Goal: Book appointment/travel/reservation

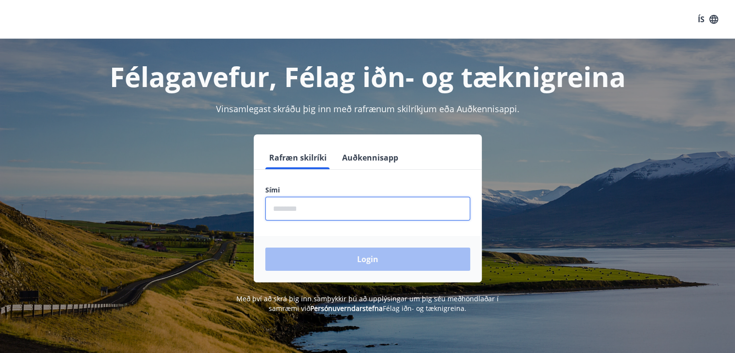
click at [303, 213] on input "phone" at bounding box center [367, 209] width 205 height 24
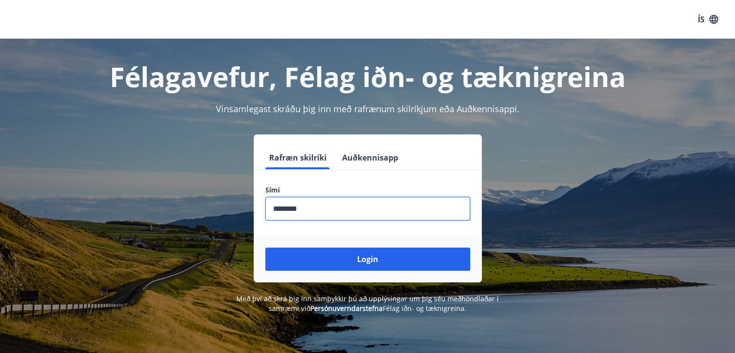
type input "********"
click at [265, 247] on button "Login" at bounding box center [367, 258] width 205 height 23
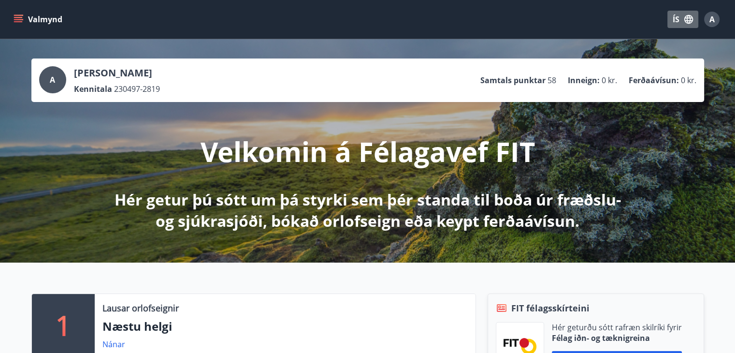
click at [687, 20] on icon "button" at bounding box center [688, 19] width 11 height 11
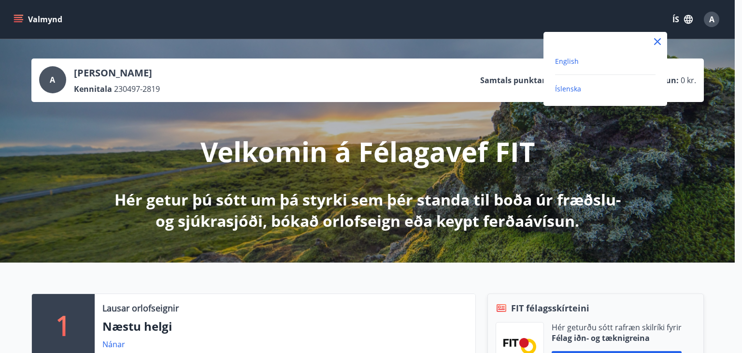
click at [561, 59] on span "English" at bounding box center [567, 61] width 24 height 9
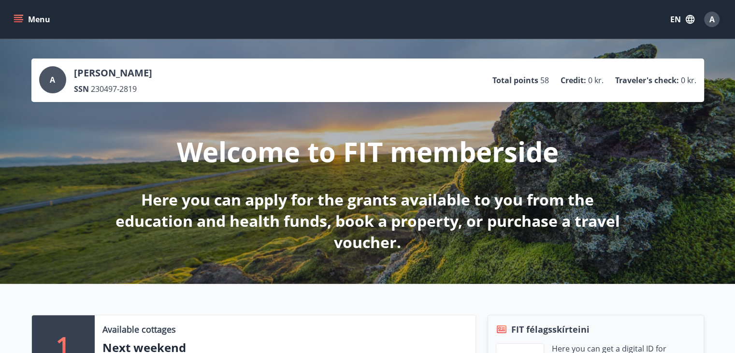
click at [13, 18] on button "Menu" at bounding box center [33, 19] width 43 height 17
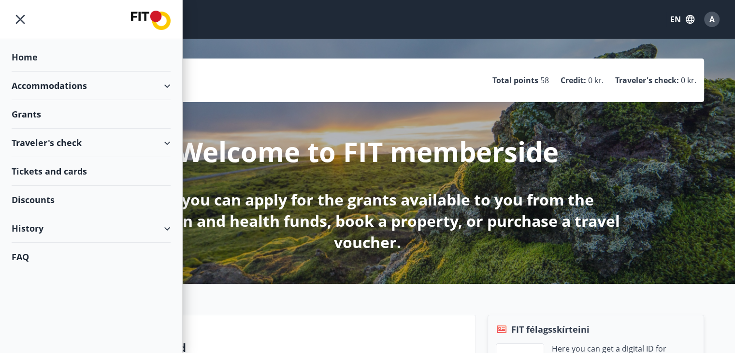
click at [164, 85] on div "Accommodations" at bounding box center [91, 85] width 159 height 28
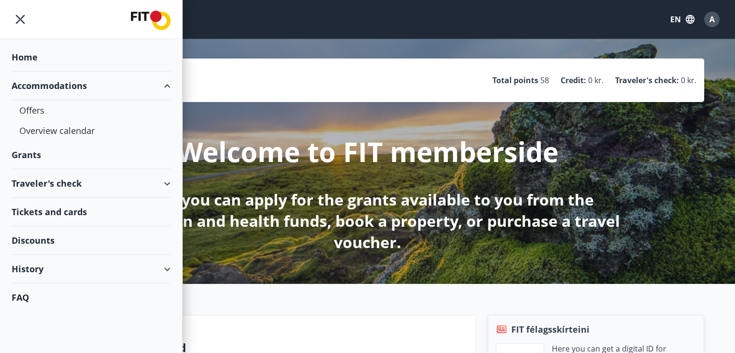
click at [164, 85] on div "Accommodations" at bounding box center [91, 85] width 159 height 28
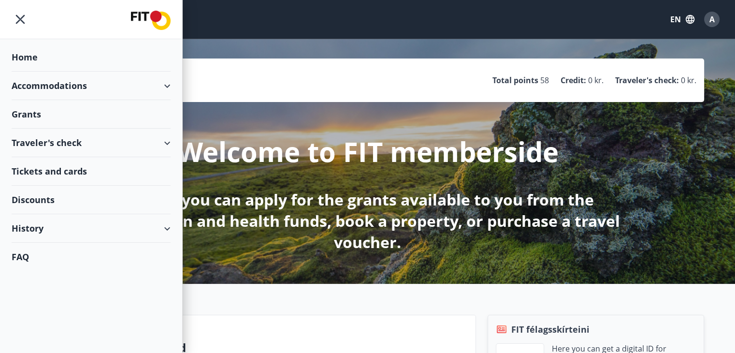
click at [163, 84] on div "Accommodations" at bounding box center [91, 85] width 159 height 28
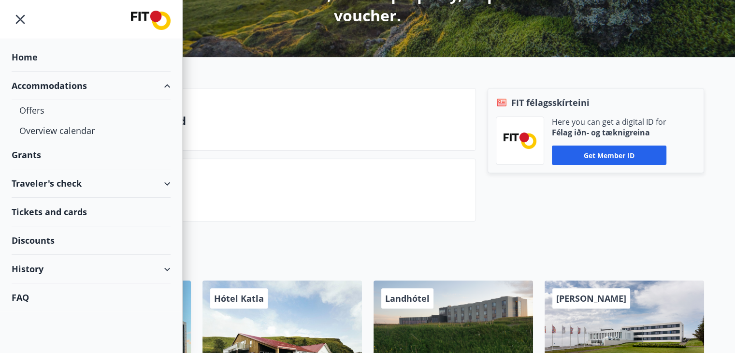
scroll to position [296, 0]
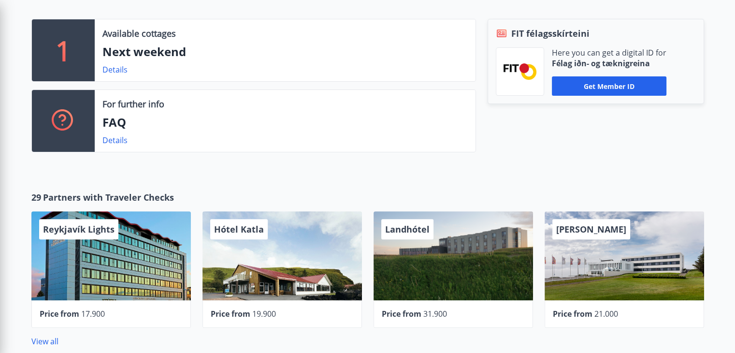
click at [715, 127] on div "1 Available cottages Next weekend Details For further info FAQ Details FIT féla…" at bounding box center [367, 81] width 735 height 187
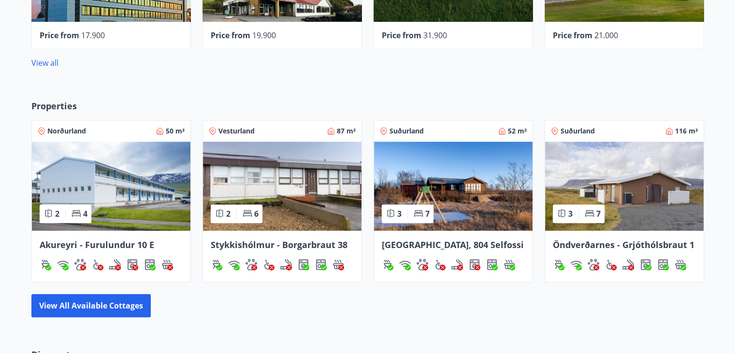
scroll to position [581, 0]
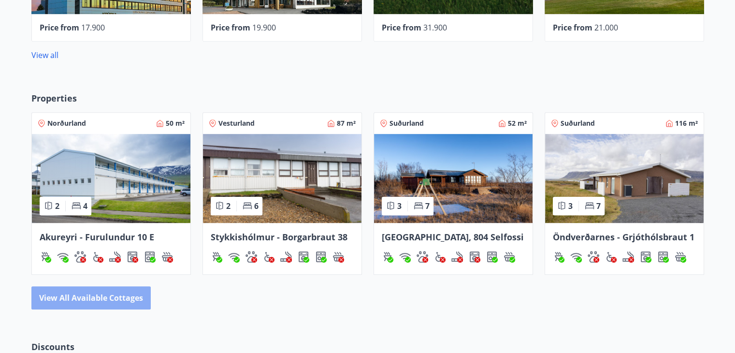
click at [96, 297] on button "View all available cottages" at bounding box center [90, 297] width 119 height 23
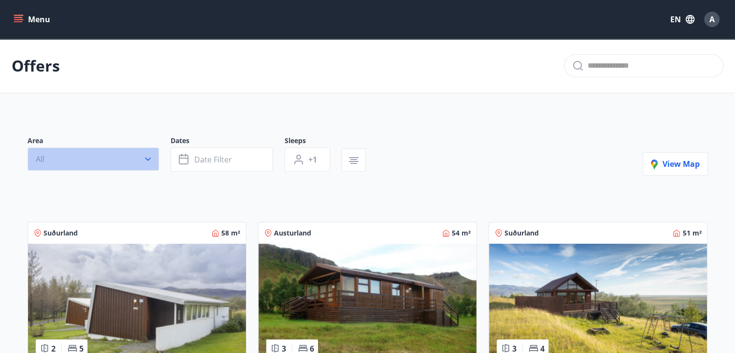
click at [124, 160] on button "All" at bounding box center [93, 158] width 131 height 23
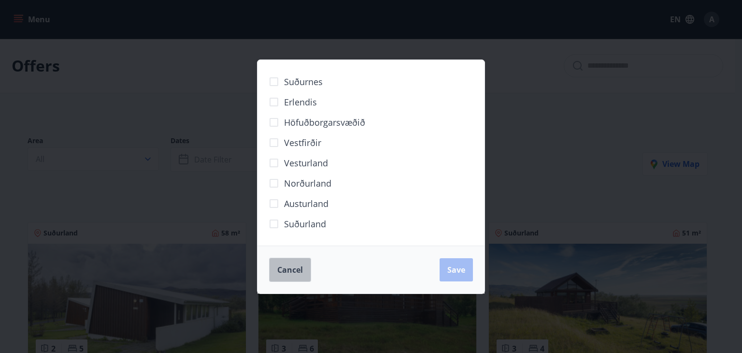
click at [278, 275] on button "Cancel" at bounding box center [290, 269] width 42 height 24
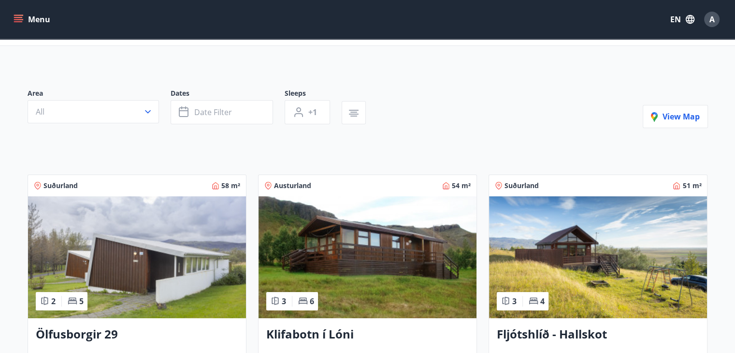
scroll to position [40, 0]
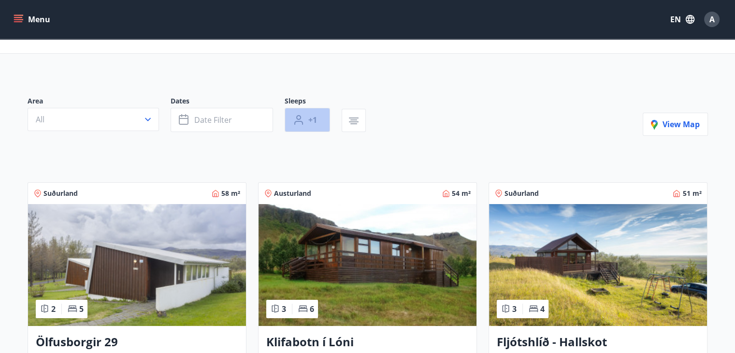
click at [307, 113] on button "+1" at bounding box center [306, 120] width 45 height 24
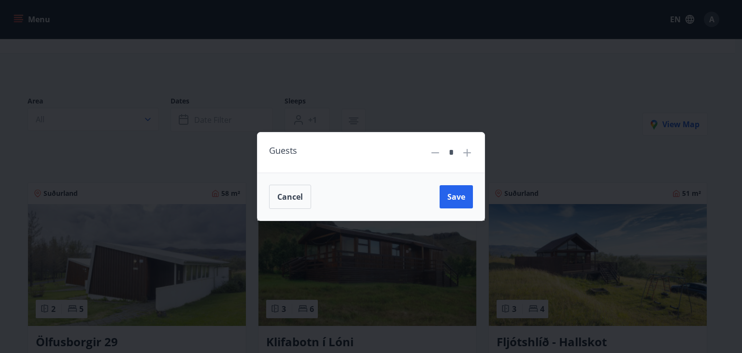
click at [467, 152] on icon at bounding box center [467, 152] width 1 height 1
type input "*"
click at [458, 188] on button "Save" at bounding box center [456, 196] width 33 height 23
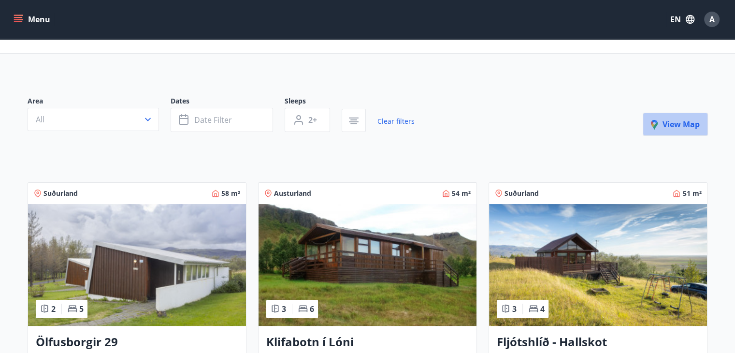
click at [658, 122] on icon "button" at bounding box center [657, 126] width 12 height 12
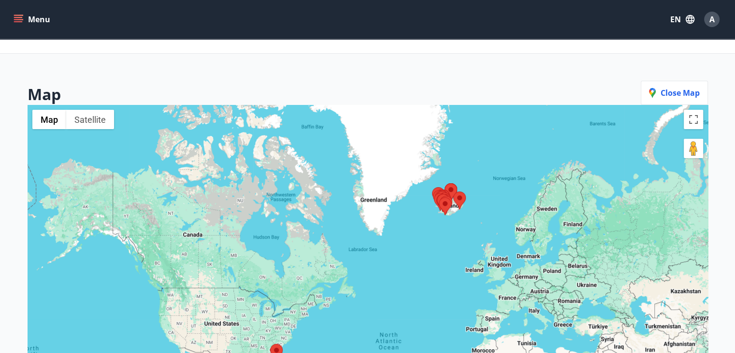
click at [481, 216] on div at bounding box center [368, 281] width 680 height 353
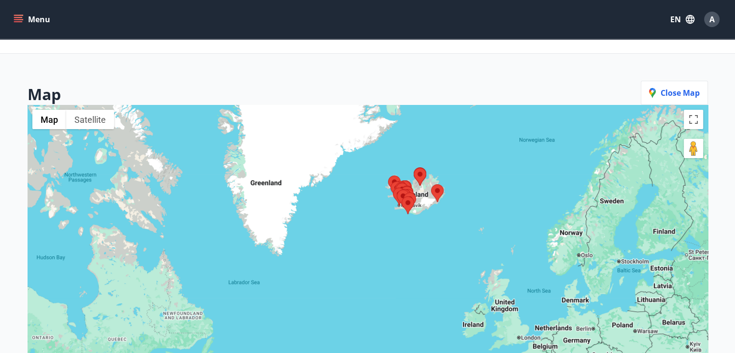
click at [512, 236] on div at bounding box center [368, 281] width 680 height 353
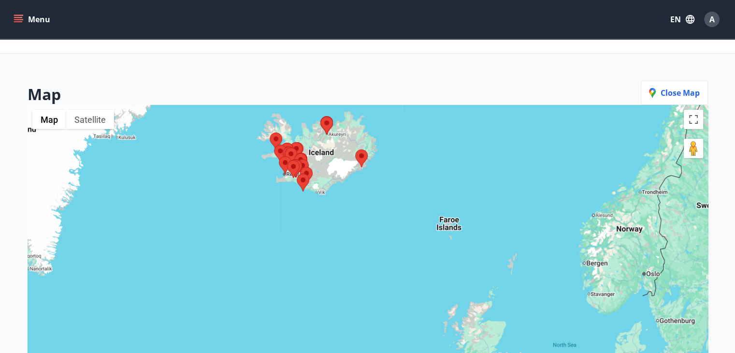
click at [294, 153] on area at bounding box center [294, 153] width 0 height 0
click at [302, 216] on div at bounding box center [368, 281] width 680 height 353
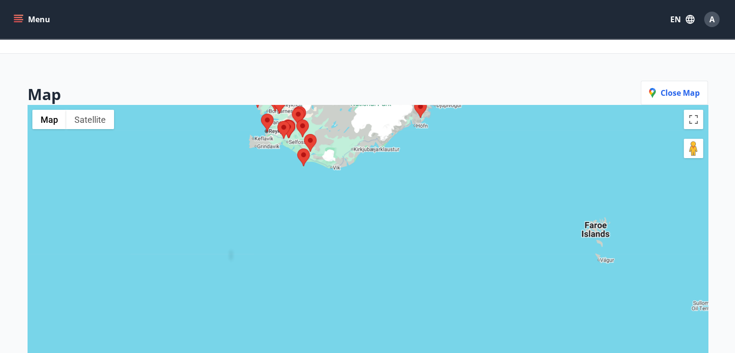
click at [313, 150] on img at bounding box center [310, 143] width 13 height 18
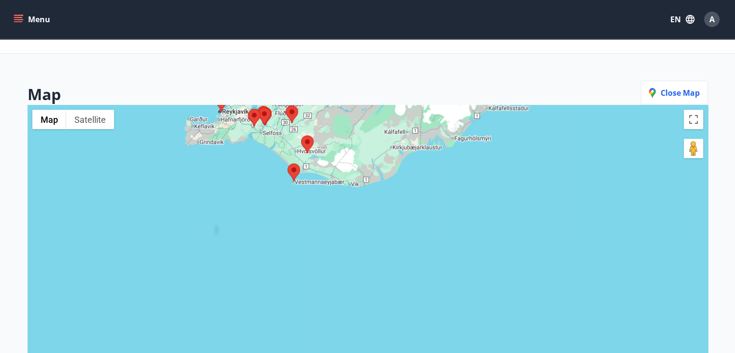
click at [313, 150] on img at bounding box center [307, 144] width 13 height 18
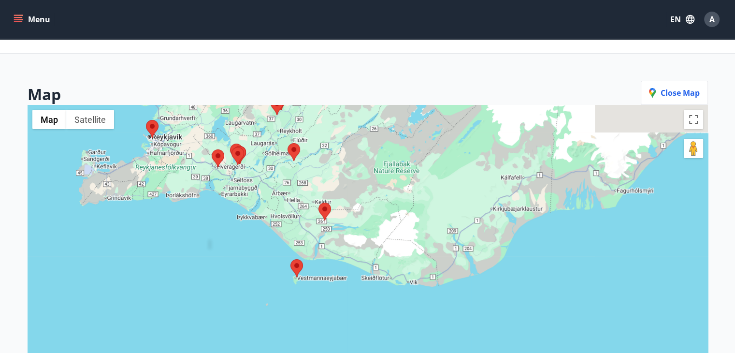
drag, startPoint x: 313, startPoint y: 150, endPoint x: 336, endPoint y: 220, distance: 73.8
click at [336, 220] on div at bounding box center [368, 281] width 680 height 353
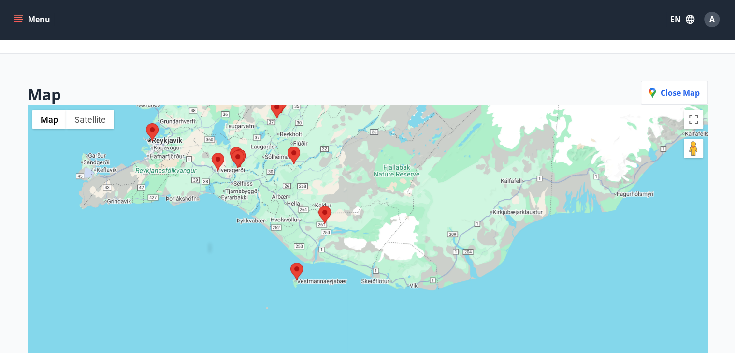
click at [318, 206] on area at bounding box center [318, 206] width 0 height 0
click at [303, 183] on div at bounding box center [368, 281] width 680 height 353
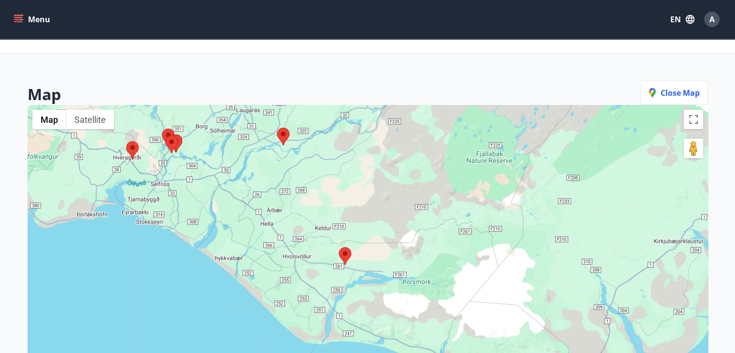
click at [339, 247] on area at bounding box center [339, 247] width 0 height 0
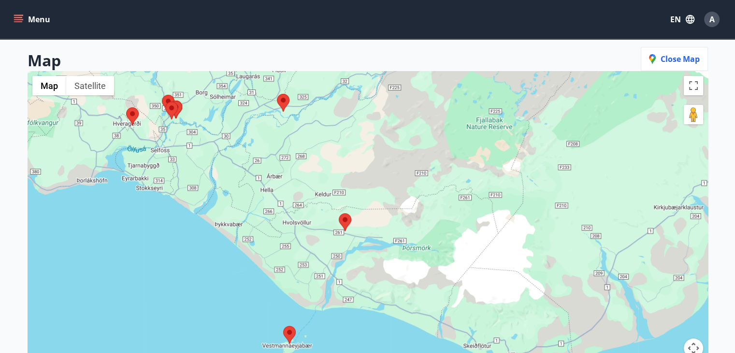
scroll to position [68, 0]
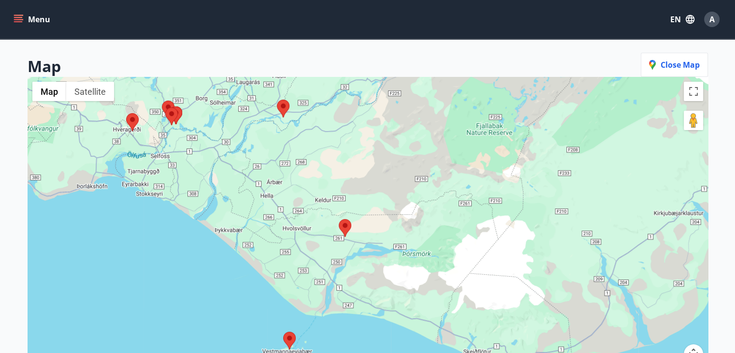
click at [339, 219] on area at bounding box center [339, 219] width 0 height 0
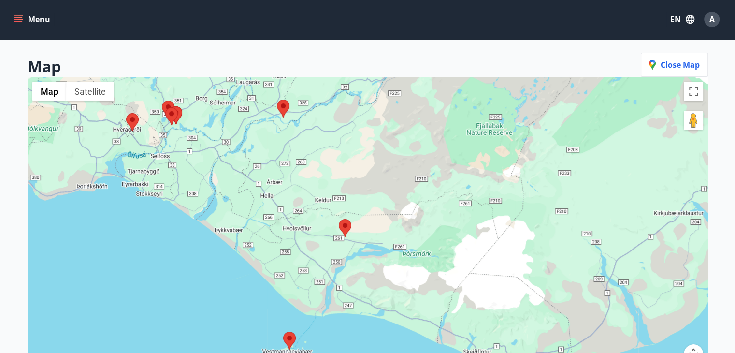
click at [339, 219] on area at bounding box center [339, 219] width 0 height 0
click at [165, 107] on area at bounding box center [165, 107] width 0 height 0
click at [126, 113] on area at bounding box center [126, 113] width 0 height 0
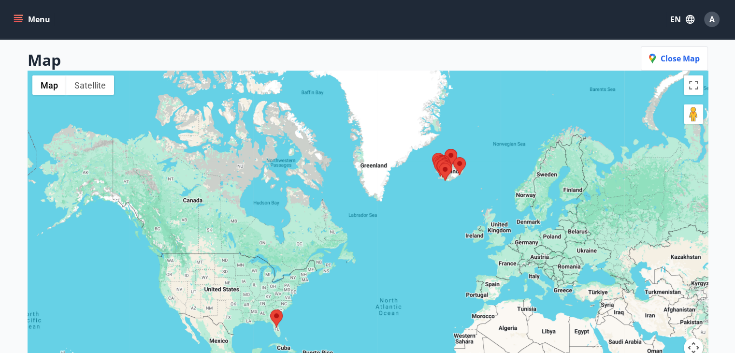
scroll to position [56, 0]
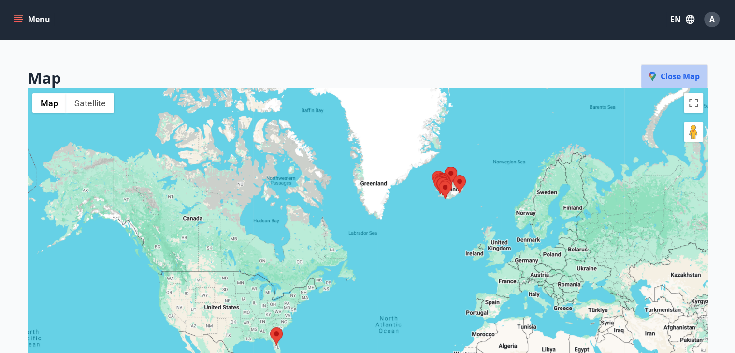
click at [671, 75] on span "Close map" at bounding box center [674, 76] width 51 height 11
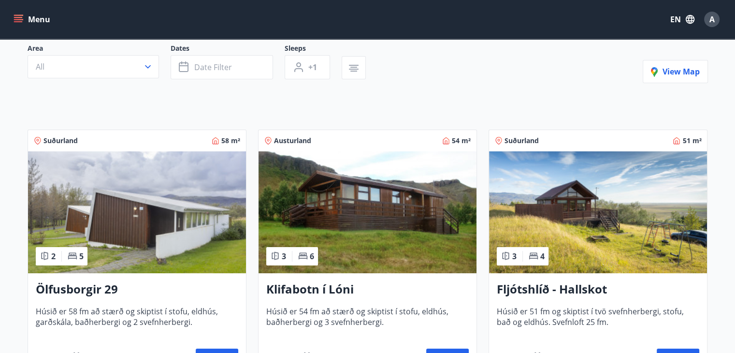
scroll to position [70, 0]
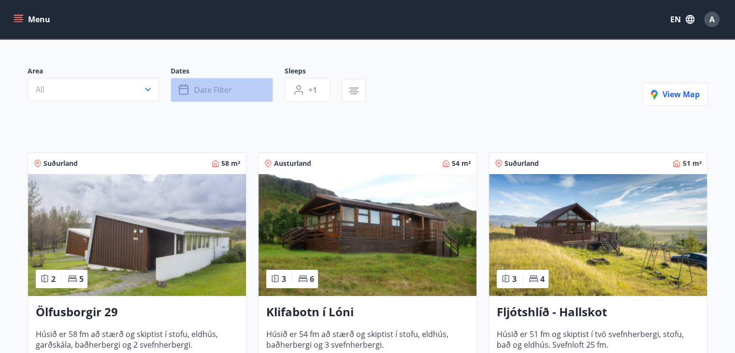
click at [219, 86] on span "Date filter" at bounding box center [213, 90] width 38 height 11
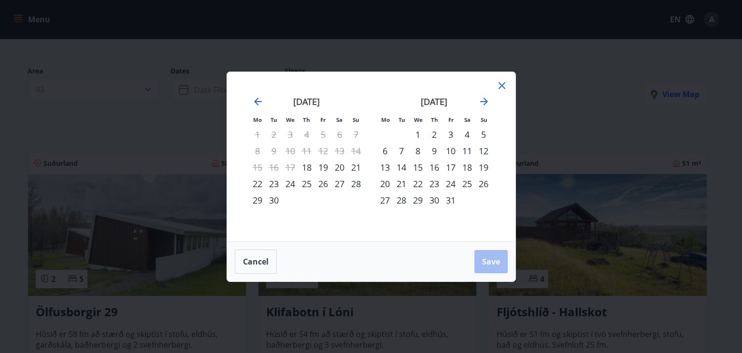
click at [326, 166] on div "19" at bounding box center [323, 167] width 16 height 16
click at [257, 183] on div "22" at bounding box center [257, 183] width 16 height 16
click at [489, 258] on span "Save" at bounding box center [491, 261] width 18 height 11
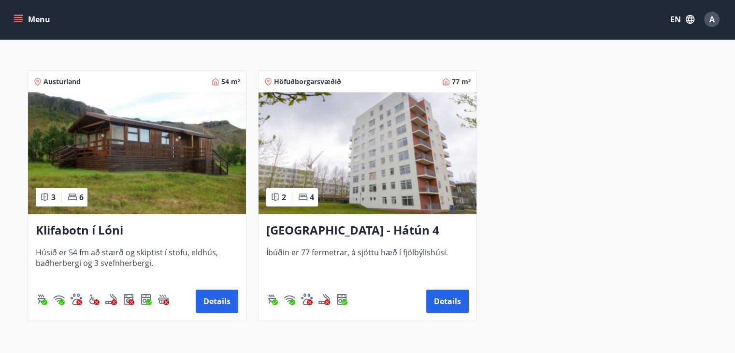
scroll to position [151, 0]
click at [178, 114] on img at bounding box center [137, 154] width 218 height 122
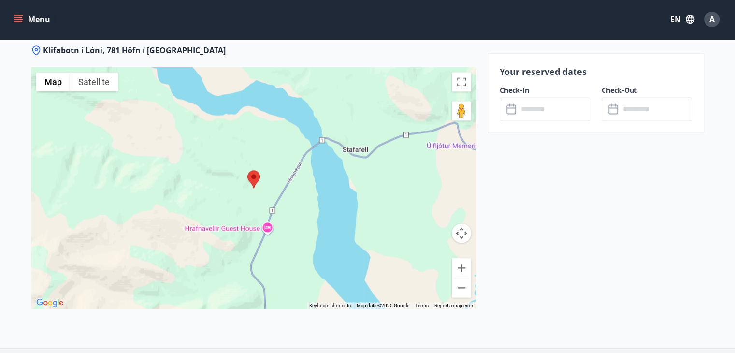
scroll to position [1319, 0]
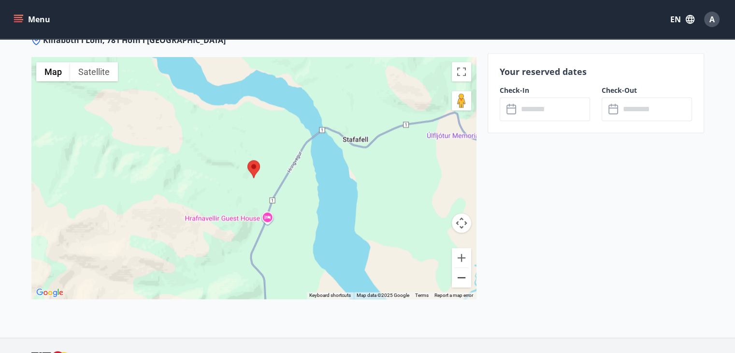
click at [462, 278] on button "Zoom out" at bounding box center [461, 277] width 19 height 19
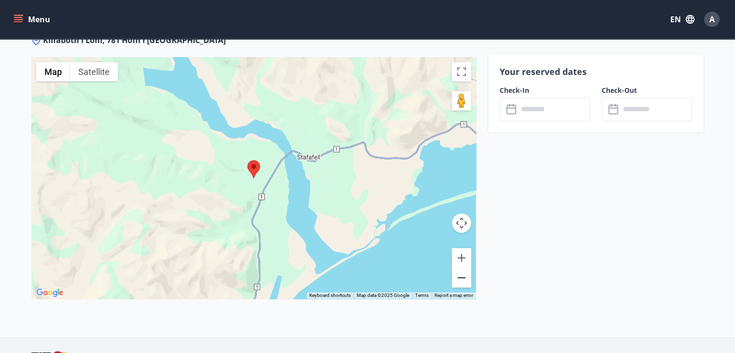
click at [462, 278] on button "Zoom out" at bounding box center [461, 277] width 19 height 19
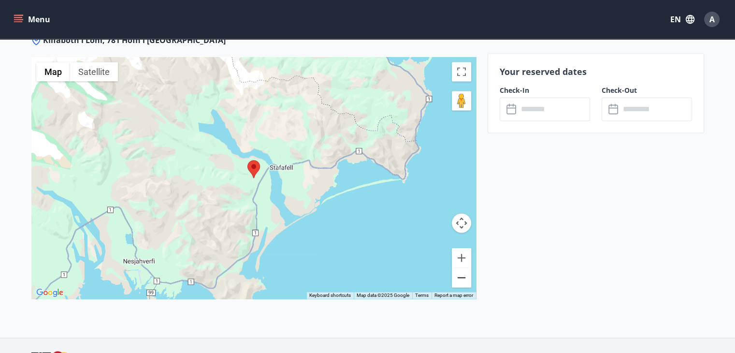
click at [462, 278] on button "Zoom out" at bounding box center [461, 277] width 19 height 19
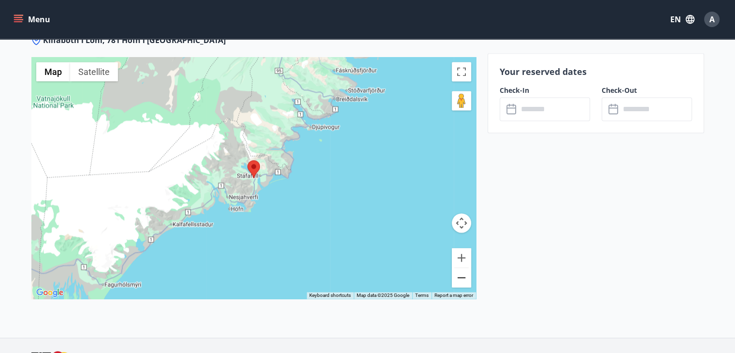
click at [462, 278] on button "Zoom out" at bounding box center [461, 277] width 19 height 19
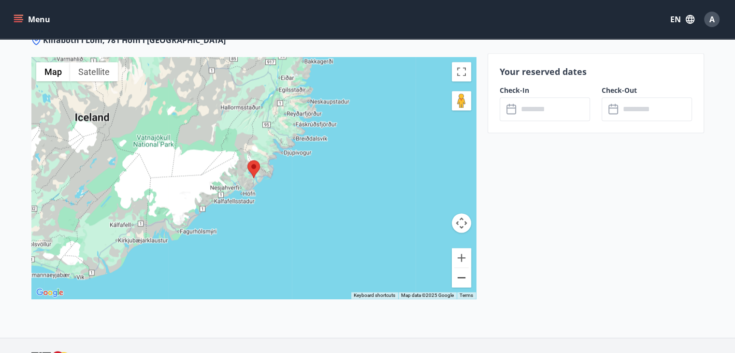
click at [462, 278] on button "Zoom out" at bounding box center [461, 277] width 19 height 19
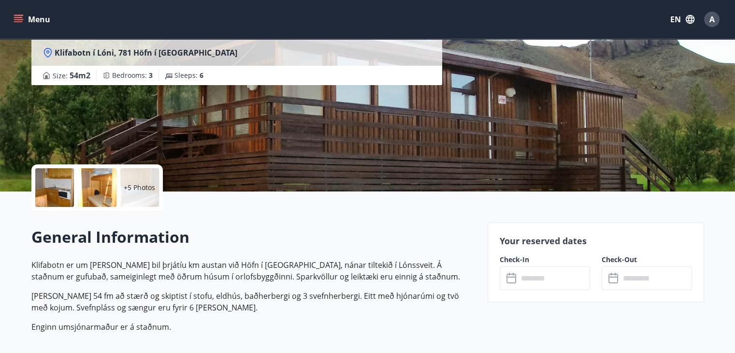
scroll to position [0, 0]
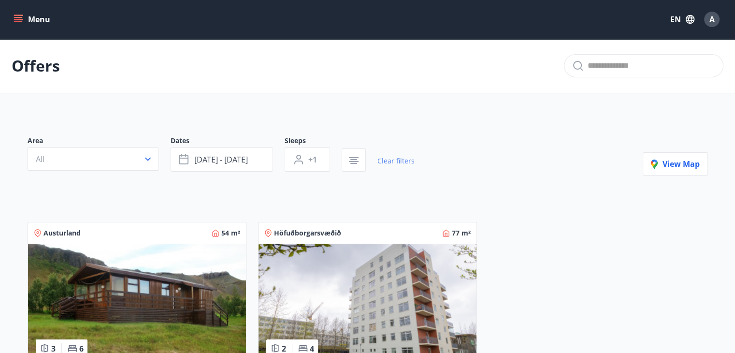
click at [399, 161] on link "Clear filters" at bounding box center [395, 160] width 37 height 21
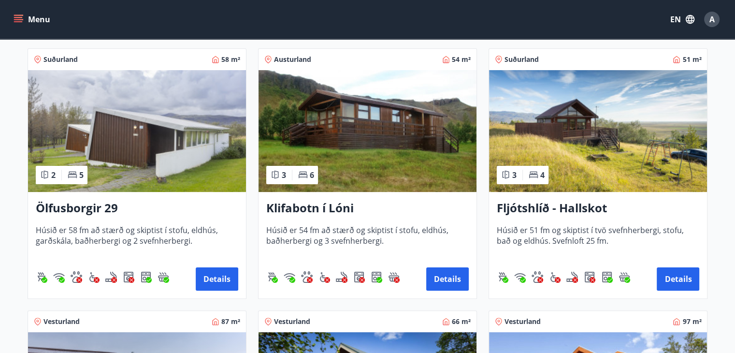
scroll to position [170, 0]
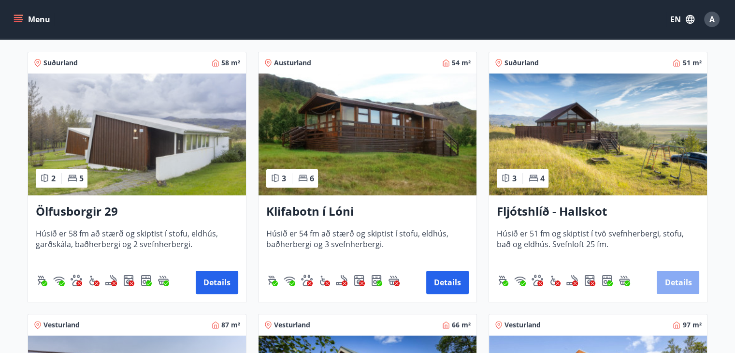
drag, startPoint x: 615, startPoint y: 111, endPoint x: 676, endPoint y: 283, distance: 182.8
click at [676, 283] on button "Details" at bounding box center [677, 281] width 43 height 23
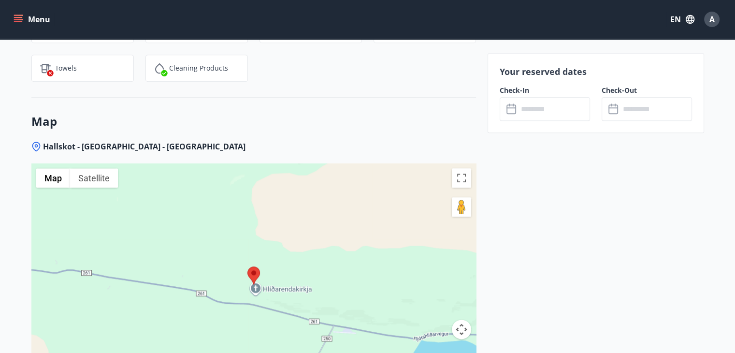
scroll to position [1140, 0]
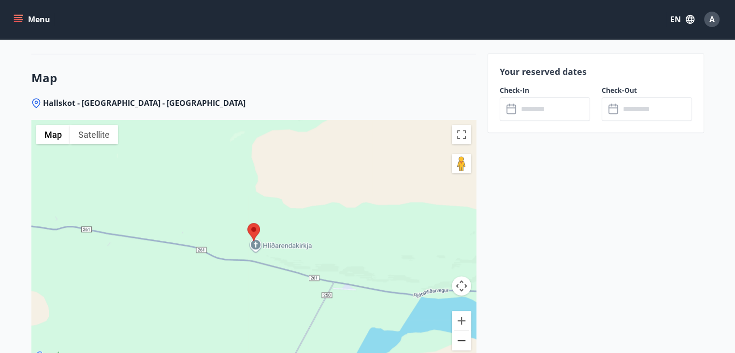
click at [466, 341] on button "Zoom out" at bounding box center [461, 339] width 19 height 19
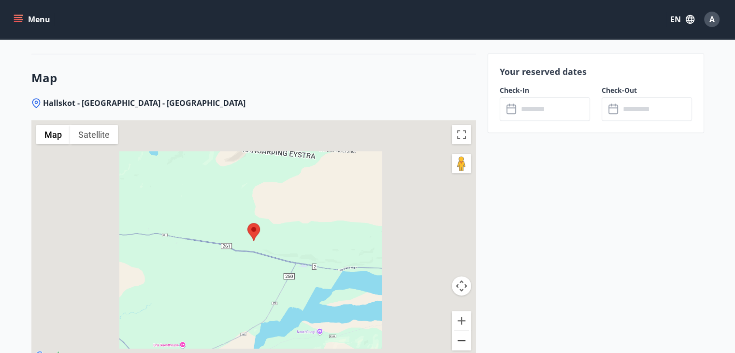
click at [466, 341] on button "Zoom out" at bounding box center [461, 339] width 19 height 19
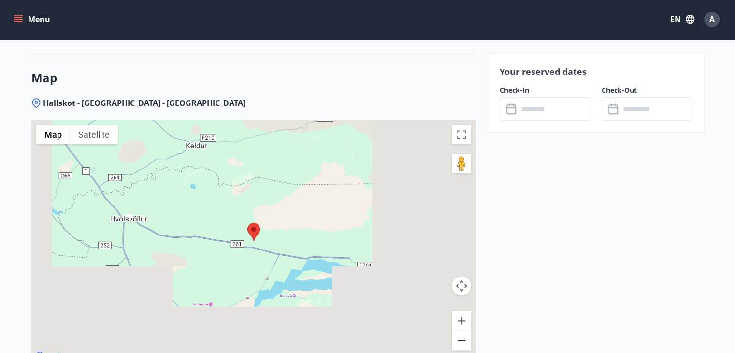
click at [466, 341] on button "Zoom out" at bounding box center [461, 339] width 19 height 19
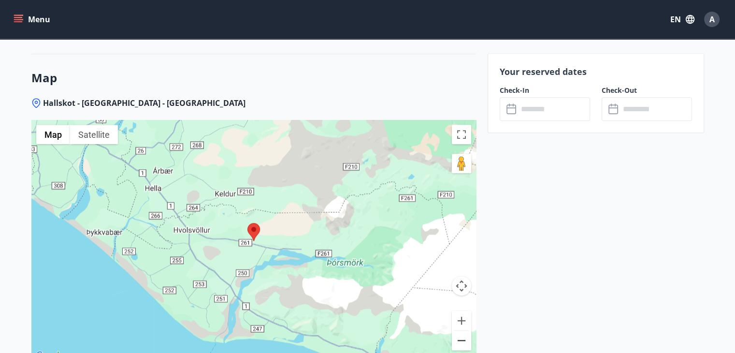
click at [466, 341] on button "Zoom out" at bounding box center [461, 339] width 19 height 19
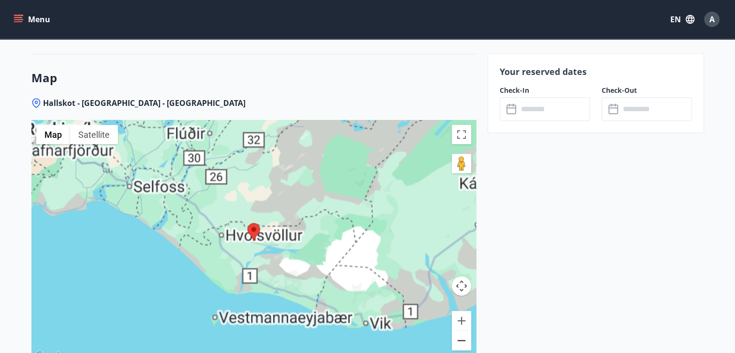
click at [466, 341] on button "Zoom out" at bounding box center [461, 339] width 19 height 19
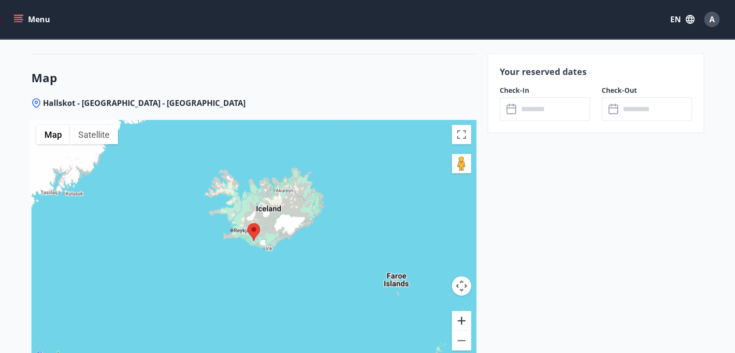
click at [461, 316] on button "Zoom in" at bounding box center [461, 320] width 19 height 19
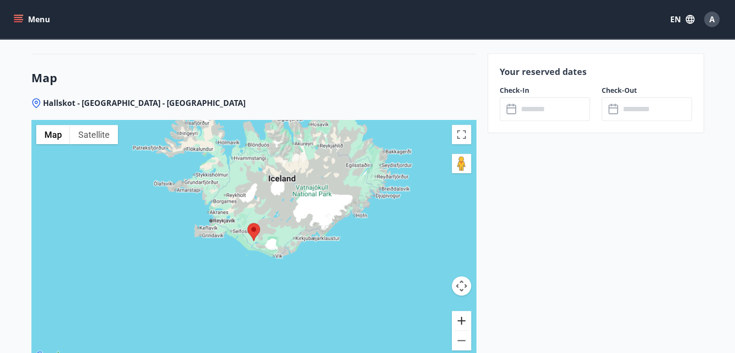
click at [461, 316] on button "Zoom in" at bounding box center [461, 320] width 19 height 19
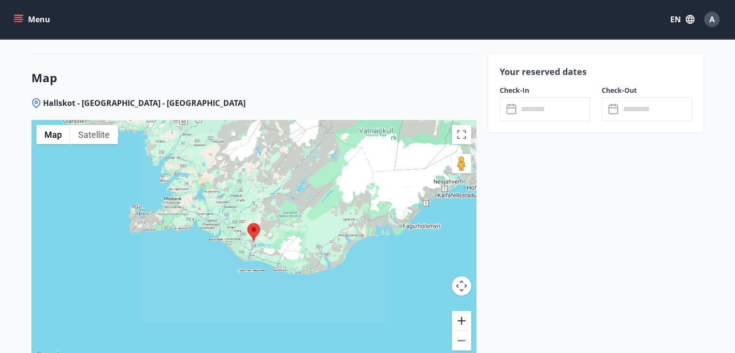
click at [461, 316] on button "Zoom in" at bounding box center [461, 320] width 19 height 19
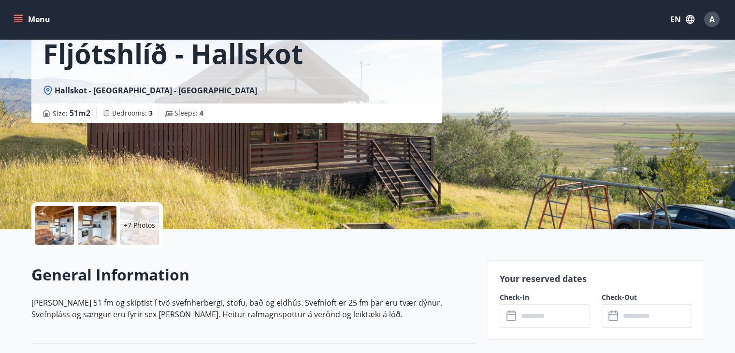
scroll to position [50, 0]
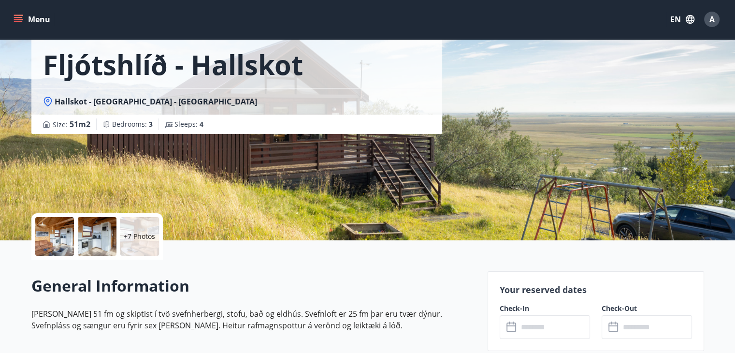
click at [53, 236] on div at bounding box center [54, 236] width 39 height 39
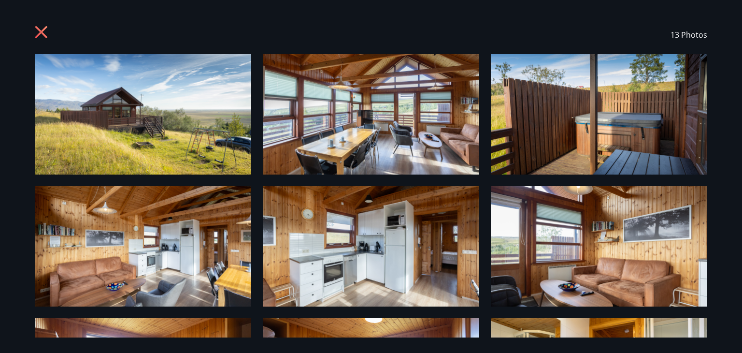
click at [39, 31] on icon at bounding box center [42, 33] width 15 height 15
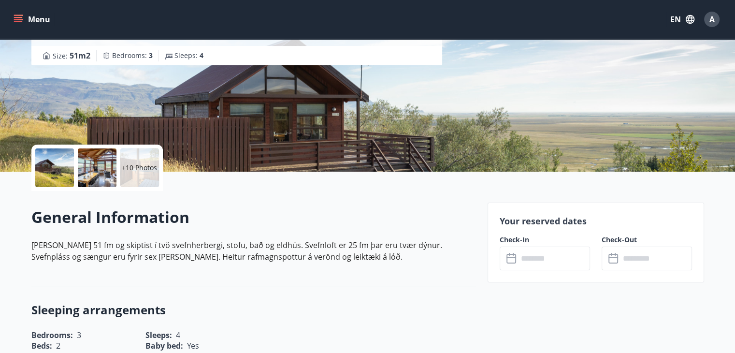
scroll to position [122, 0]
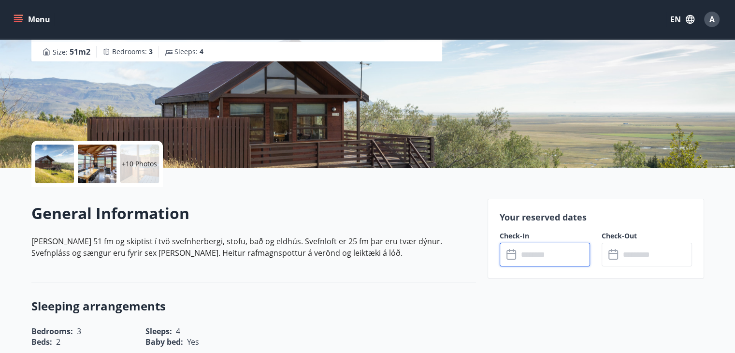
click at [539, 250] on input "text" at bounding box center [554, 254] width 72 height 24
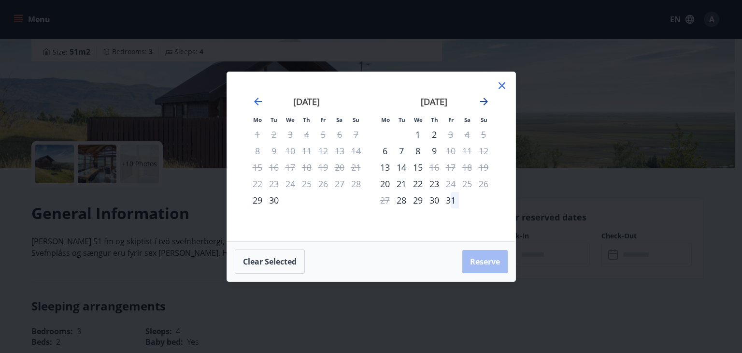
click at [484, 98] on icon "Move forward to switch to the next month." at bounding box center [484, 102] width 12 height 12
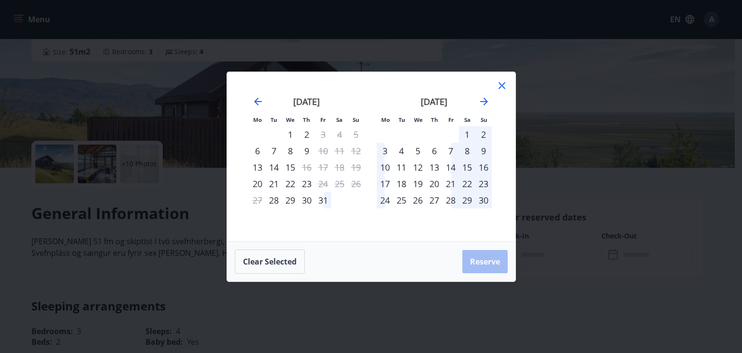
click at [328, 200] on div "31" at bounding box center [323, 200] width 16 height 16
click at [275, 258] on button "Clear selected" at bounding box center [270, 261] width 70 height 24
click at [255, 99] on icon "Move backward to switch to the previous month." at bounding box center [258, 102] width 8 height 8
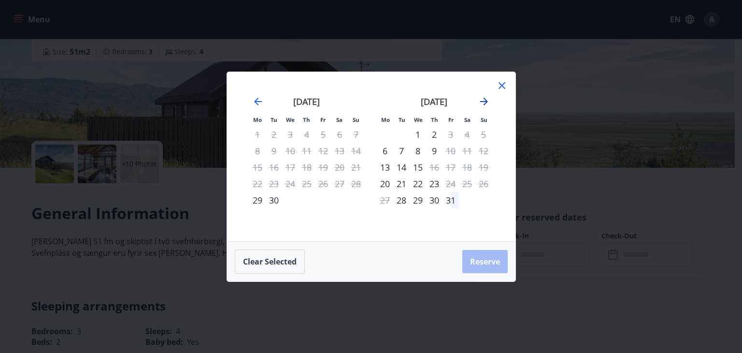
click at [485, 99] on icon "Move forward to switch to the next month." at bounding box center [484, 102] width 8 height 8
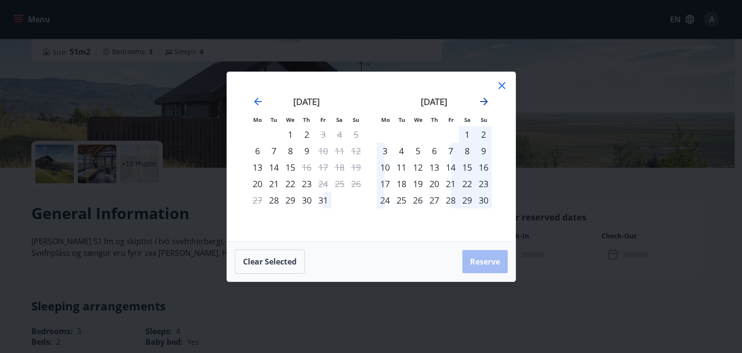
click at [485, 99] on icon "Move forward to switch to the next month." at bounding box center [484, 102] width 8 height 8
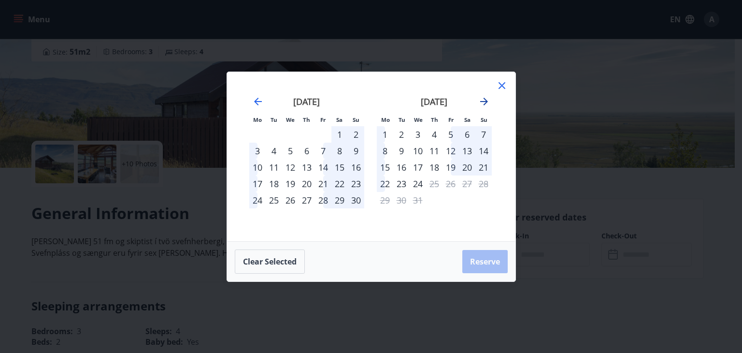
click at [485, 99] on icon "Move forward to switch to the next month." at bounding box center [484, 102] width 8 height 8
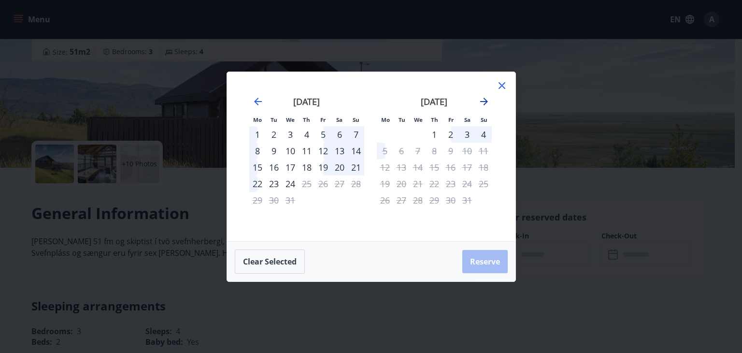
click at [485, 99] on icon "Move forward to switch to the next month." at bounding box center [484, 102] width 8 height 8
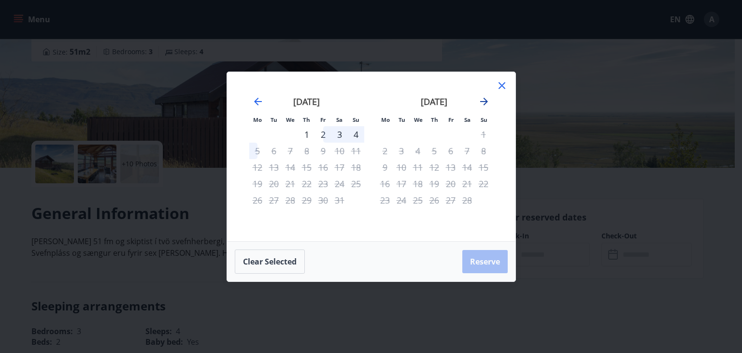
click at [485, 99] on icon "Move forward to switch to the next month." at bounding box center [484, 102] width 8 height 8
click at [255, 99] on icon "Move backward to switch to the previous month." at bounding box center [258, 102] width 12 height 12
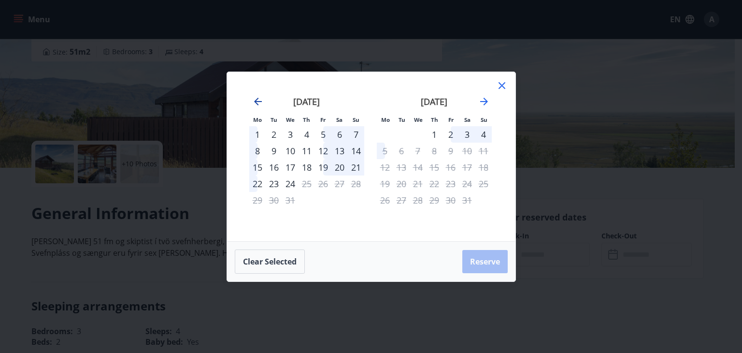
click at [255, 99] on icon "Move backward to switch to the previous month." at bounding box center [258, 102] width 12 height 12
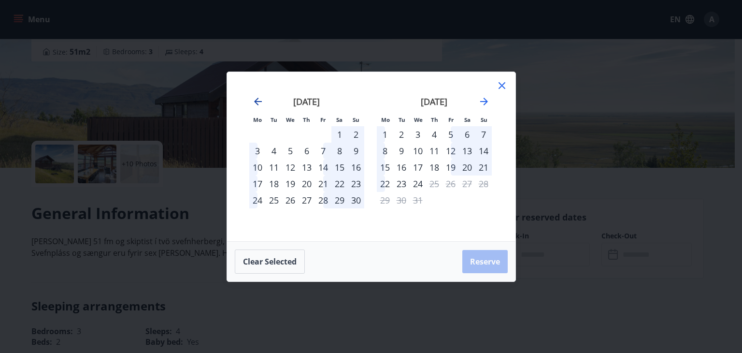
click at [257, 103] on icon "Move backward to switch to the previous month." at bounding box center [258, 102] width 12 height 12
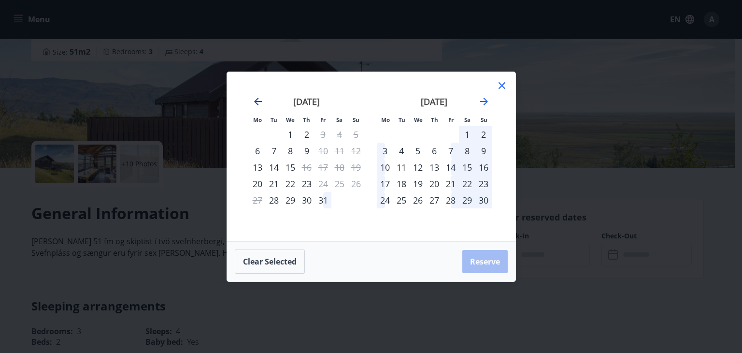
click at [257, 103] on icon "Move backward to switch to the previous month." at bounding box center [258, 102] width 12 height 12
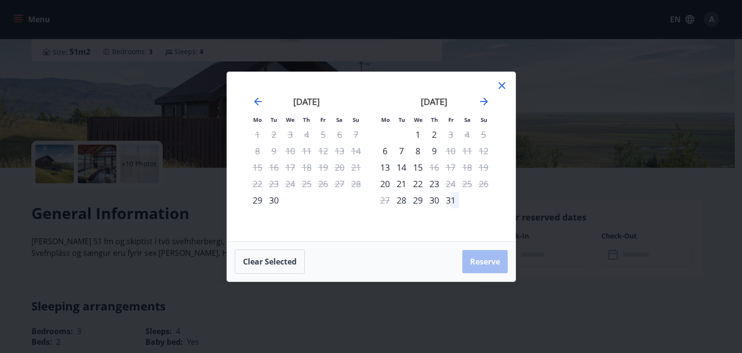
click at [499, 86] on icon at bounding box center [502, 86] width 12 height 12
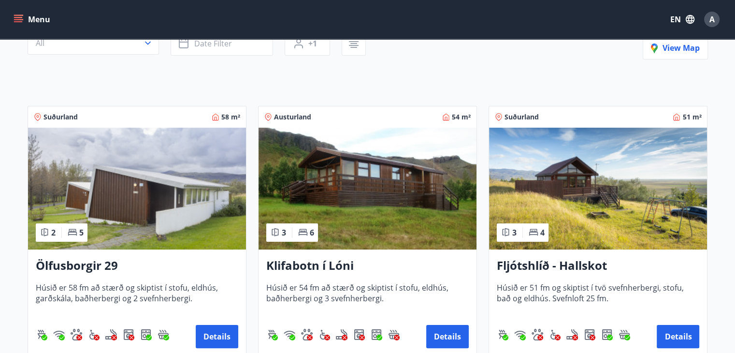
scroll to position [127, 0]
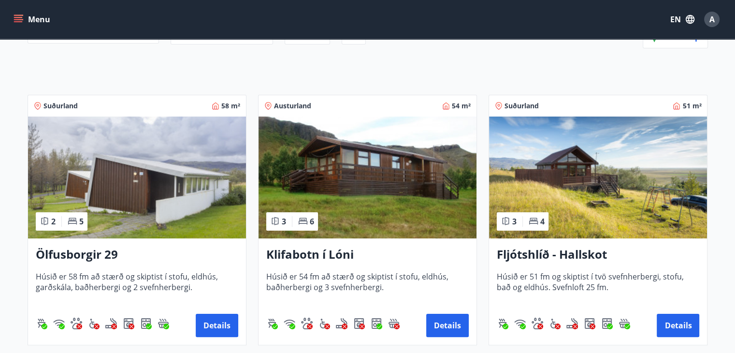
click at [414, 132] on img at bounding box center [367, 177] width 218 height 122
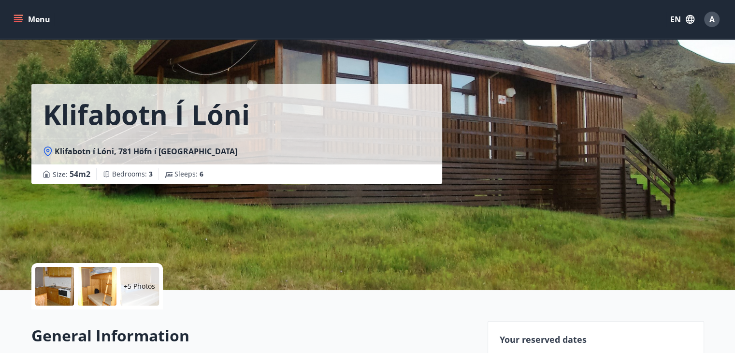
scroll to position [82, 0]
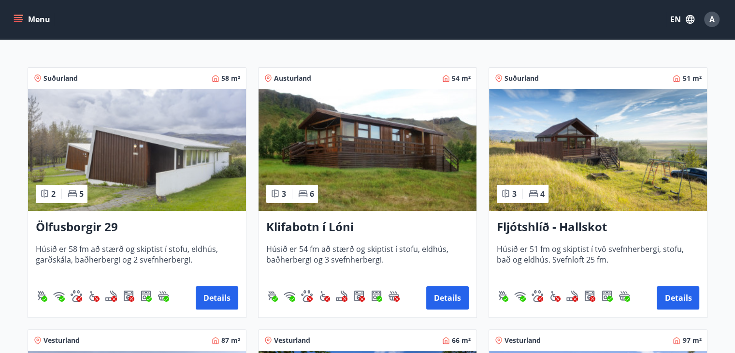
scroll to position [173, 0]
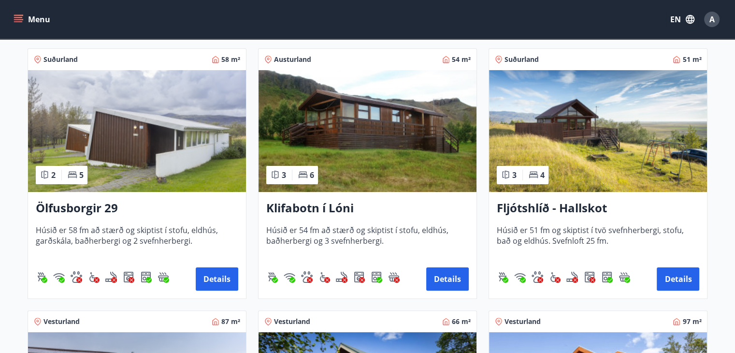
click at [192, 126] on img at bounding box center [137, 131] width 218 height 122
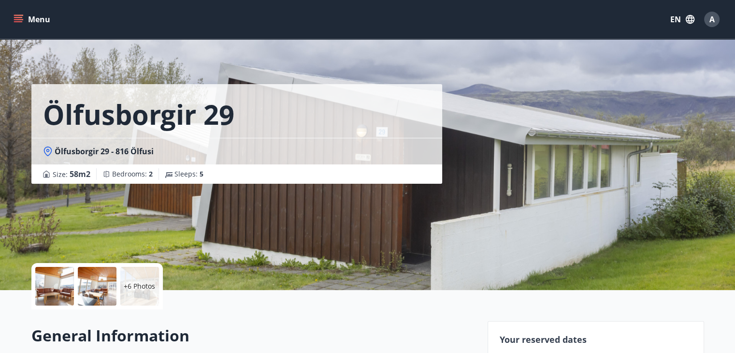
click at [95, 289] on div at bounding box center [97, 286] width 39 height 39
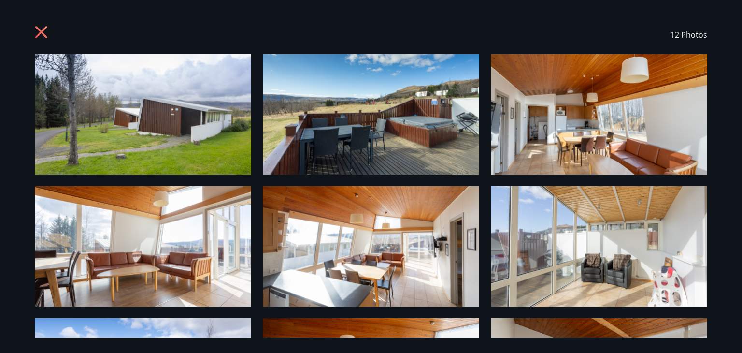
click at [43, 32] on icon at bounding box center [42, 33] width 15 height 15
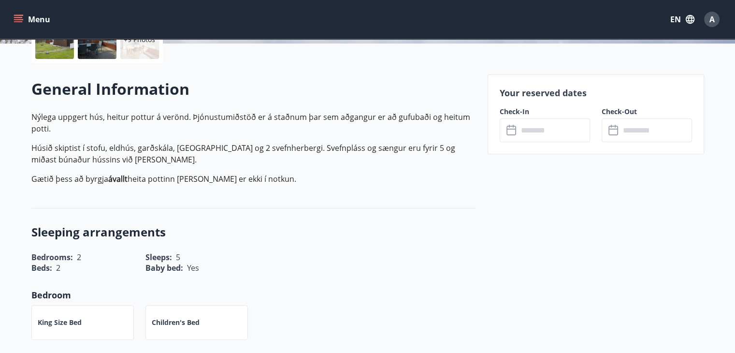
scroll to position [244, 0]
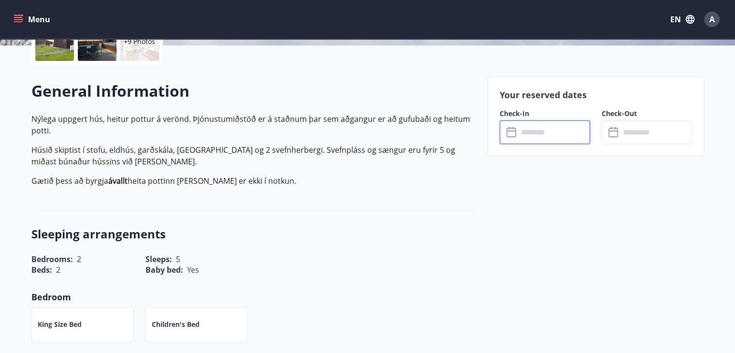
click at [552, 142] on input "text" at bounding box center [554, 132] width 72 height 24
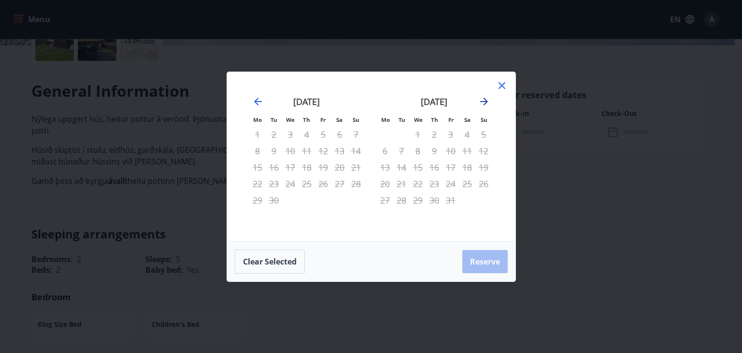
drag, startPoint x: 481, startPoint y: 95, endPoint x: 483, endPoint y: 100, distance: 5.7
click at [483, 100] on div "[DATE] 1 2 3 4 5 6 7 8 9 10 11 12 13 14 15 16 17 18 19 20 21 22 23 24 25 26 27 …" at bounding box center [371, 157] width 265 height 146
click at [483, 100] on icon "Move forward to switch to the next month." at bounding box center [484, 102] width 12 height 12
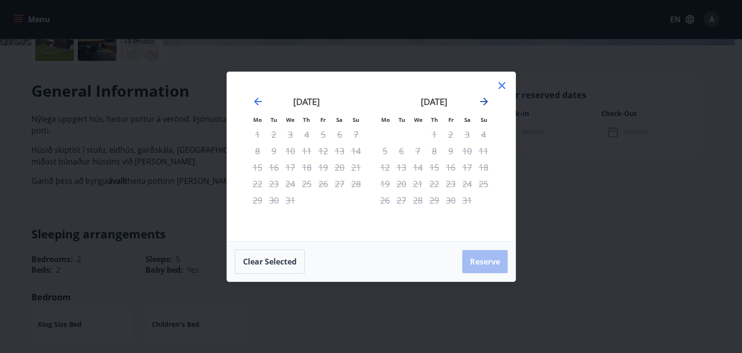
click at [483, 100] on icon "Move forward to switch to the next month." at bounding box center [484, 102] width 12 height 12
click at [503, 84] on icon at bounding box center [501, 85] width 7 height 7
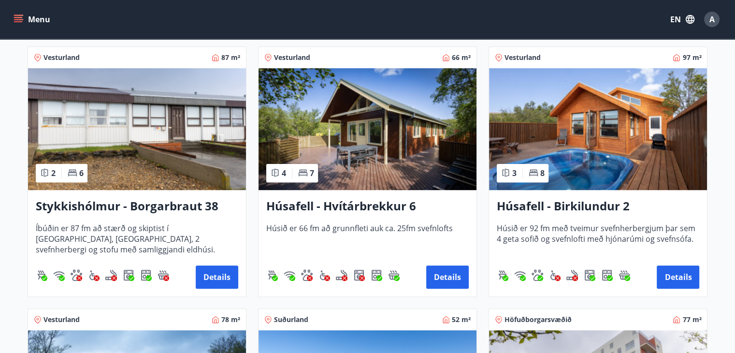
scroll to position [430, 0]
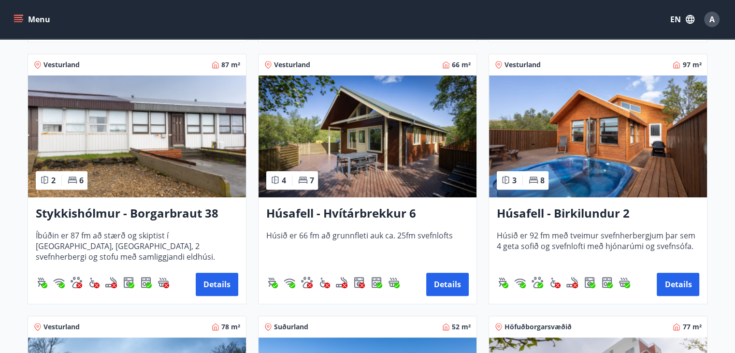
click at [610, 112] on img at bounding box center [598, 136] width 218 height 122
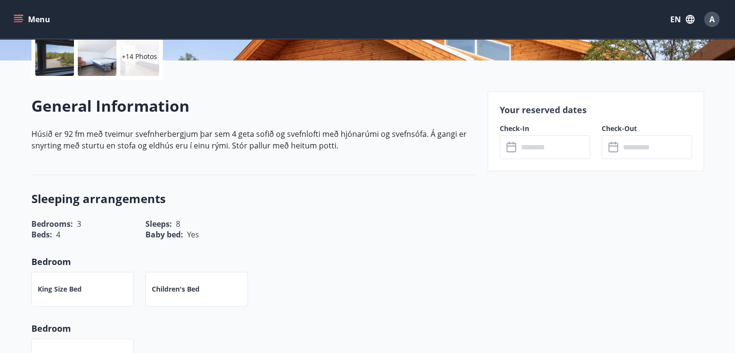
scroll to position [245, 0]
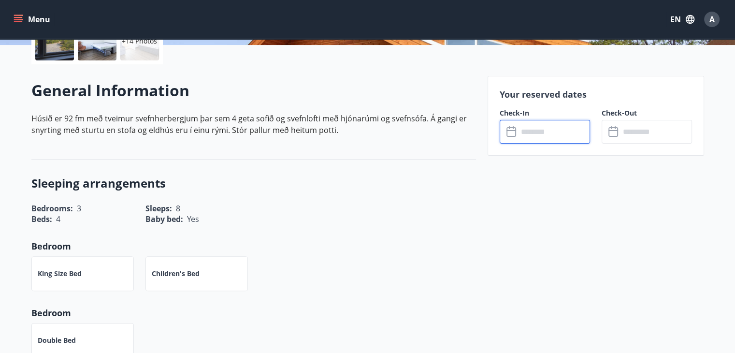
click at [556, 132] on input "text" at bounding box center [554, 132] width 72 height 24
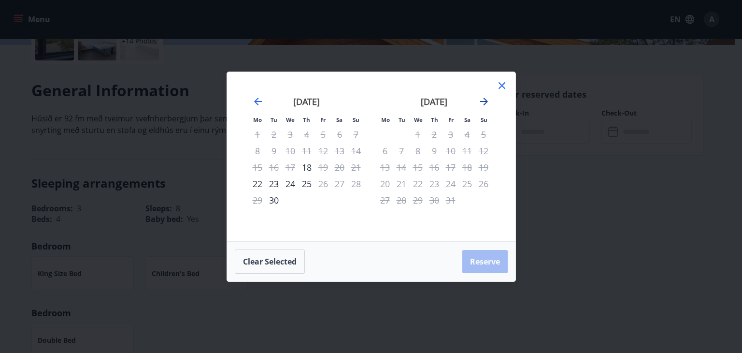
click at [484, 102] on icon "Move forward to switch to the next month." at bounding box center [484, 102] width 12 height 12
click at [479, 101] on icon "Move forward to switch to the next month." at bounding box center [484, 102] width 12 height 12
click at [504, 85] on icon at bounding box center [502, 86] width 12 height 12
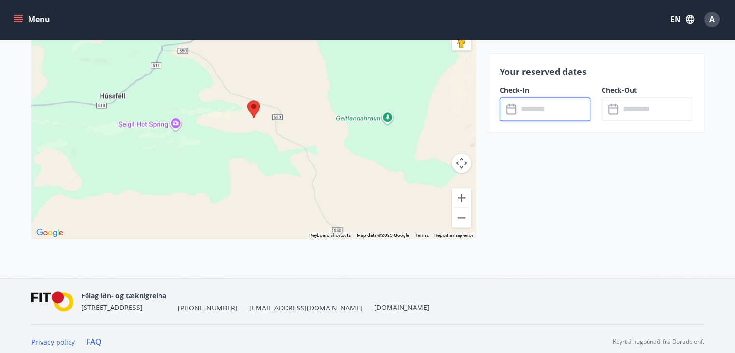
scroll to position [1334, 0]
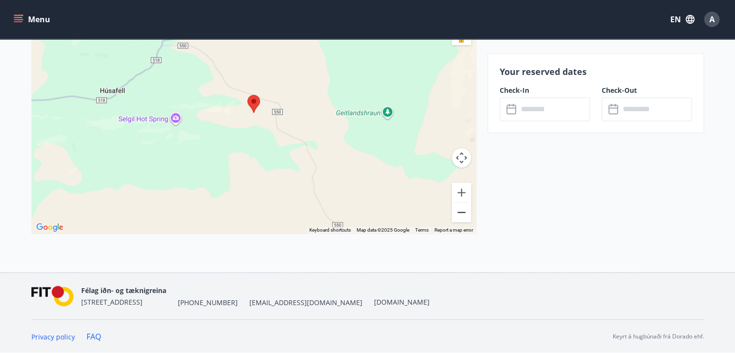
click at [464, 215] on button "Zoom out" at bounding box center [461, 211] width 19 height 19
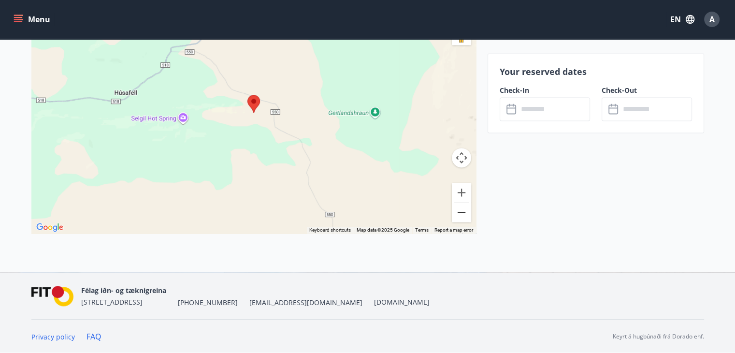
click at [464, 215] on button "Zoom out" at bounding box center [461, 211] width 19 height 19
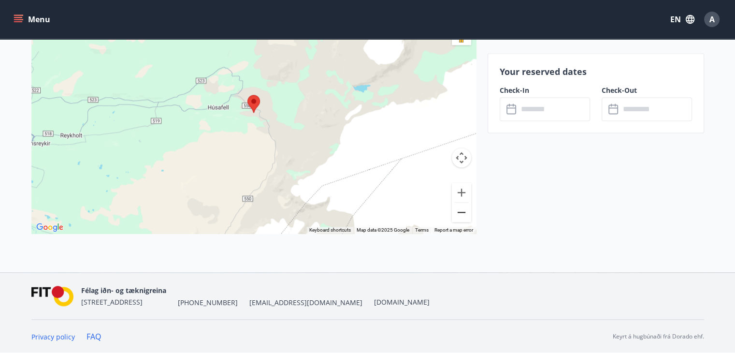
click at [464, 215] on button "Zoom out" at bounding box center [461, 211] width 19 height 19
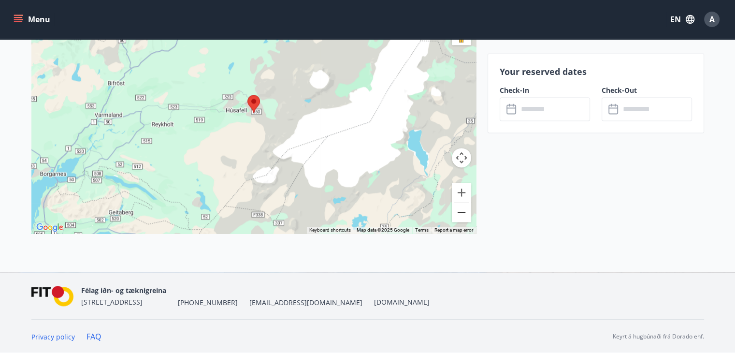
click at [464, 215] on button "Zoom out" at bounding box center [461, 211] width 19 height 19
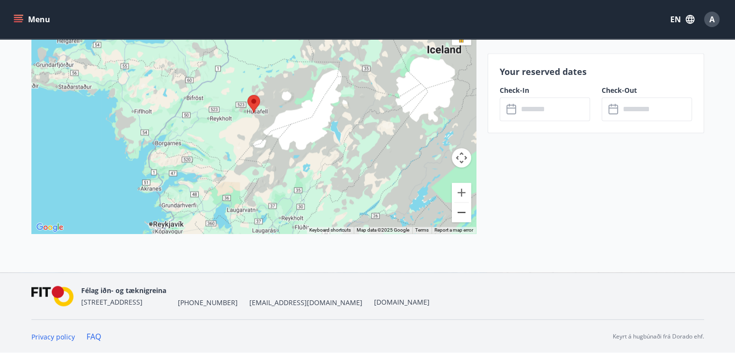
click at [464, 215] on button "Zoom out" at bounding box center [461, 211] width 19 height 19
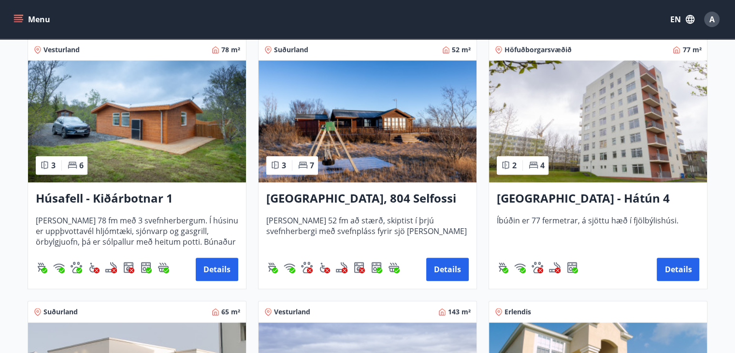
scroll to position [703, 0]
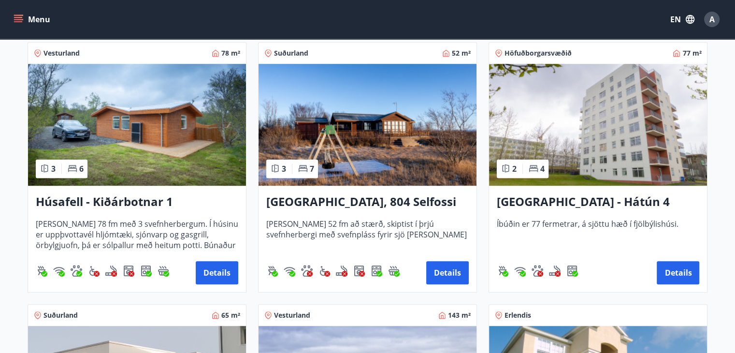
click at [386, 109] on img at bounding box center [367, 125] width 218 height 122
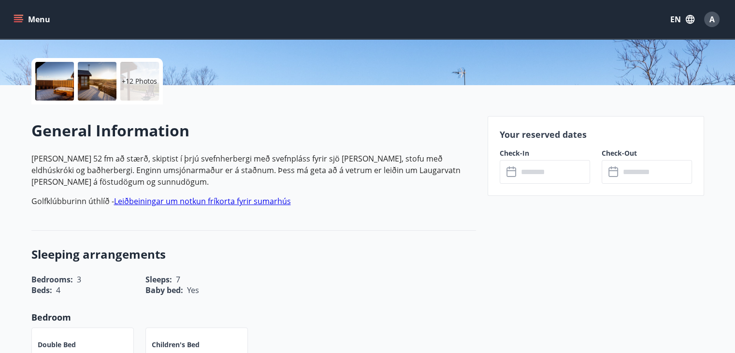
scroll to position [201, 0]
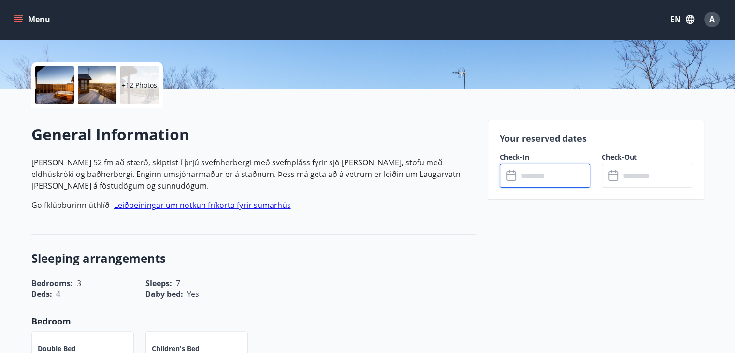
click at [541, 178] on input "text" at bounding box center [554, 176] width 72 height 24
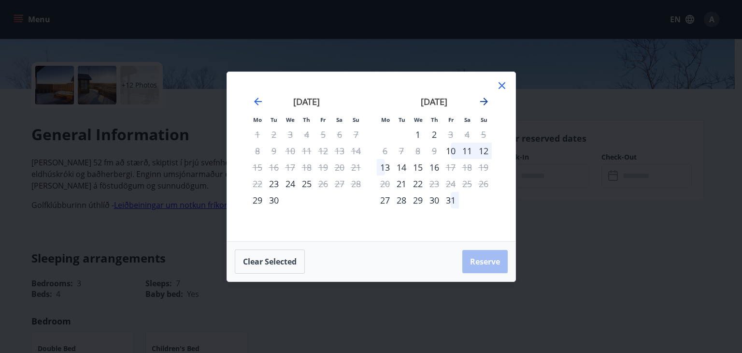
click at [482, 101] on icon "Move forward to switch to the next month." at bounding box center [484, 102] width 8 height 8
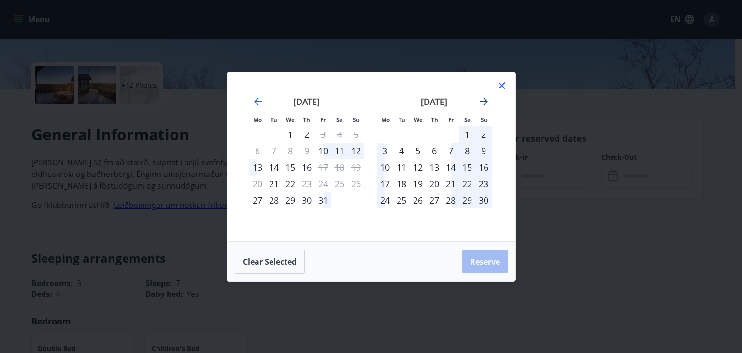
click at [482, 101] on icon "Move forward to switch to the next month." at bounding box center [484, 102] width 8 height 8
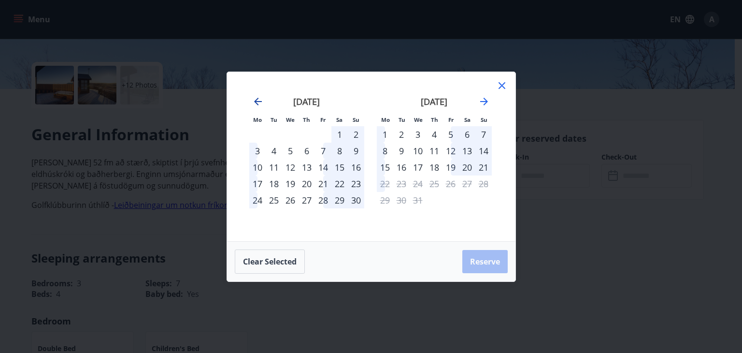
click at [256, 102] on icon "Move backward to switch to the previous month." at bounding box center [258, 102] width 8 height 8
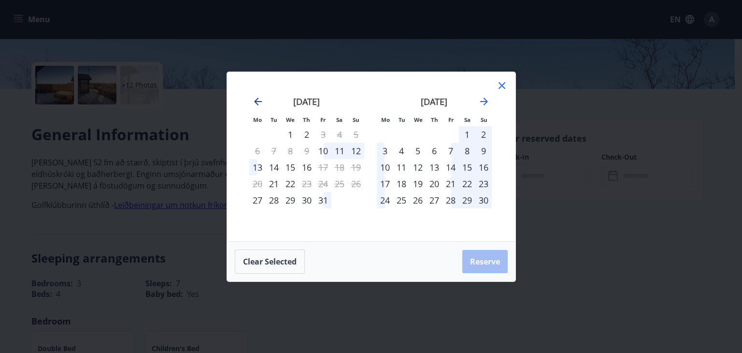
click at [256, 102] on icon "Move backward to switch to the previous month." at bounding box center [258, 102] width 8 height 8
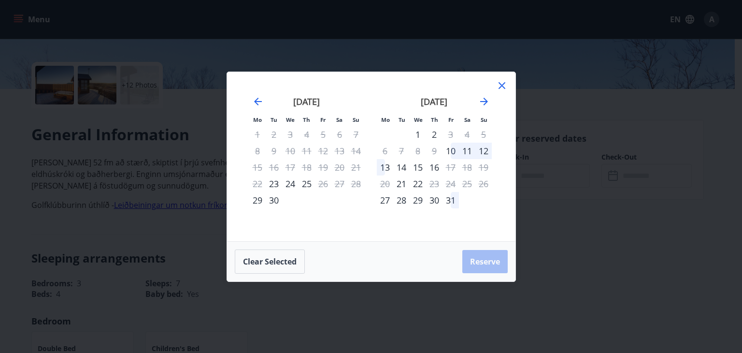
click at [500, 87] on icon at bounding box center [501, 85] width 7 height 7
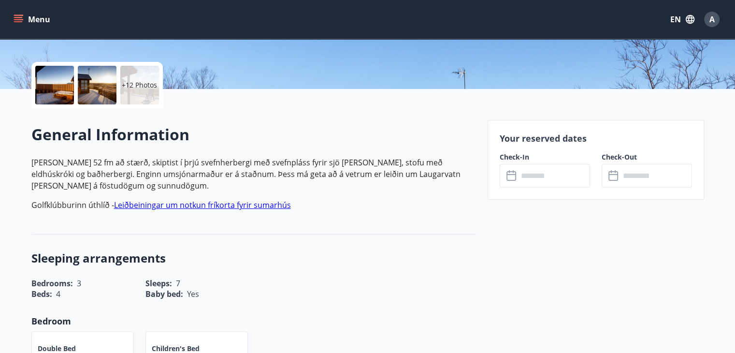
click at [48, 80] on div at bounding box center [54, 85] width 39 height 39
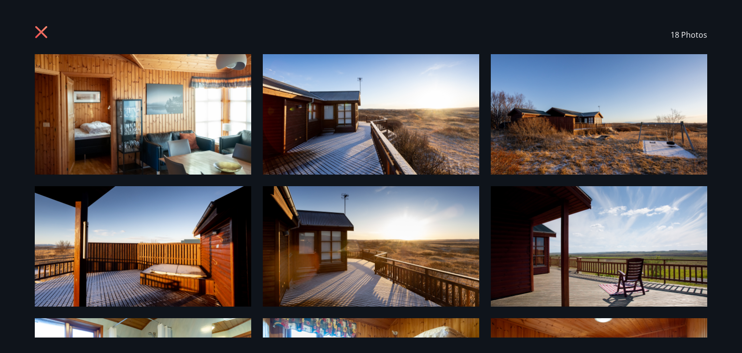
click at [655, 147] on img at bounding box center [599, 114] width 216 height 120
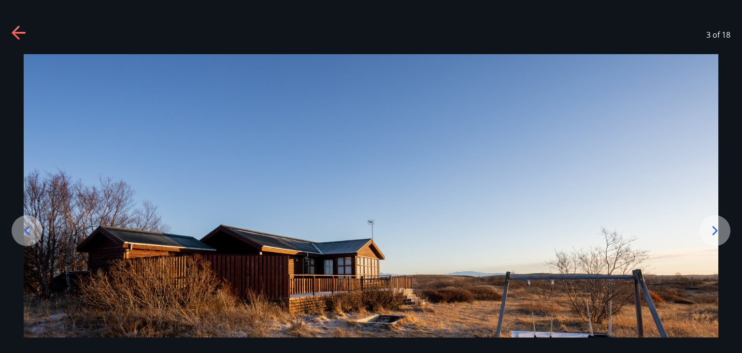
click at [718, 230] on icon at bounding box center [714, 230] width 15 height 15
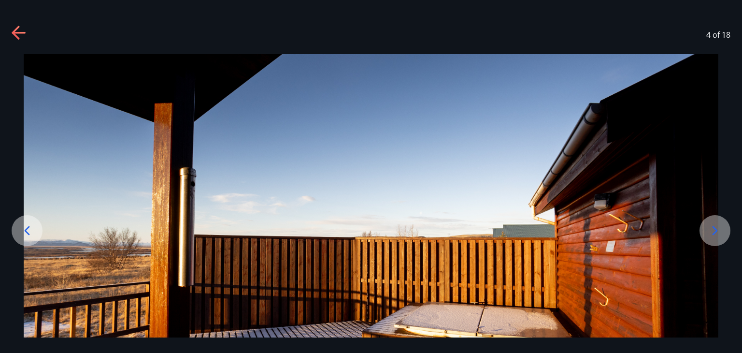
click at [718, 230] on icon at bounding box center [714, 230] width 15 height 15
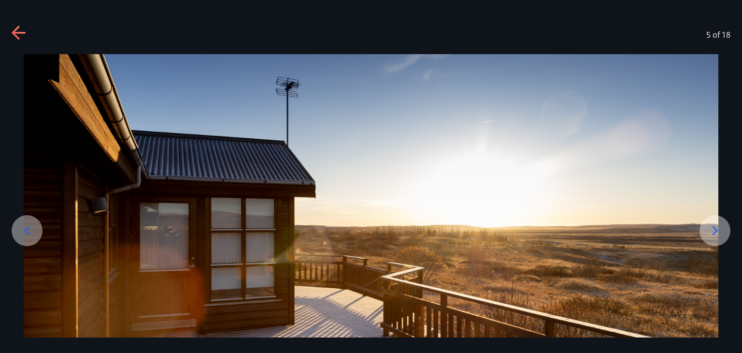
click at [718, 230] on icon at bounding box center [714, 230] width 15 height 15
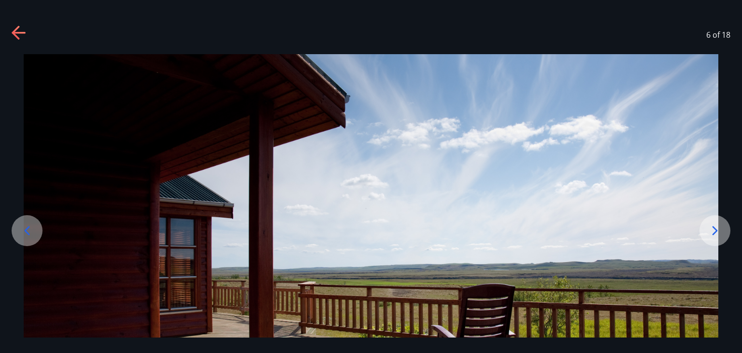
click at [718, 230] on icon at bounding box center [714, 230] width 15 height 15
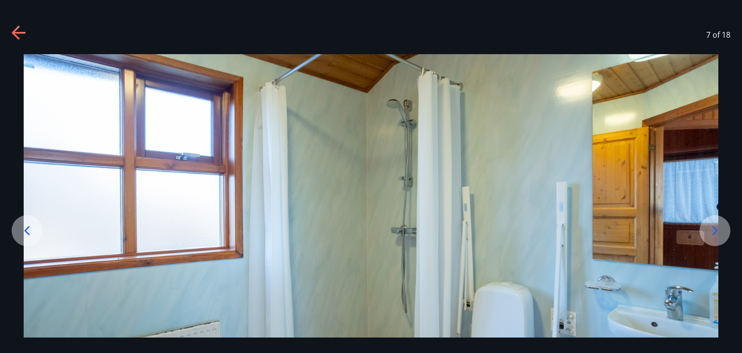
click at [718, 230] on icon at bounding box center [714, 230] width 15 height 15
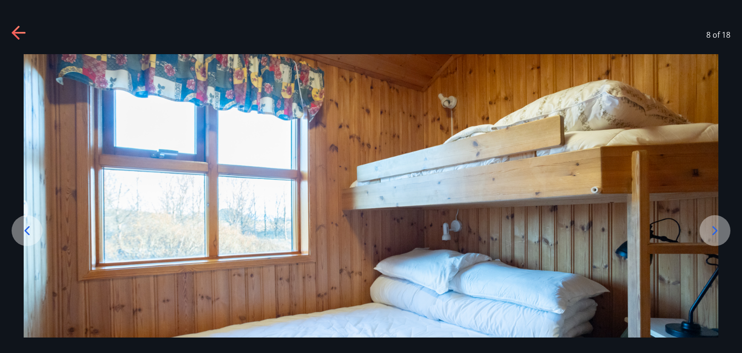
click at [718, 230] on icon at bounding box center [714, 230] width 15 height 15
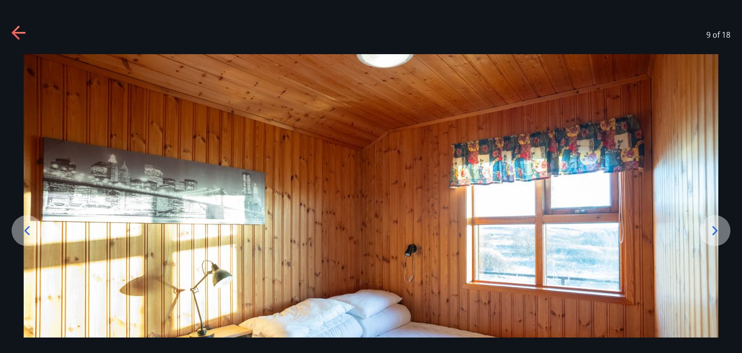
click at [718, 230] on icon at bounding box center [714, 230] width 15 height 15
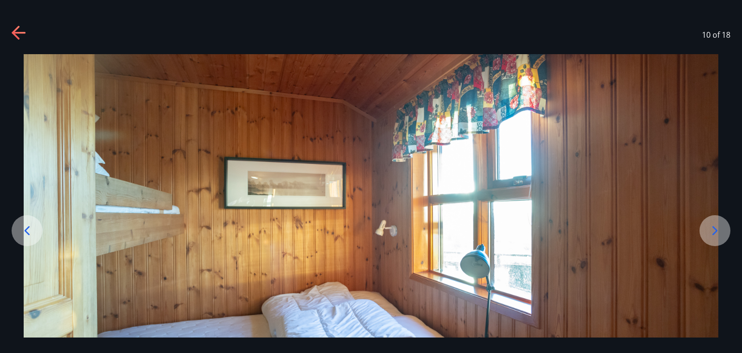
click at [718, 230] on icon at bounding box center [714, 230] width 15 height 15
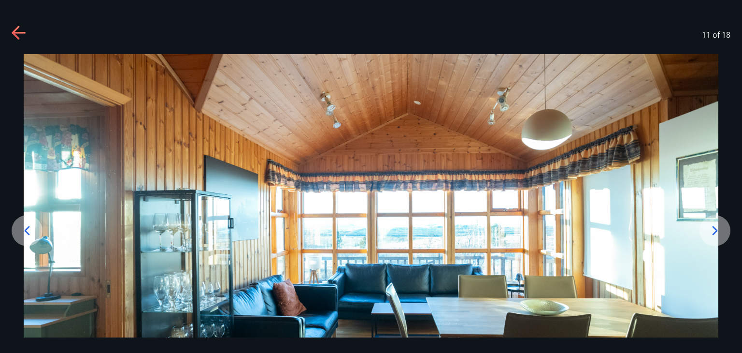
click at [718, 230] on icon at bounding box center [714, 230] width 15 height 15
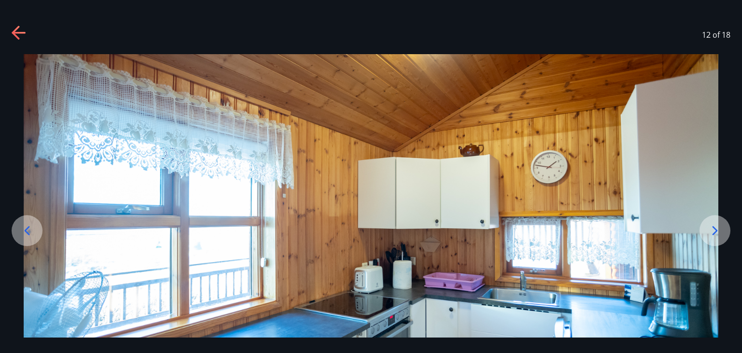
click at [718, 230] on icon at bounding box center [714, 230] width 15 height 15
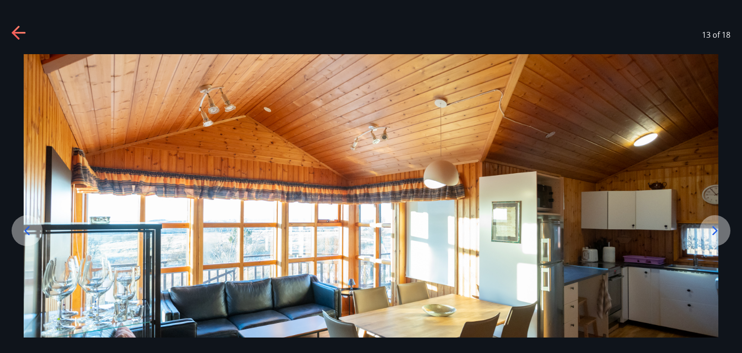
click at [718, 230] on icon at bounding box center [714, 230] width 15 height 15
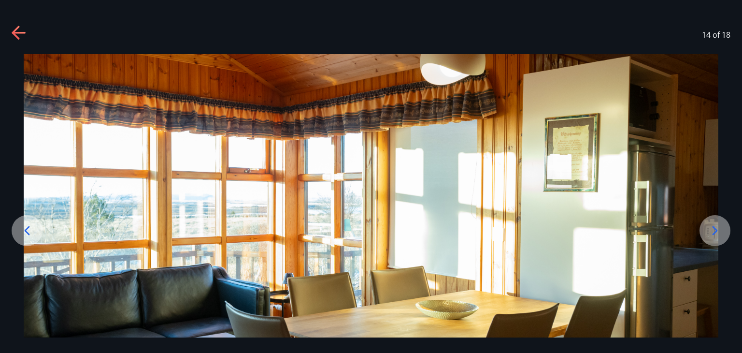
click at [718, 230] on icon at bounding box center [714, 230] width 15 height 15
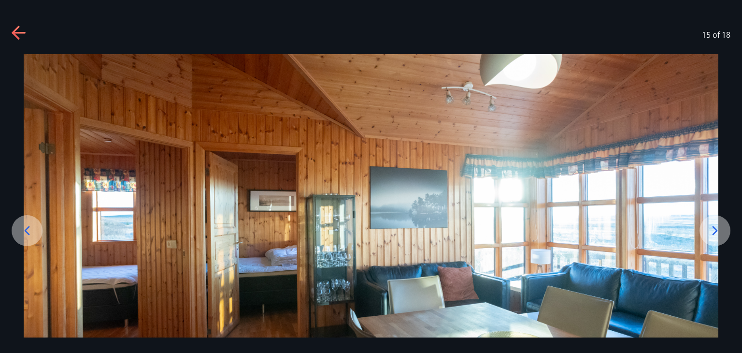
click at [718, 230] on icon at bounding box center [714, 230] width 15 height 15
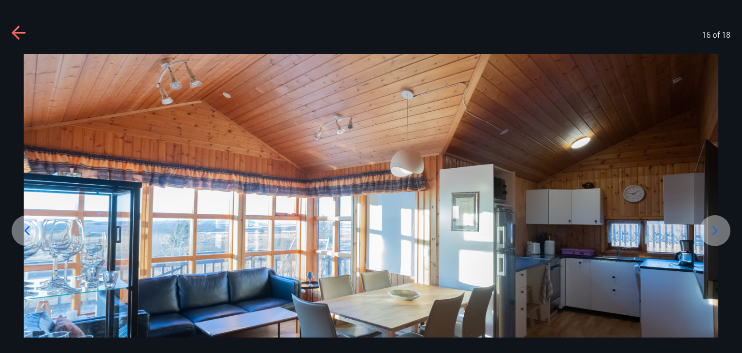
click at [718, 230] on icon at bounding box center [714, 230] width 15 height 15
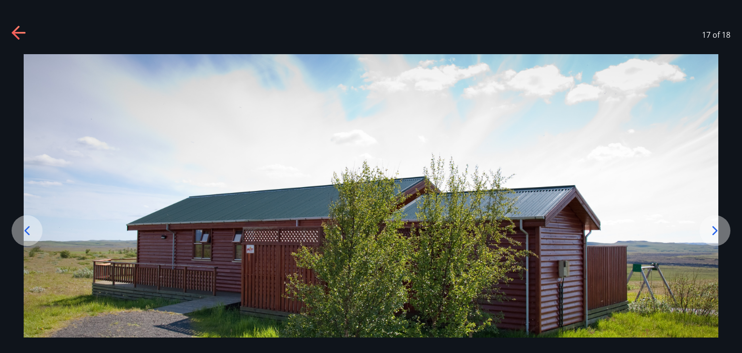
click at [718, 230] on icon at bounding box center [714, 230] width 15 height 15
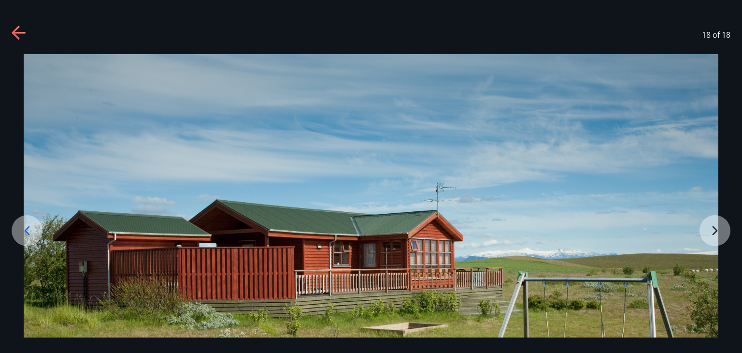
click at [718, 230] on div at bounding box center [371, 247] width 742 height 386
click at [15, 30] on icon at bounding box center [16, 33] width 8 height 14
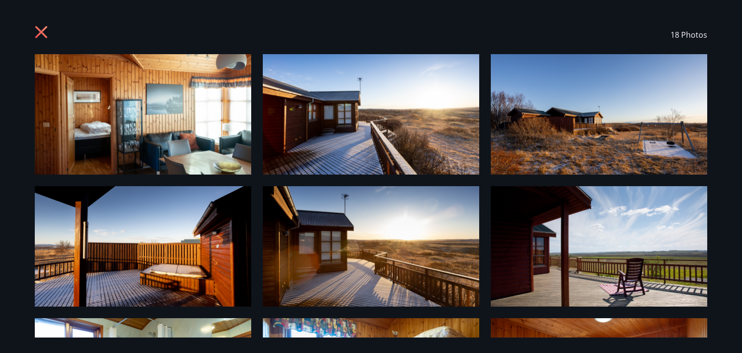
click at [43, 33] on icon at bounding box center [41, 32] width 12 height 12
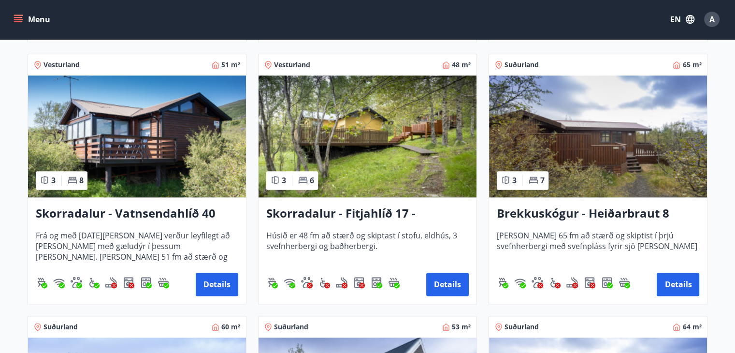
scroll to position [1208, 0]
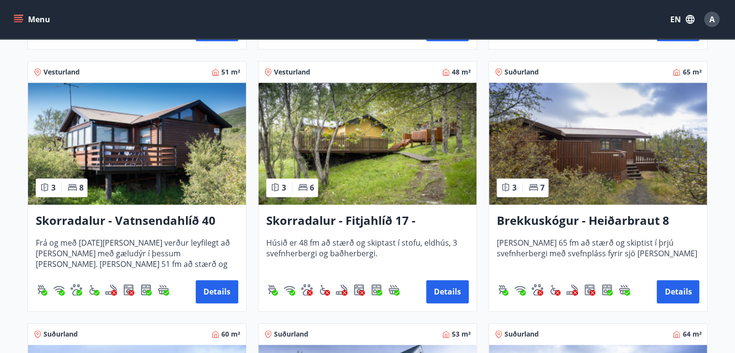
click at [638, 150] on img at bounding box center [598, 144] width 218 height 122
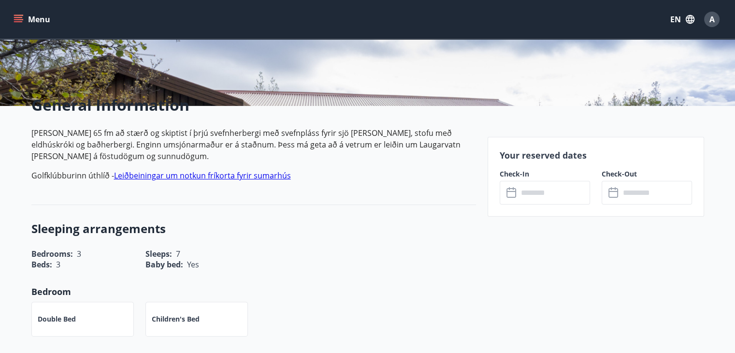
scroll to position [201, 0]
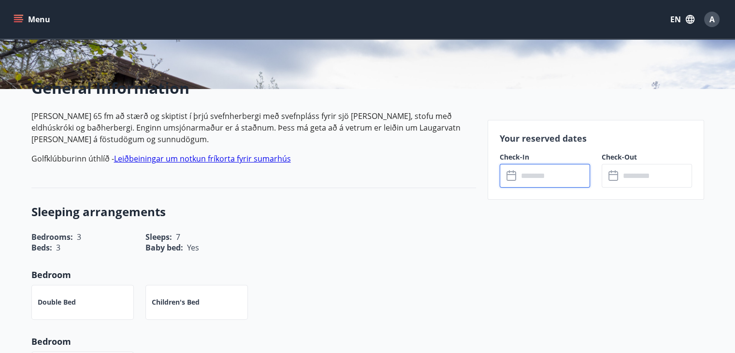
click at [541, 178] on input "text" at bounding box center [554, 176] width 72 height 24
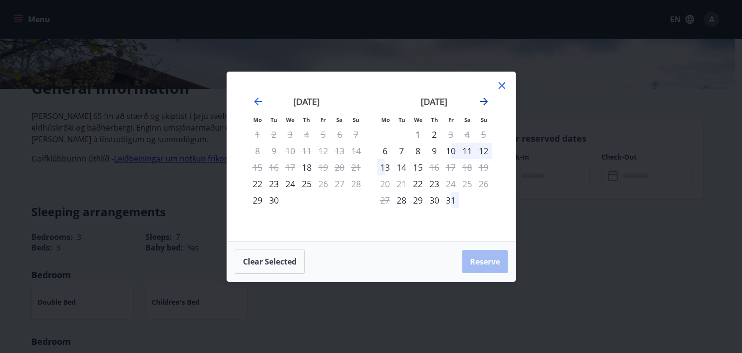
click at [486, 101] on icon "Move forward to switch to the next month." at bounding box center [484, 102] width 8 height 8
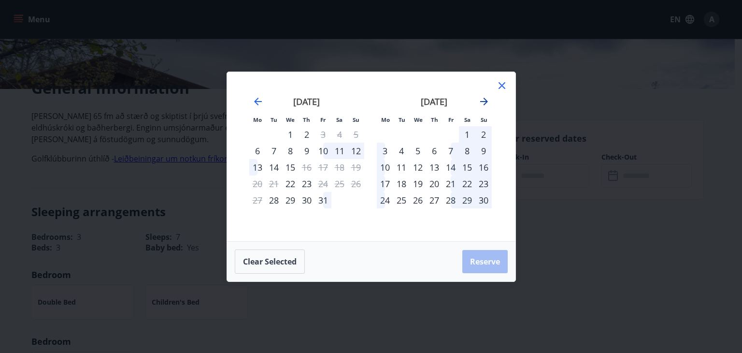
click at [486, 101] on icon "Move forward to switch to the next month." at bounding box center [484, 102] width 8 height 8
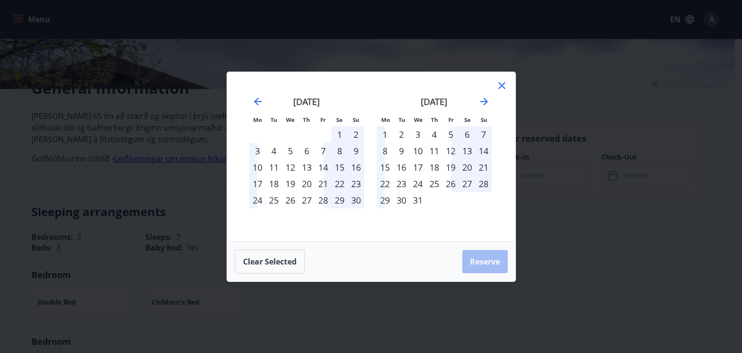
click at [501, 85] on icon at bounding box center [501, 85] width 7 height 7
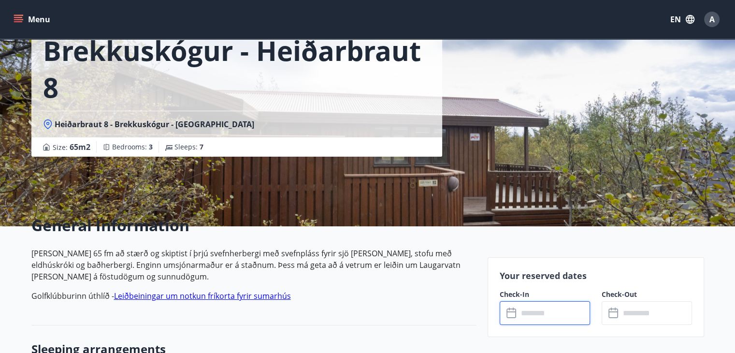
scroll to position [0, 0]
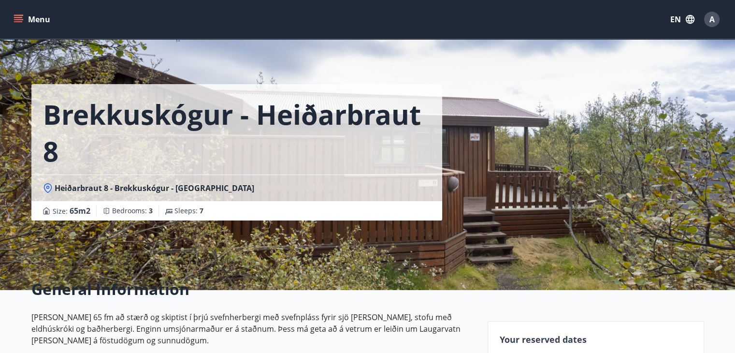
click at [574, 132] on div "Brekkuskógur - Heiðarbraut 8 Heiðarbraut 8 - Brekkuskógur - Bláskógabyggð - Árn…" at bounding box center [367, 145] width 672 height 290
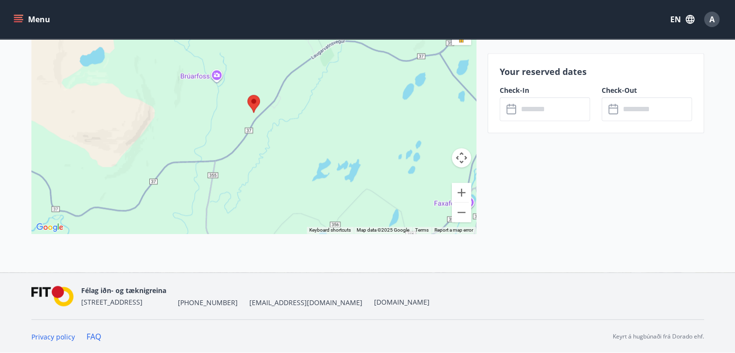
scroll to position [1205, 0]
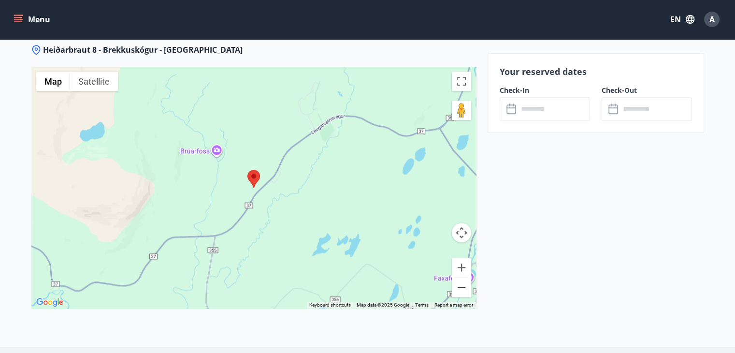
click at [469, 290] on button "Zoom out" at bounding box center [461, 286] width 19 height 19
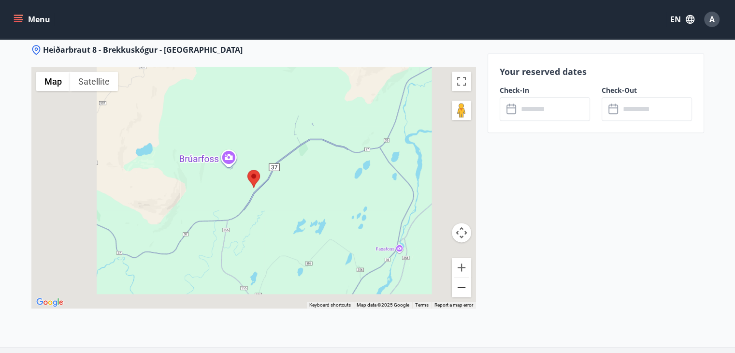
click at [469, 290] on button "Zoom out" at bounding box center [461, 286] width 19 height 19
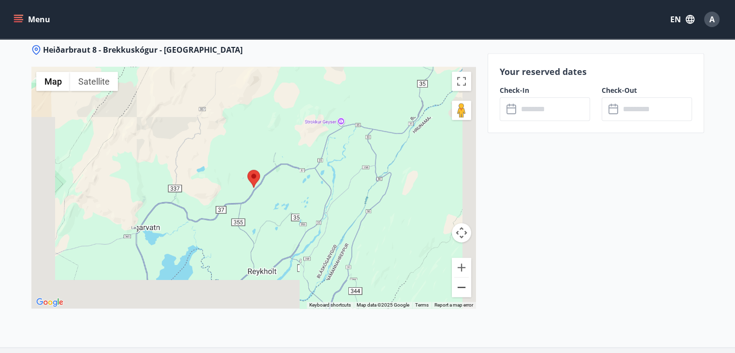
click at [469, 290] on button "Zoom out" at bounding box center [461, 286] width 19 height 19
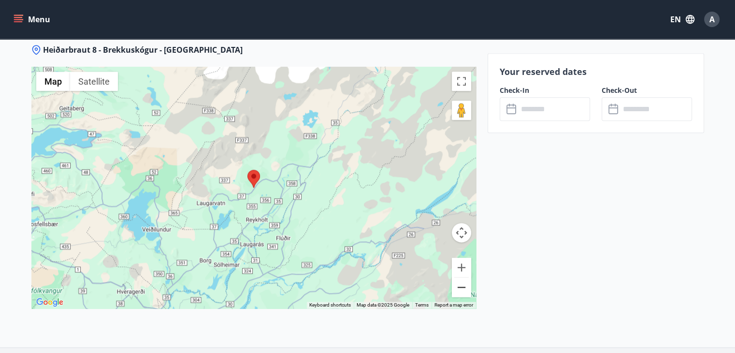
click at [469, 282] on button "Zoom out" at bounding box center [461, 286] width 19 height 19
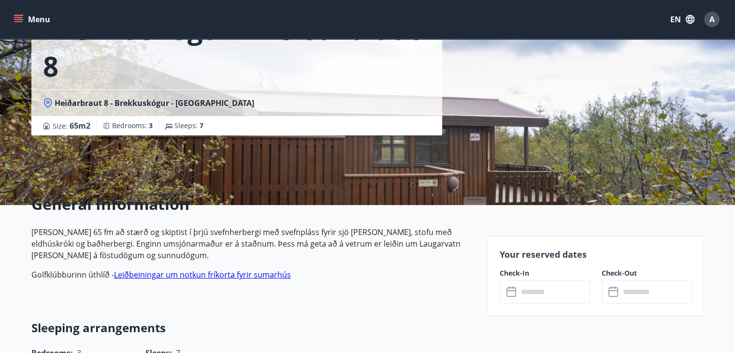
scroll to position [83, 0]
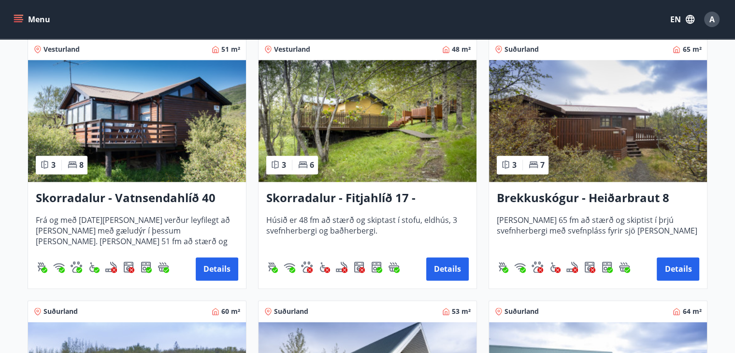
scroll to position [1245, 0]
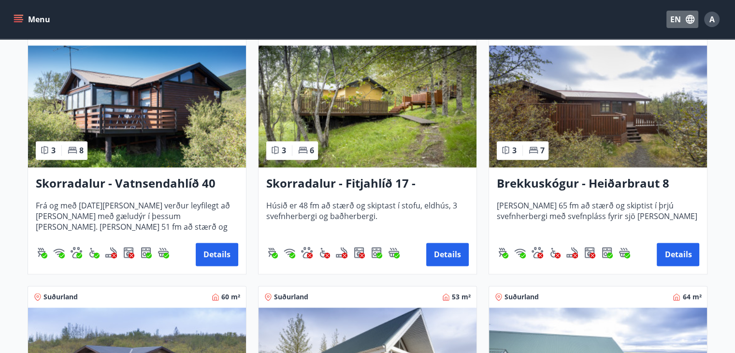
click at [675, 24] on button "EN" at bounding box center [682, 19] width 32 height 17
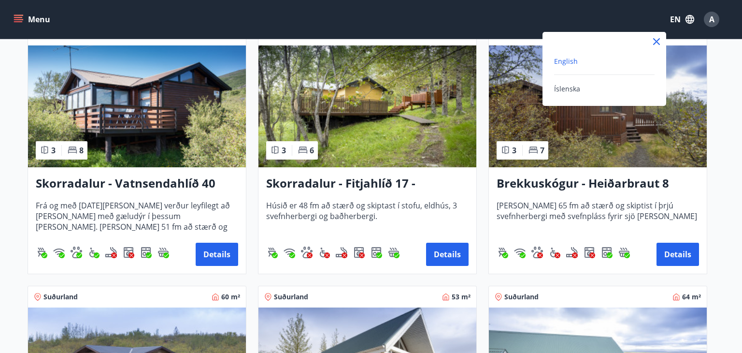
click at [568, 65] on span "English" at bounding box center [566, 61] width 24 height 9
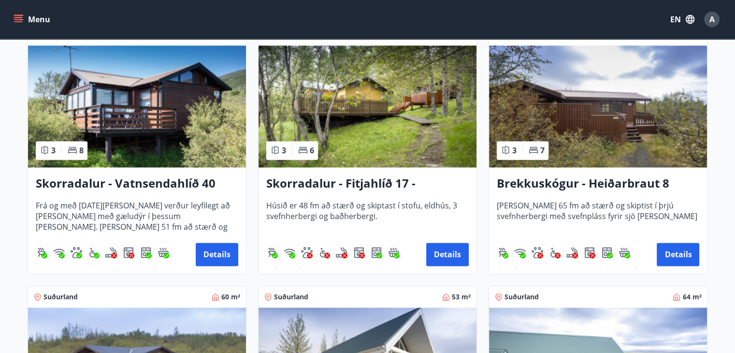
click at [578, 141] on img at bounding box center [598, 106] width 218 height 122
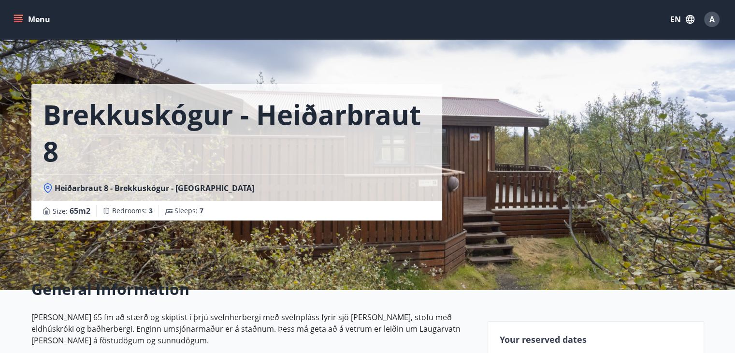
click at [589, 168] on div "Brekkuskógur - Heiðarbraut 8 Heiðarbraut 8 - Brekkuskógur - Bláskógabyggð - Árn…" at bounding box center [367, 145] width 672 height 290
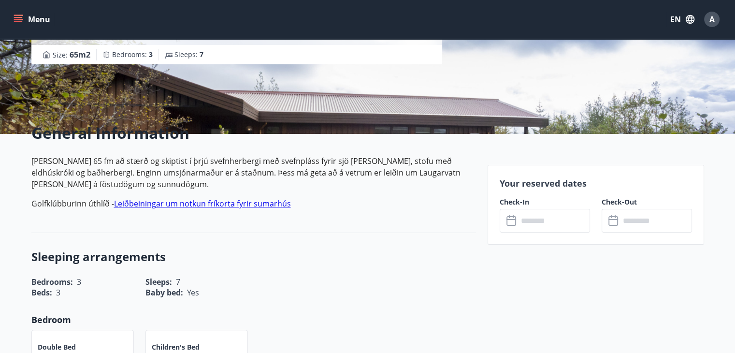
scroll to position [165, 0]
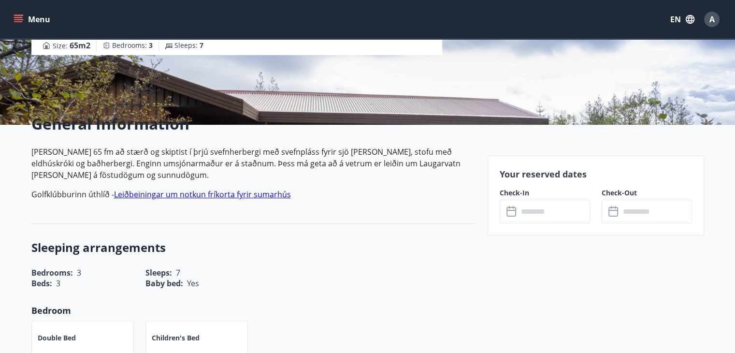
click at [155, 194] on link "Leiðbeiningar um notkun fríkorta fyrir sumarhús" at bounding box center [202, 194] width 177 height 11
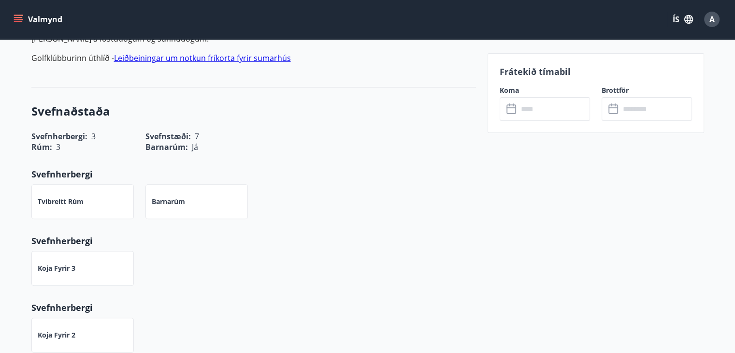
scroll to position [298, 0]
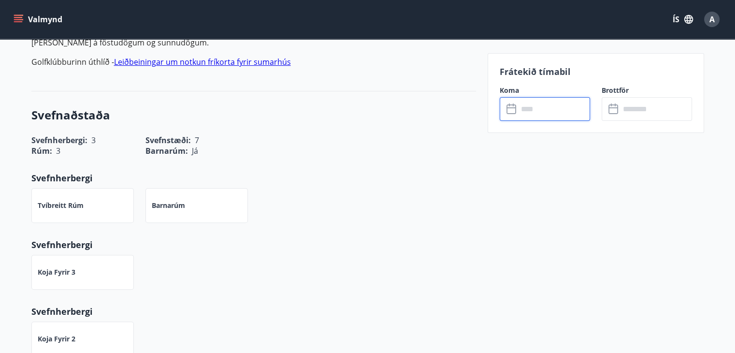
click at [547, 103] on input "text" at bounding box center [554, 109] width 72 height 24
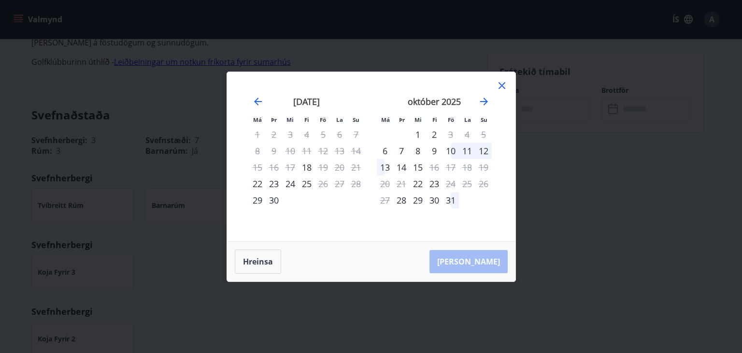
click at [501, 85] on icon at bounding box center [501, 85] width 1 height 1
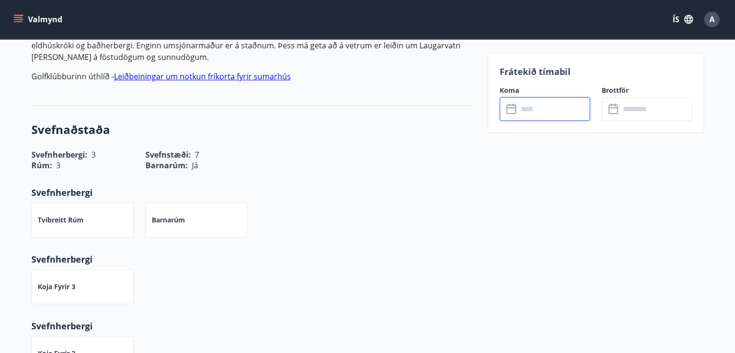
scroll to position [236, 0]
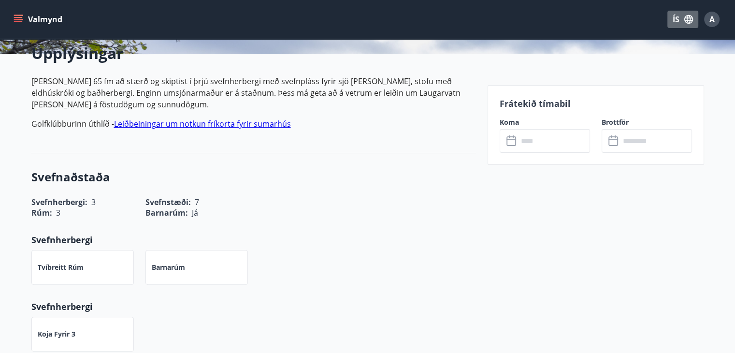
click at [674, 18] on button "ÍS" at bounding box center [682, 19] width 31 height 17
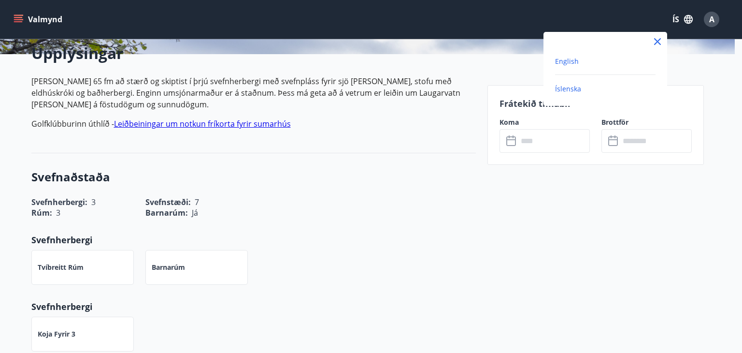
click at [567, 60] on span "English" at bounding box center [567, 61] width 24 height 9
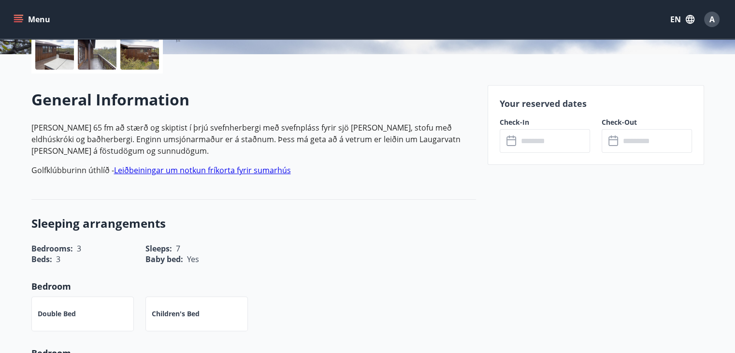
click at [137, 58] on div at bounding box center [139, 50] width 39 height 39
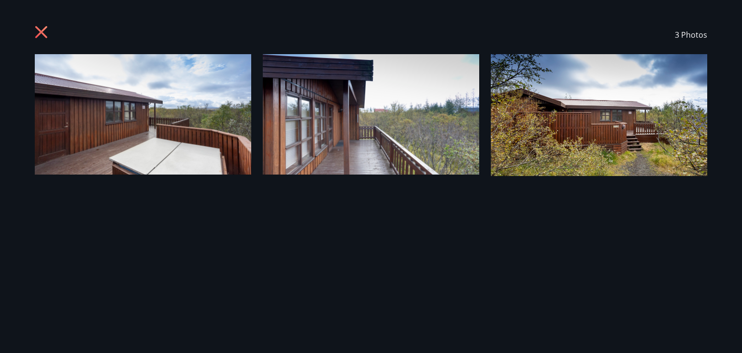
click at [143, 103] on img at bounding box center [143, 114] width 216 height 120
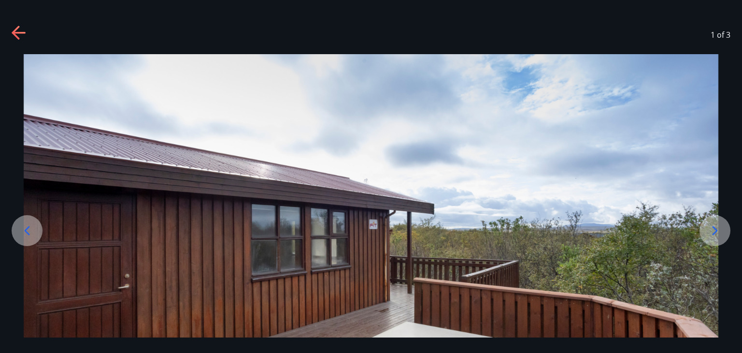
click at [715, 236] on icon at bounding box center [714, 230] width 15 height 15
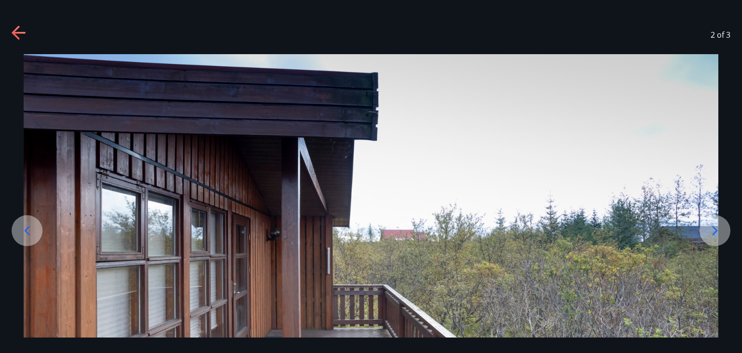
click at [715, 236] on icon at bounding box center [714, 230] width 15 height 15
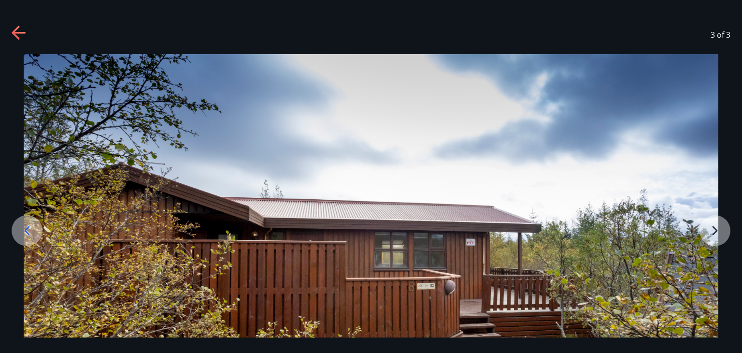
click at [715, 236] on img at bounding box center [371, 249] width 695 height 391
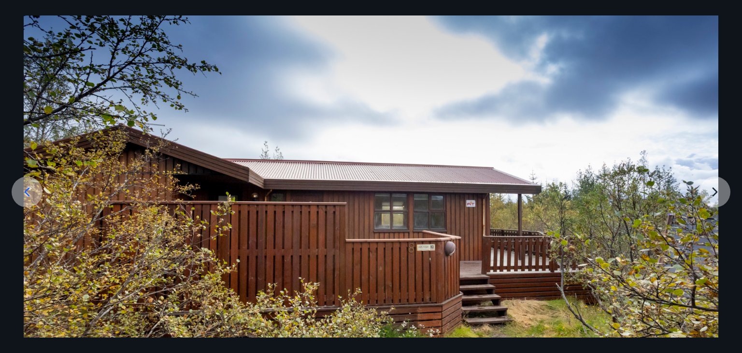
click at [711, 186] on img at bounding box center [371, 210] width 695 height 391
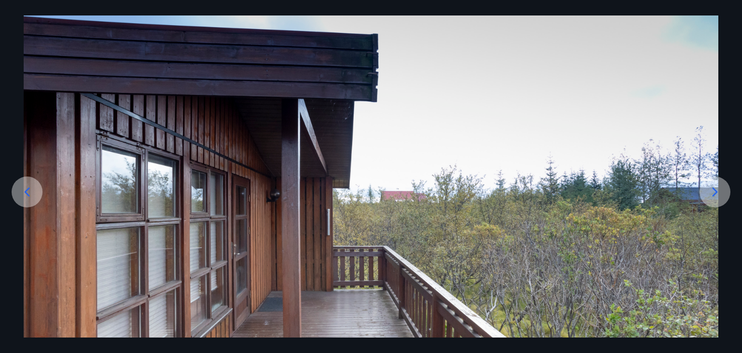
click at [30, 189] on icon at bounding box center [26, 191] width 15 height 15
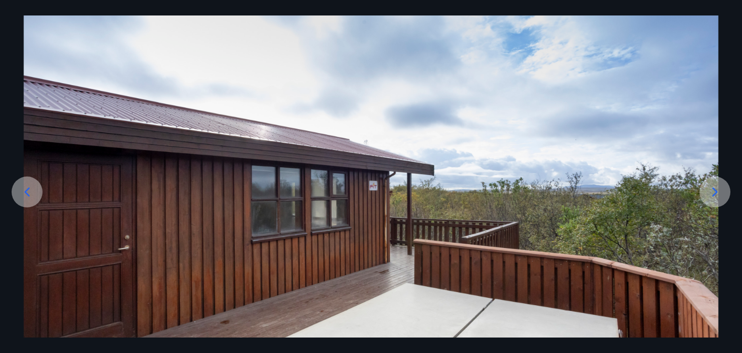
click at [30, 189] on icon at bounding box center [26, 191] width 15 height 15
click at [741, 73] on div at bounding box center [371, 208] width 742 height 386
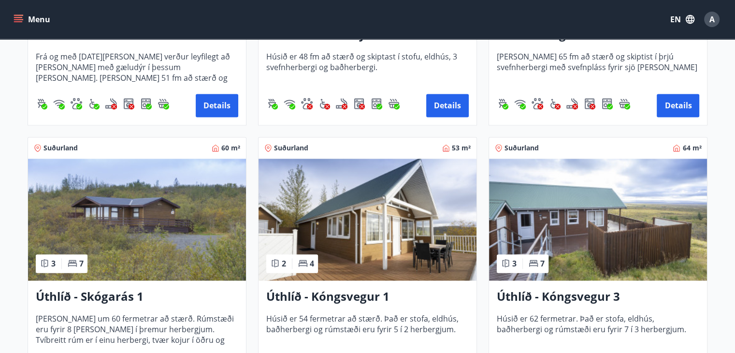
scroll to position [1424, 0]
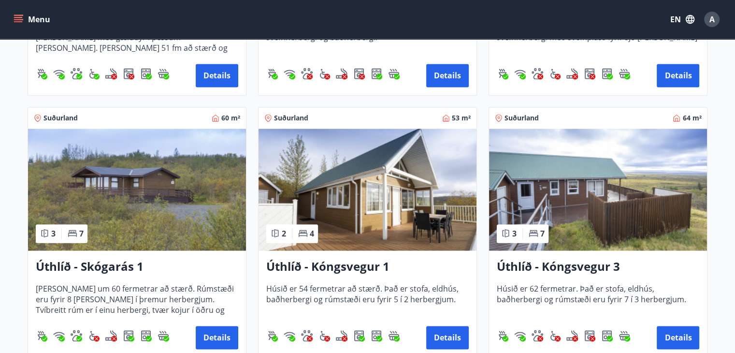
click at [173, 174] on img at bounding box center [137, 189] width 218 height 122
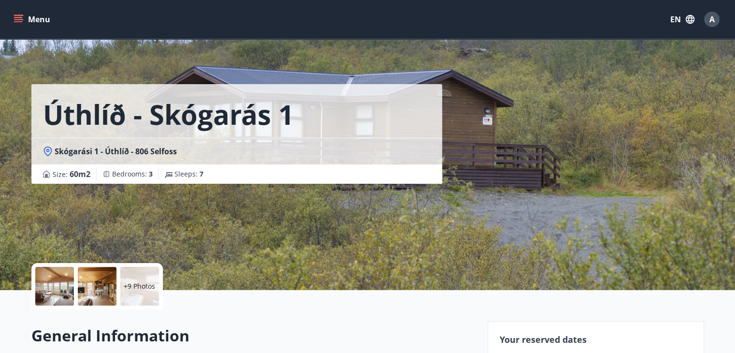
click at [40, 285] on div at bounding box center [54, 286] width 39 height 39
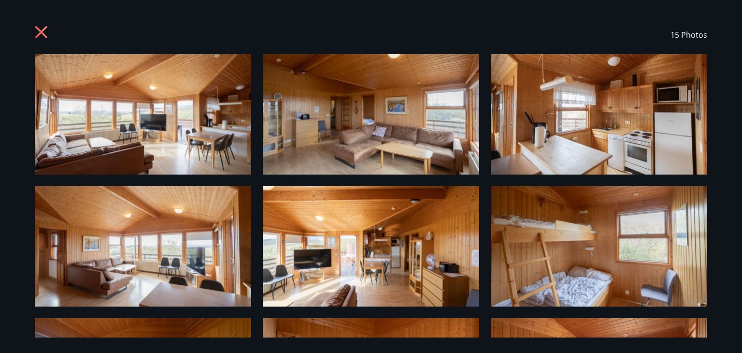
click at [42, 34] on icon at bounding box center [42, 33] width 15 height 15
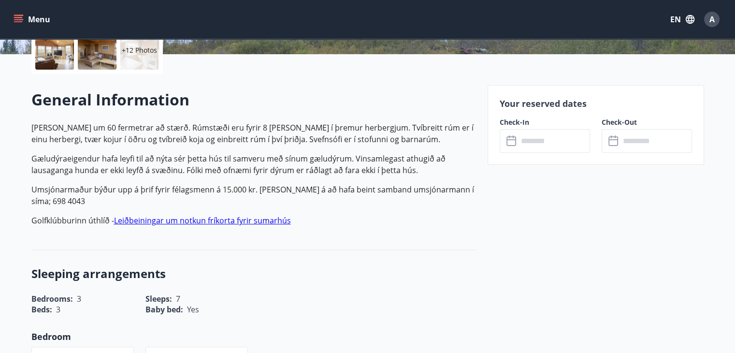
scroll to position [253, 0]
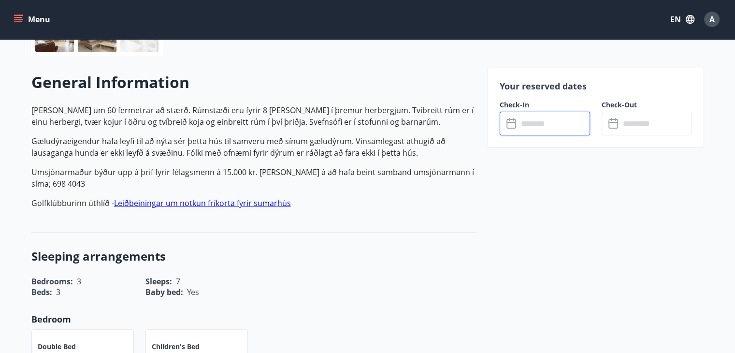
click at [528, 120] on input "text" at bounding box center [554, 124] width 72 height 24
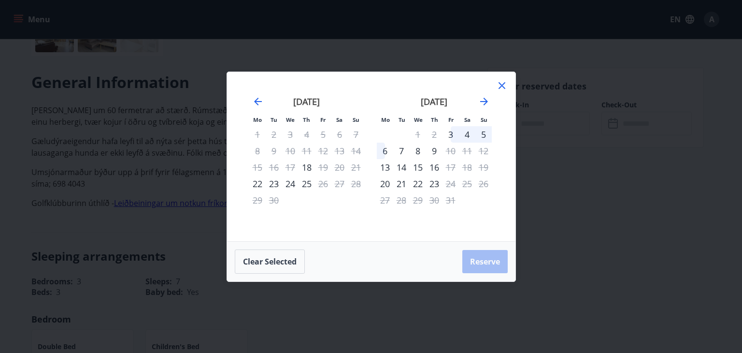
click at [503, 86] on icon at bounding box center [501, 85] width 7 height 7
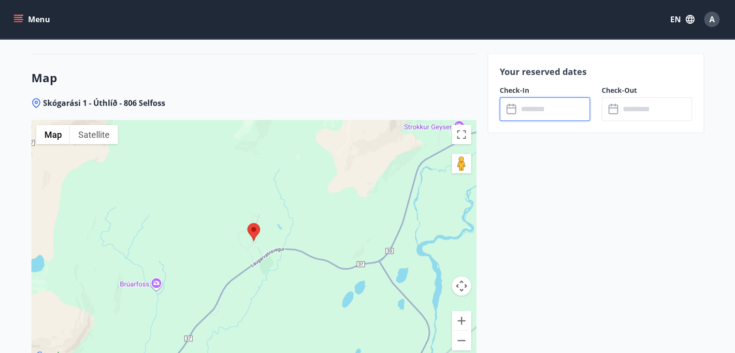
scroll to position [1234, 0]
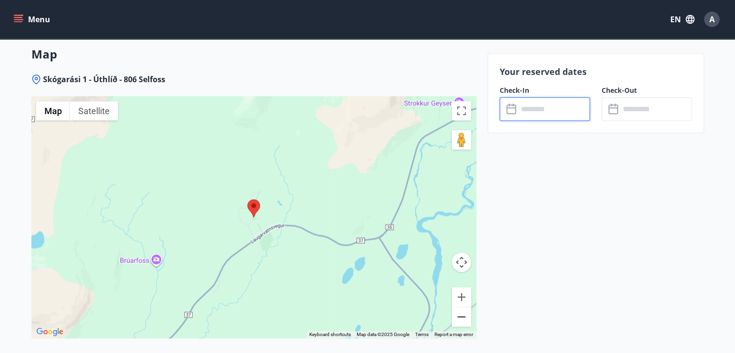
click at [458, 314] on button "Zoom out" at bounding box center [461, 316] width 19 height 19
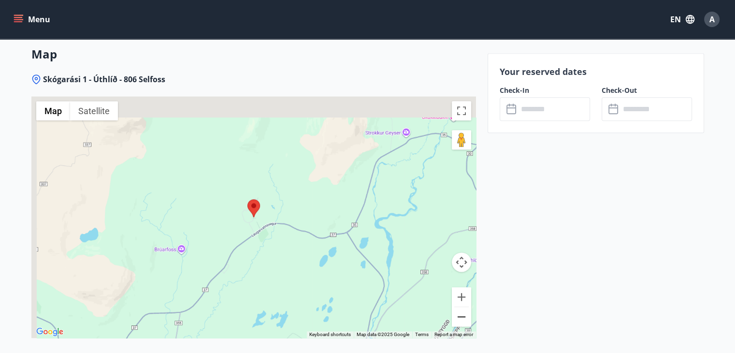
click at [458, 314] on button "Zoom out" at bounding box center [461, 316] width 19 height 19
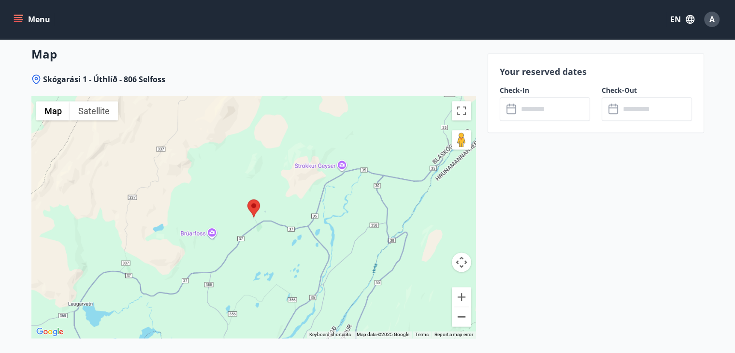
click at [458, 314] on button "Zoom out" at bounding box center [461, 316] width 19 height 19
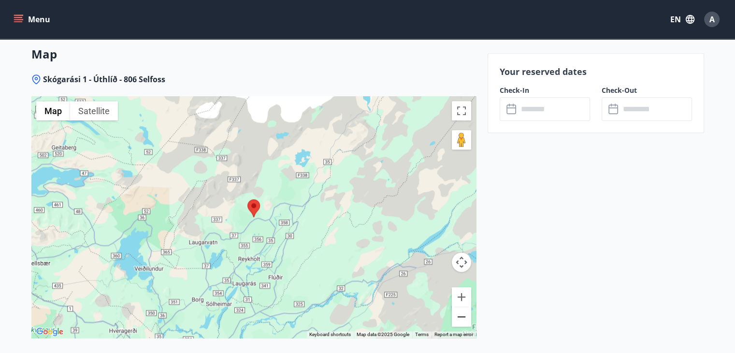
click at [458, 314] on button "Zoom out" at bounding box center [461, 316] width 19 height 19
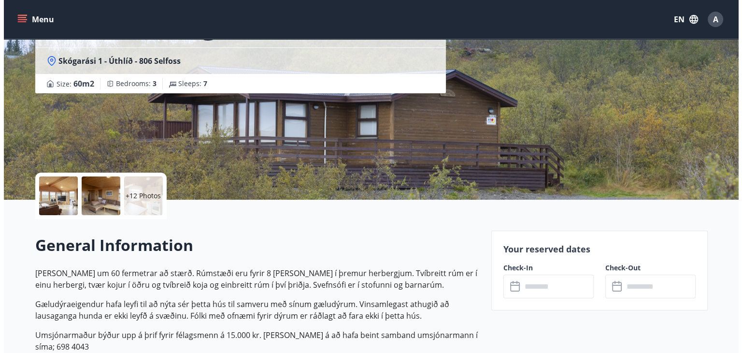
scroll to position [0, 0]
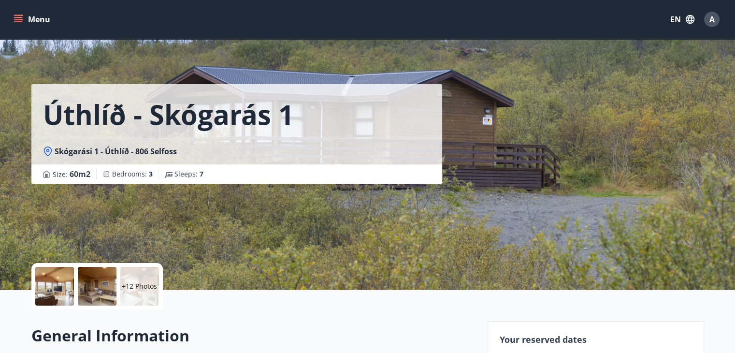
click at [66, 273] on div at bounding box center [54, 286] width 39 height 39
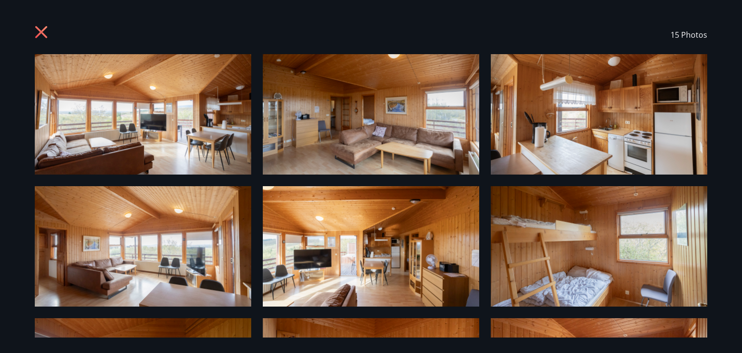
click at [119, 150] on img at bounding box center [143, 114] width 216 height 120
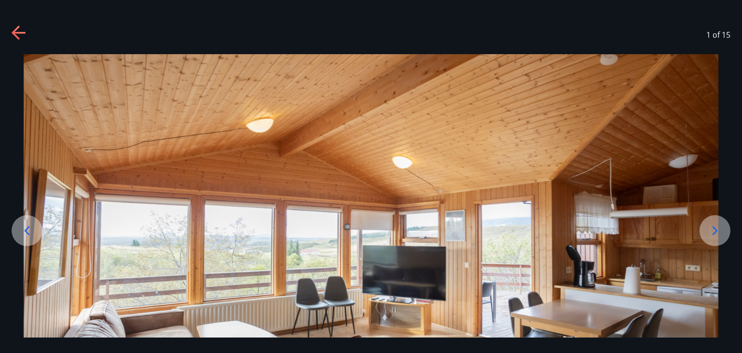
click at [716, 220] on div at bounding box center [714, 230] width 31 height 31
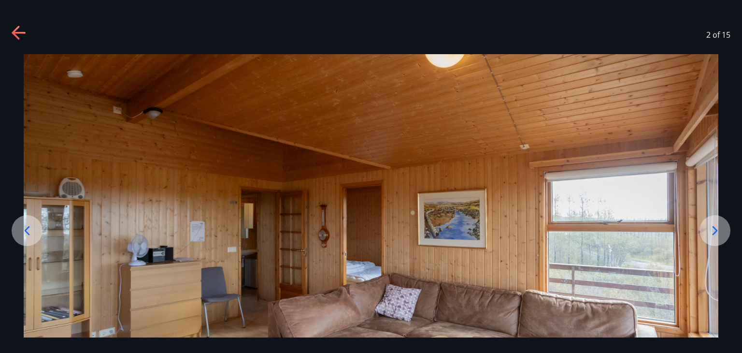
click at [716, 220] on div at bounding box center [714, 230] width 31 height 31
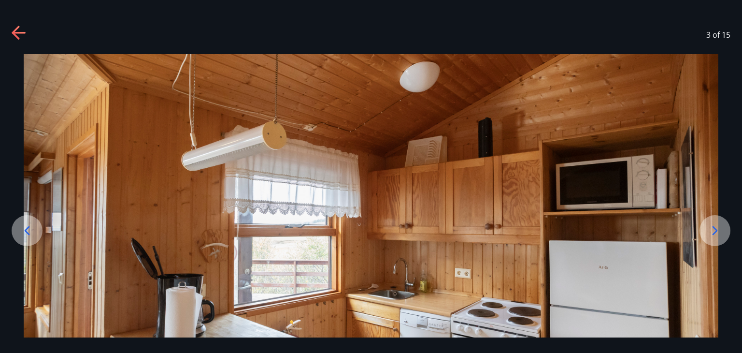
click at [716, 220] on div at bounding box center [714, 230] width 31 height 31
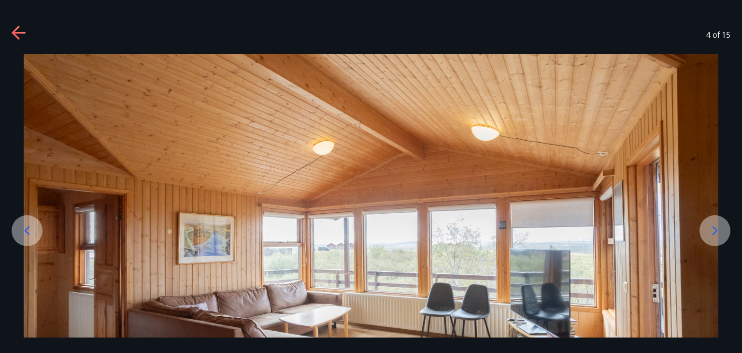
click at [716, 220] on div at bounding box center [714, 230] width 31 height 31
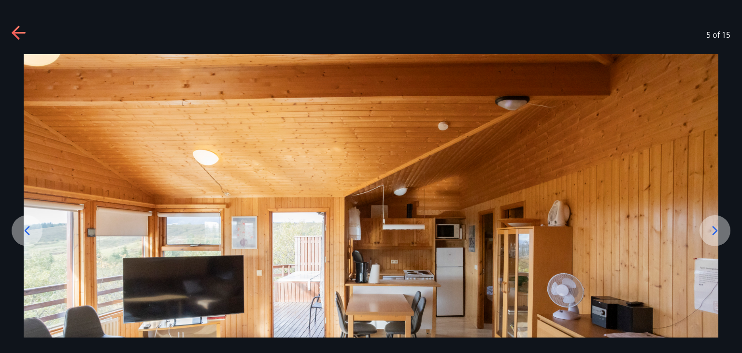
click at [716, 220] on div at bounding box center [714, 230] width 31 height 31
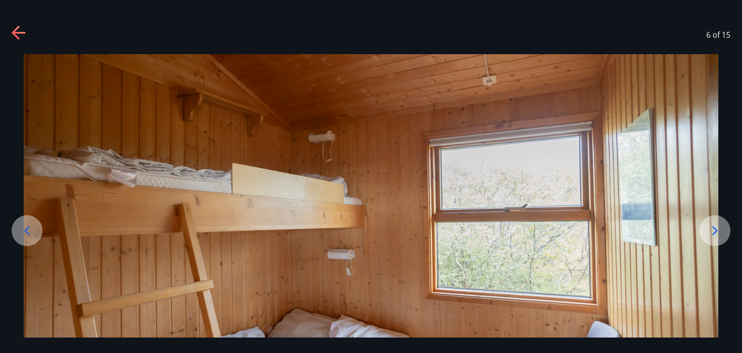
click at [716, 220] on div at bounding box center [714, 230] width 31 height 31
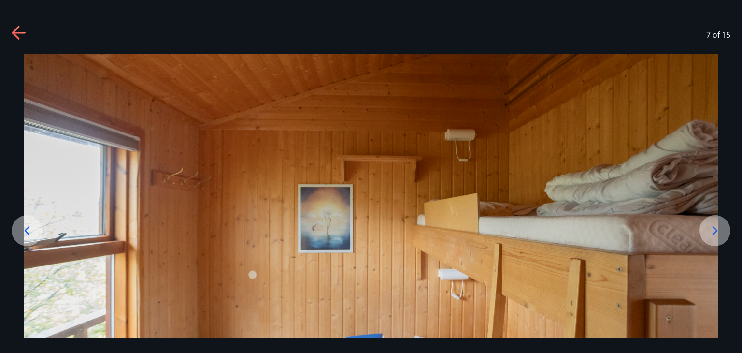
click at [716, 220] on div at bounding box center [714, 230] width 31 height 31
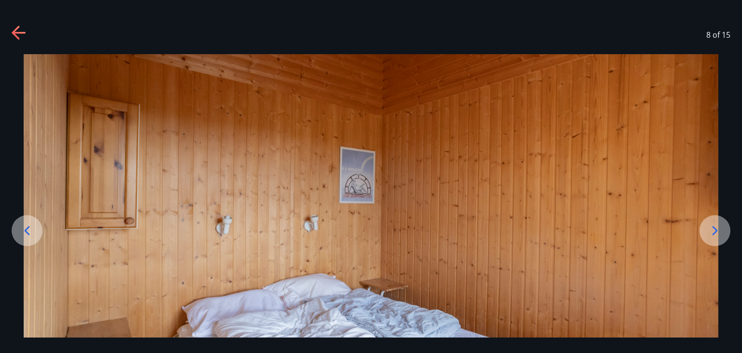
click at [716, 220] on div at bounding box center [714, 230] width 31 height 31
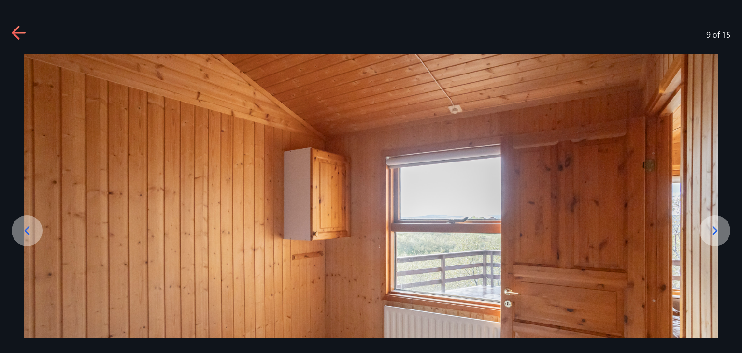
click at [716, 220] on div at bounding box center [714, 230] width 31 height 31
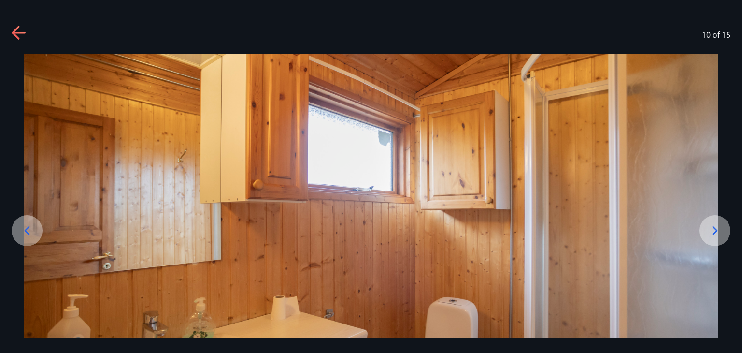
click at [716, 220] on div at bounding box center [714, 230] width 31 height 31
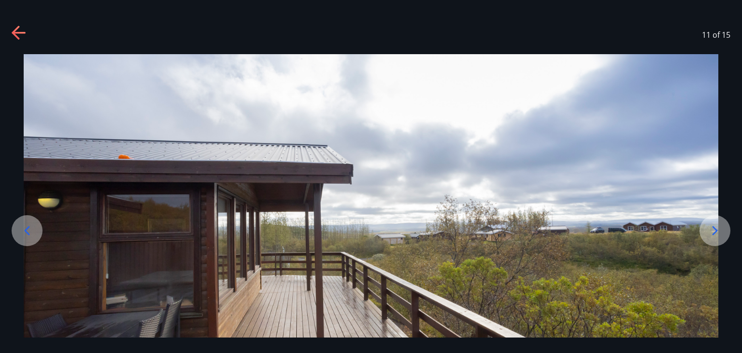
click at [716, 220] on div at bounding box center [714, 230] width 31 height 31
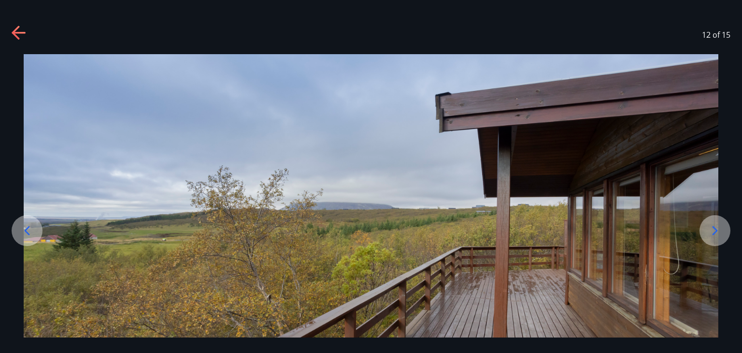
click at [716, 220] on div at bounding box center [714, 230] width 31 height 31
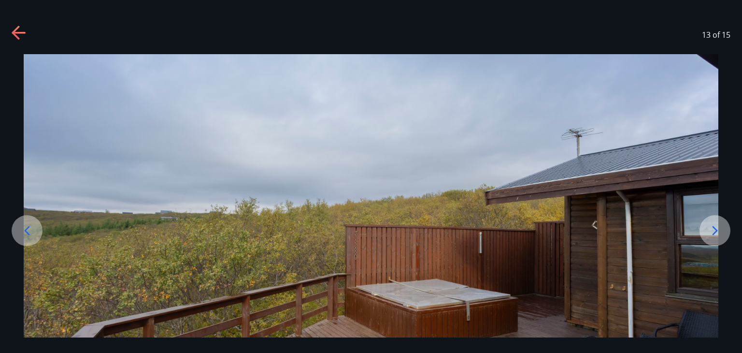
click at [716, 220] on div at bounding box center [714, 230] width 31 height 31
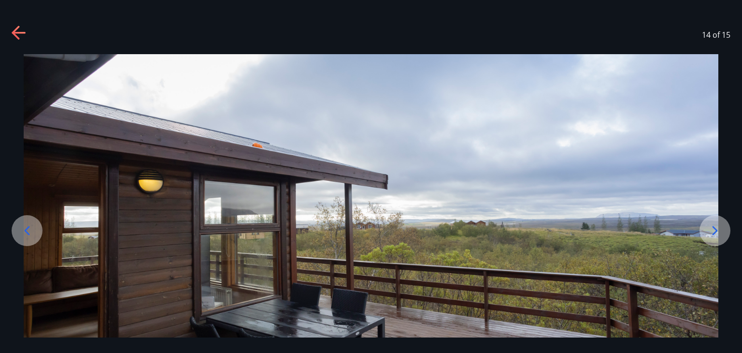
click at [716, 220] on div at bounding box center [714, 230] width 31 height 31
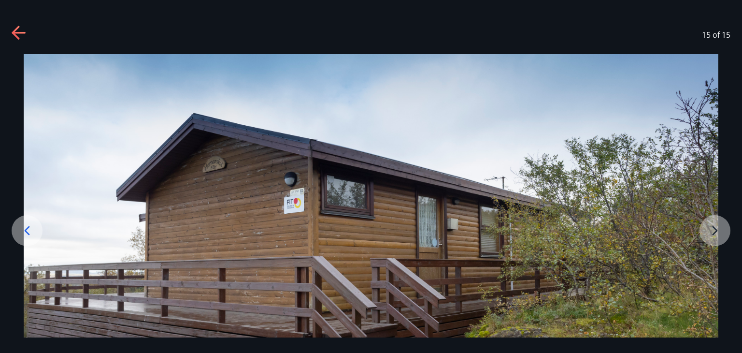
click at [716, 220] on img at bounding box center [371, 247] width 695 height 386
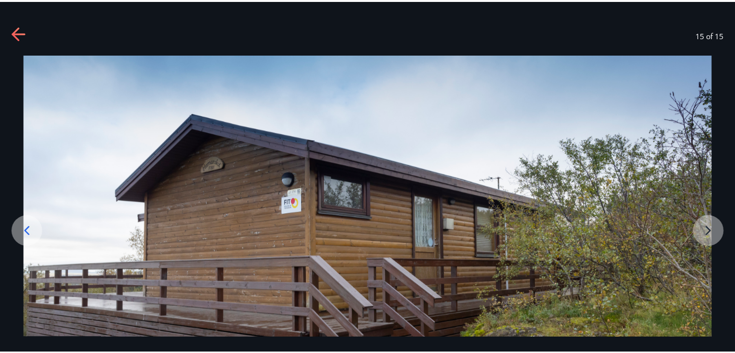
scroll to position [39, 0]
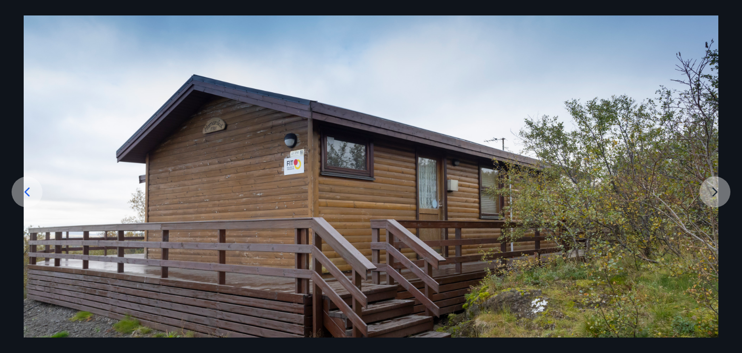
click at [713, 199] on img at bounding box center [371, 208] width 695 height 386
click at [713, 194] on img at bounding box center [371, 208] width 695 height 386
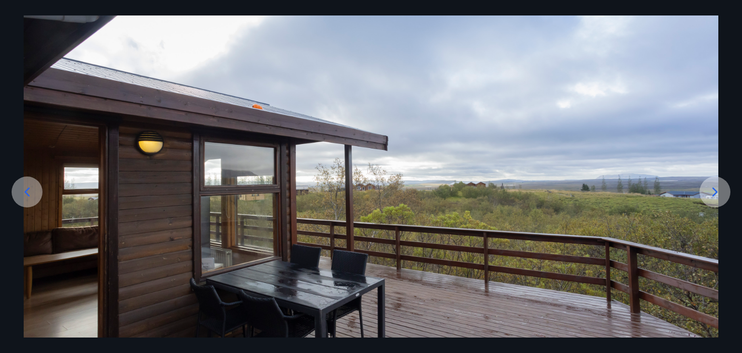
click at [713, 194] on icon at bounding box center [714, 191] width 15 height 15
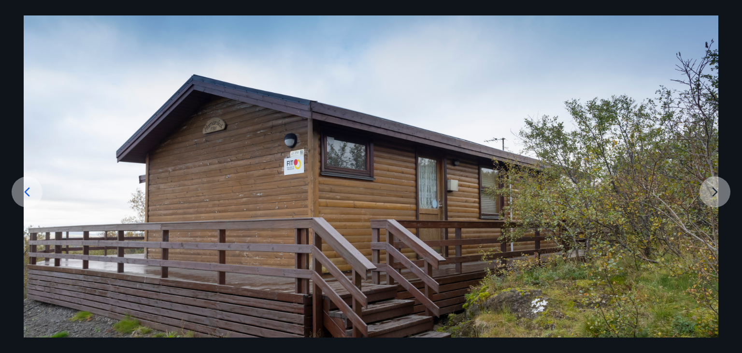
click at [713, 194] on div at bounding box center [741, 208] width 22255 height 386
click at [713, 194] on img at bounding box center [371, 208] width 695 height 386
click at [25, 190] on icon at bounding box center [26, 191] width 15 height 15
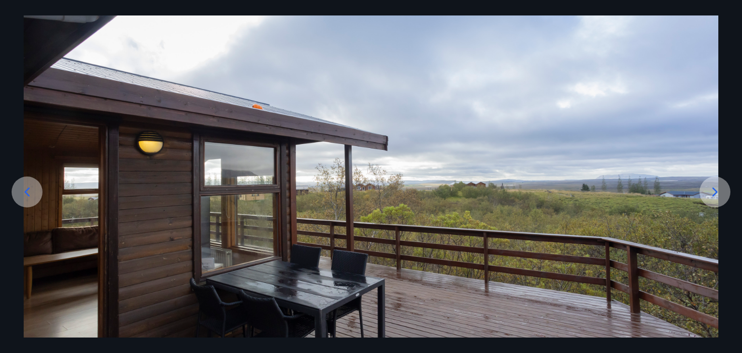
click at [25, 190] on icon at bounding box center [26, 191] width 15 height 15
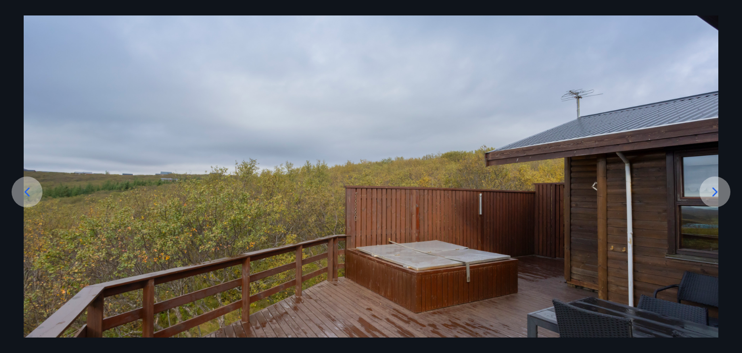
click at [25, 190] on icon at bounding box center [26, 191] width 15 height 15
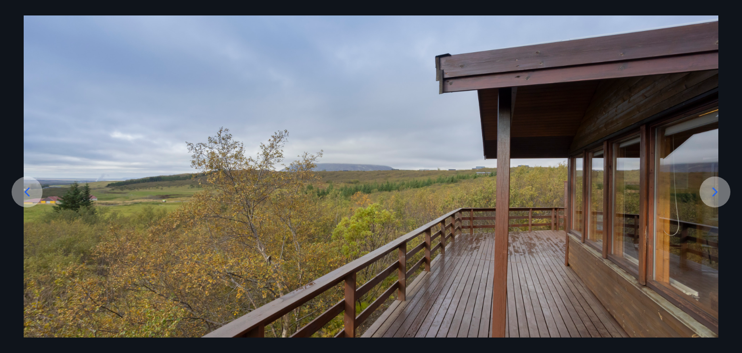
click at [25, 190] on icon at bounding box center [26, 191] width 15 height 15
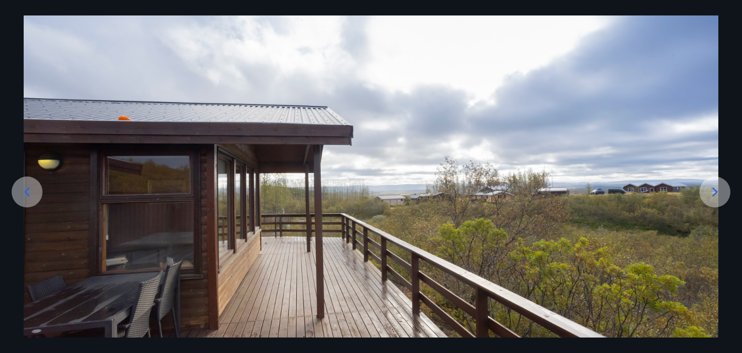
click at [25, 190] on icon at bounding box center [26, 191] width 15 height 15
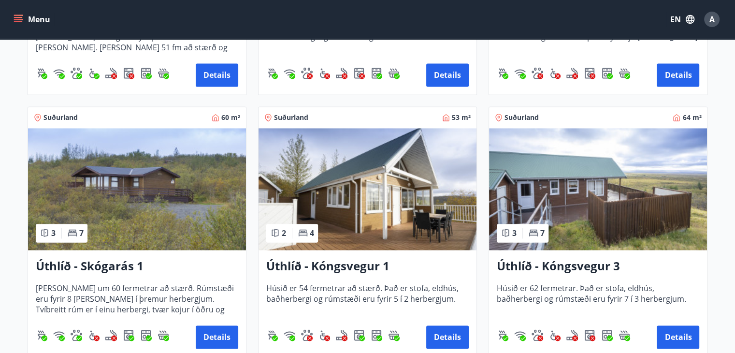
scroll to position [1421, 0]
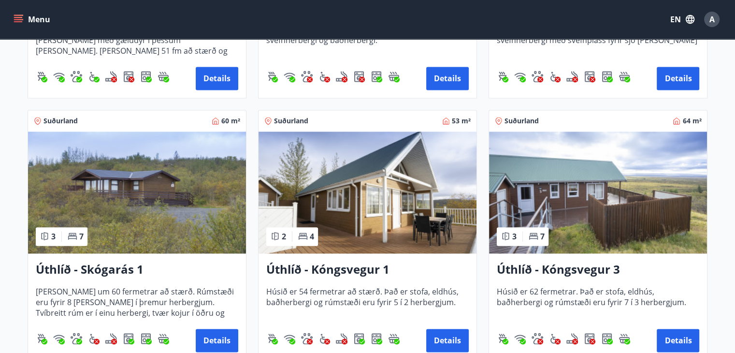
click at [212, 169] on img at bounding box center [137, 192] width 218 height 122
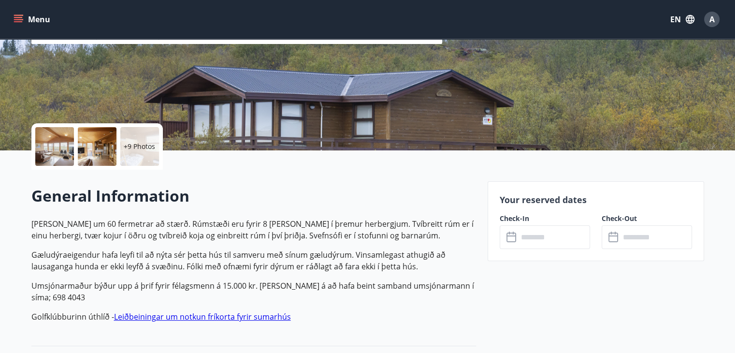
scroll to position [150, 0]
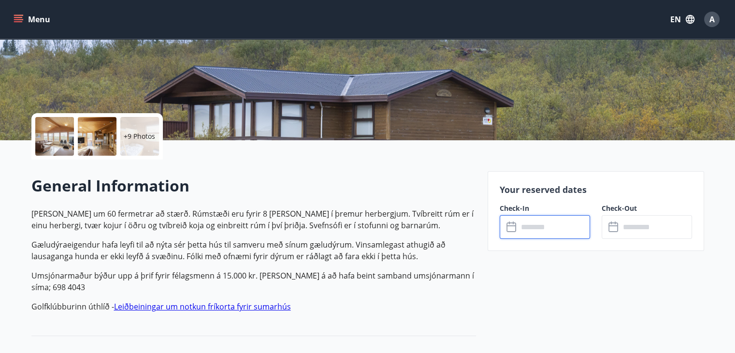
click at [560, 232] on input "text" at bounding box center [554, 227] width 72 height 24
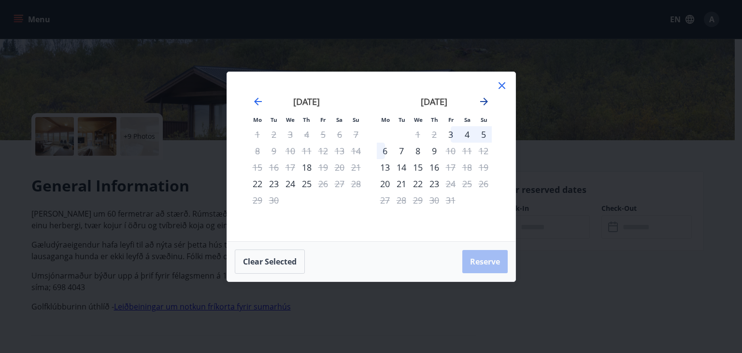
click at [485, 100] on icon "Move forward to switch to the next month." at bounding box center [484, 102] width 12 height 12
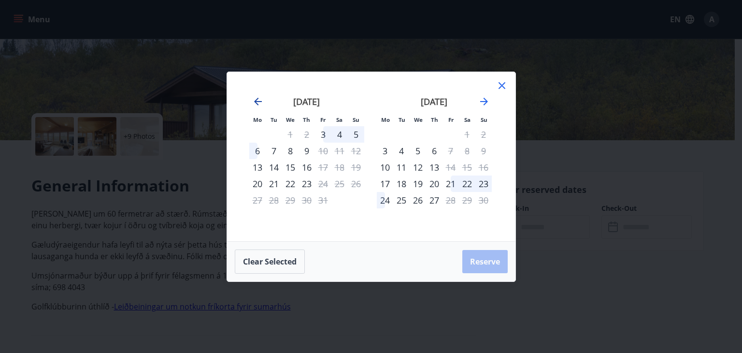
click at [255, 99] on icon "Move backward to switch to the previous month." at bounding box center [258, 102] width 12 height 12
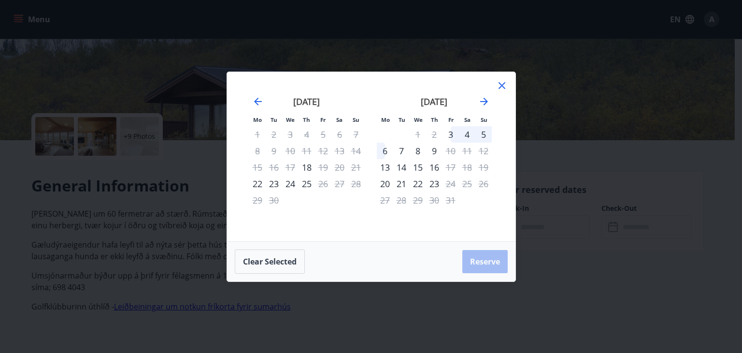
click at [500, 86] on icon at bounding box center [501, 85] width 7 height 7
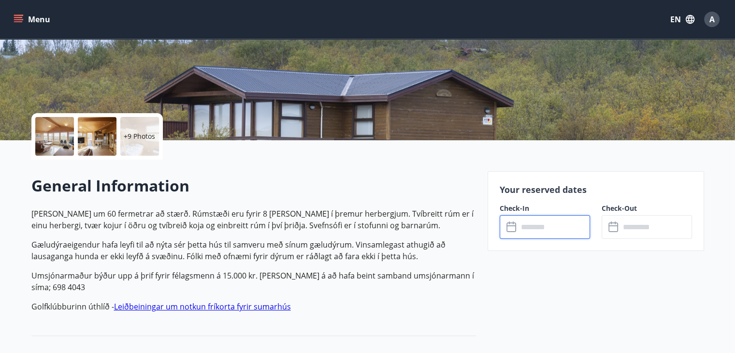
scroll to position [0, 0]
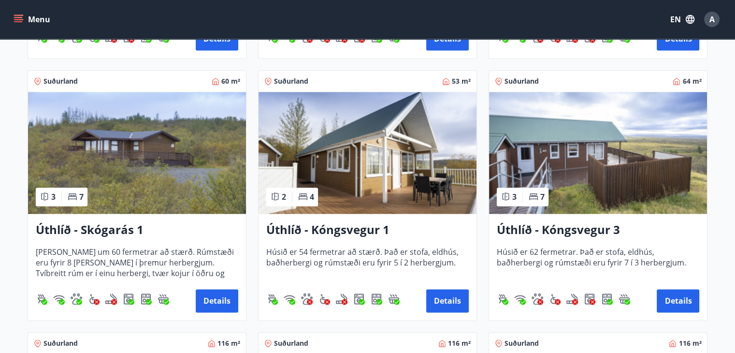
scroll to position [1449, 0]
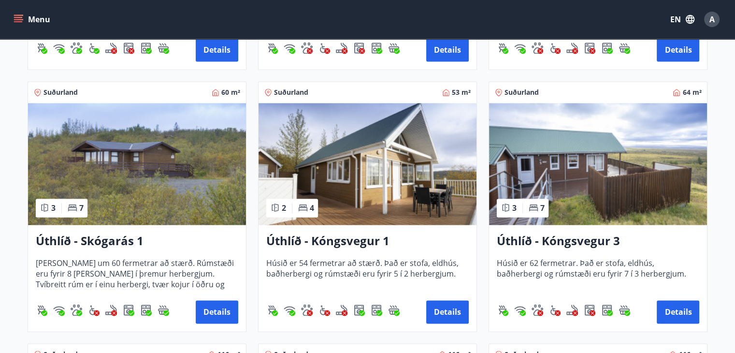
click at [384, 184] on img at bounding box center [367, 164] width 218 height 122
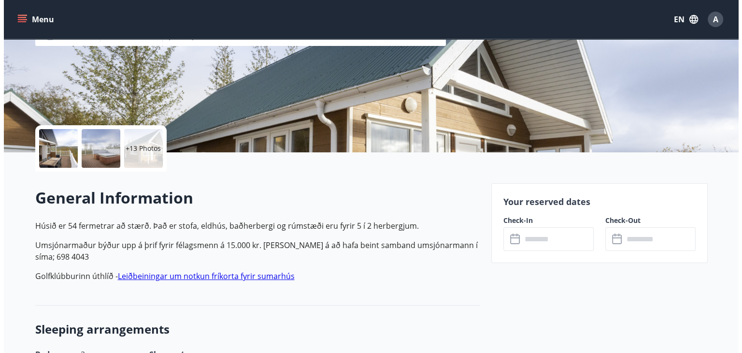
scroll to position [168, 0]
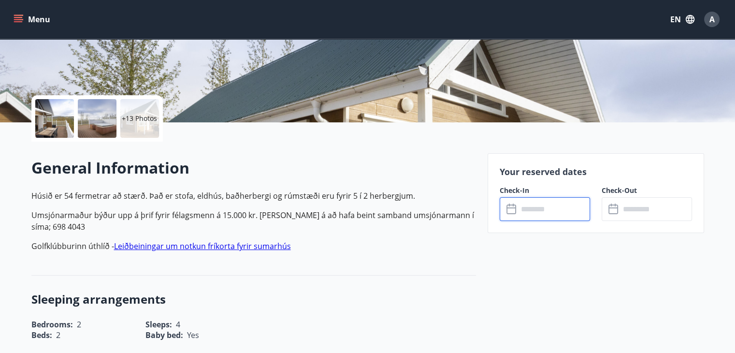
click at [538, 199] on input "text" at bounding box center [554, 209] width 72 height 24
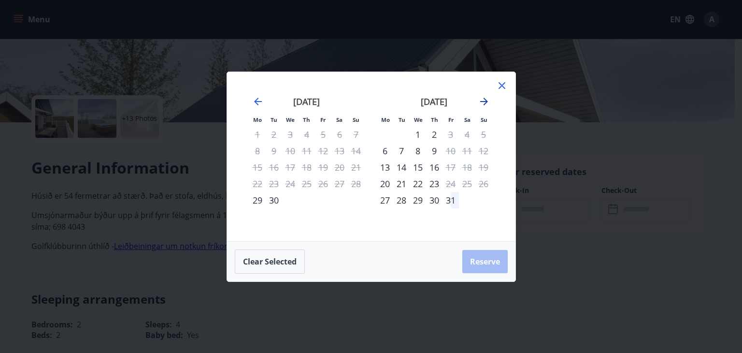
click at [482, 102] on icon "Move forward to switch to the next month." at bounding box center [484, 102] width 12 height 12
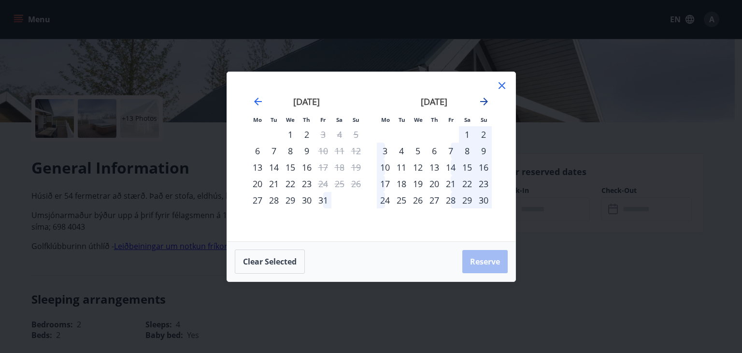
click at [482, 102] on icon "Move forward to switch to the next month." at bounding box center [484, 102] width 12 height 12
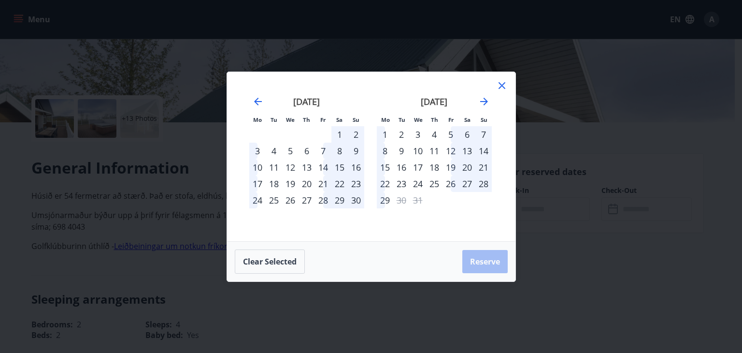
click at [503, 88] on icon at bounding box center [502, 86] width 12 height 12
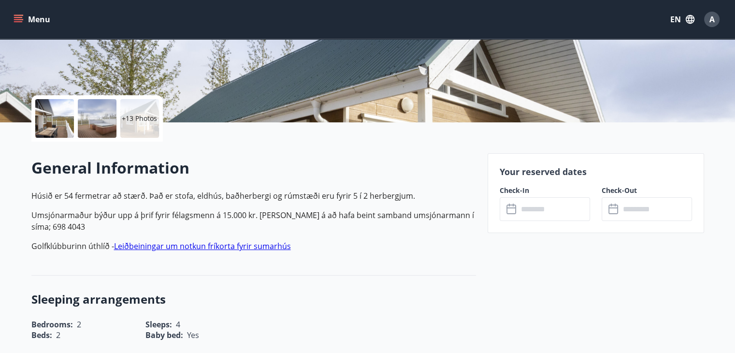
click at [59, 118] on div at bounding box center [54, 118] width 39 height 39
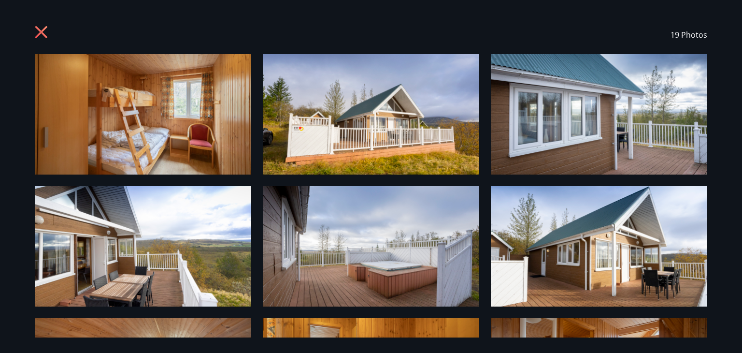
click at [216, 88] on img at bounding box center [143, 114] width 216 height 120
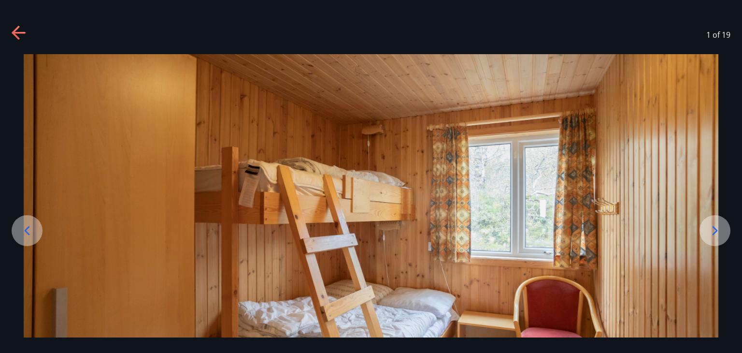
click at [713, 228] on icon at bounding box center [714, 230] width 15 height 15
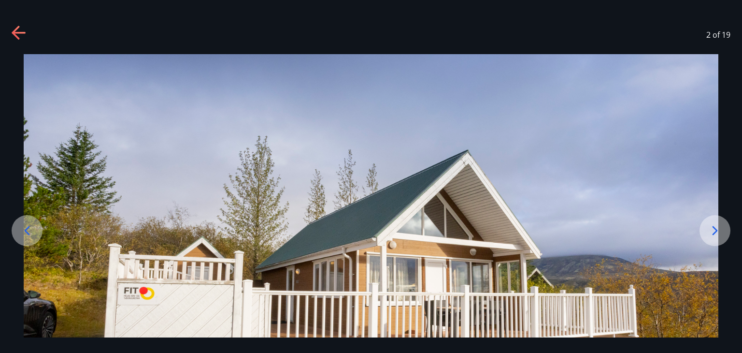
click at [713, 228] on icon at bounding box center [714, 230] width 15 height 15
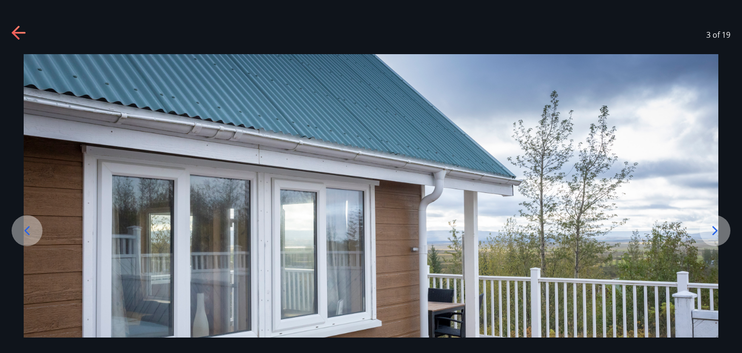
click at [713, 228] on icon at bounding box center [714, 230] width 15 height 15
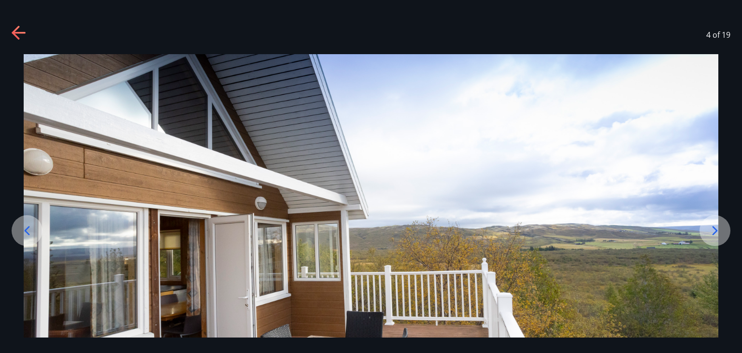
click at [713, 228] on icon at bounding box center [714, 230] width 15 height 15
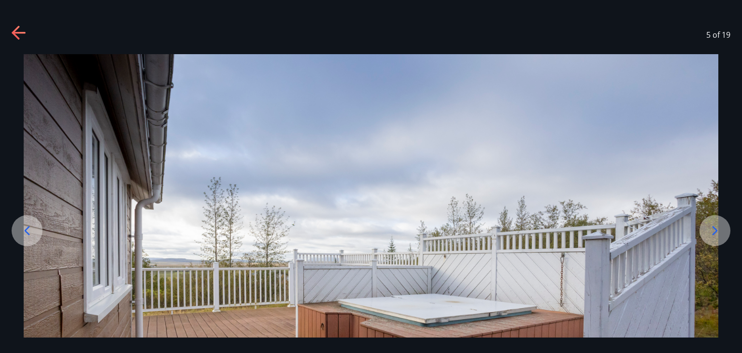
click at [713, 228] on icon at bounding box center [714, 230] width 15 height 15
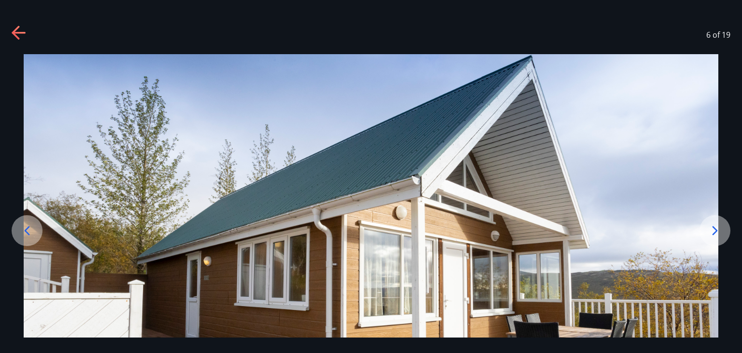
click at [713, 228] on icon at bounding box center [714, 230] width 15 height 15
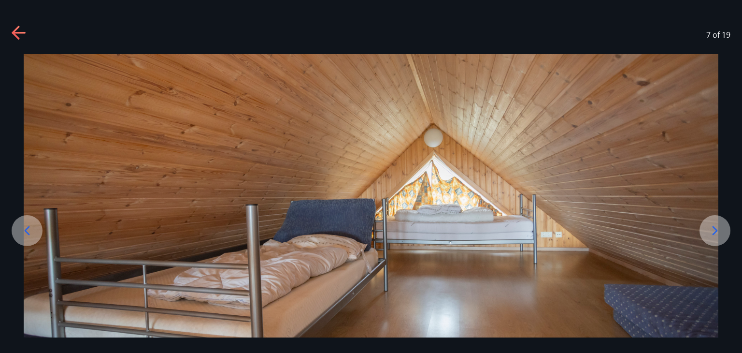
click at [713, 228] on icon at bounding box center [714, 230] width 15 height 15
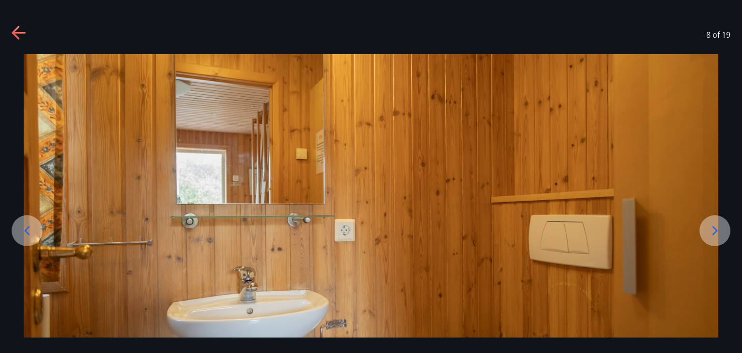
click at [713, 228] on icon at bounding box center [714, 230] width 15 height 15
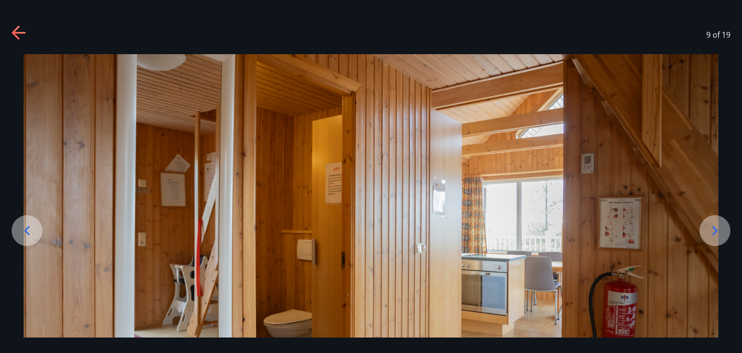
click at [713, 228] on icon at bounding box center [714, 230] width 15 height 15
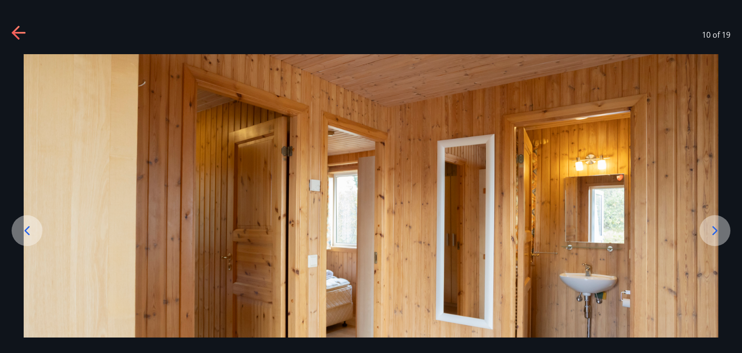
click at [713, 228] on icon at bounding box center [714, 230] width 15 height 15
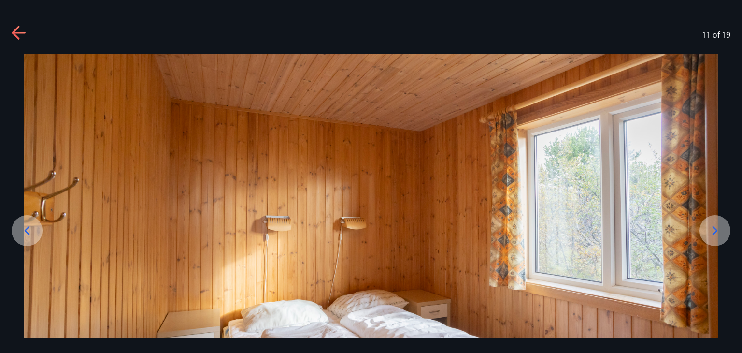
click at [713, 229] on icon at bounding box center [714, 230] width 15 height 15
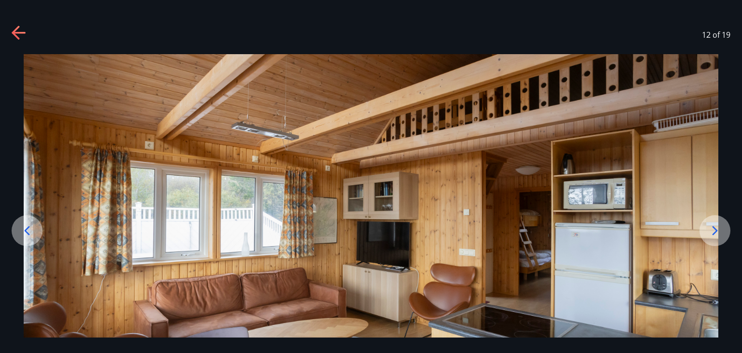
click at [713, 229] on icon at bounding box center [714, 230] width 15 height 15
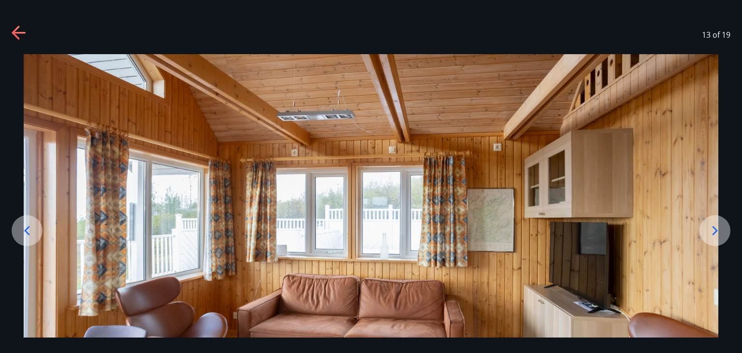
click at [713, 229] on icon at bounding box center [714, 230] width 15 height 15
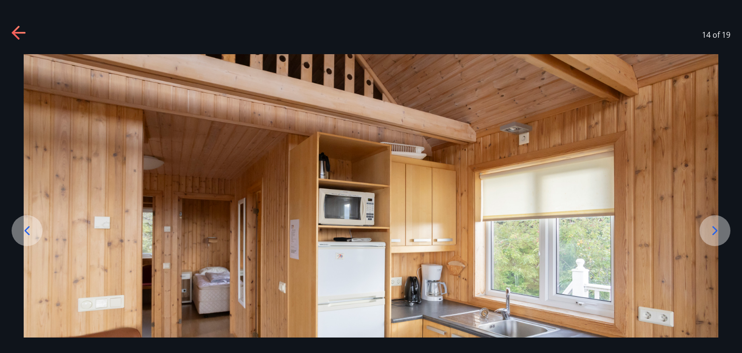
click at [713, 229] on icon at bounding box center [714, 230] width 15 height 15
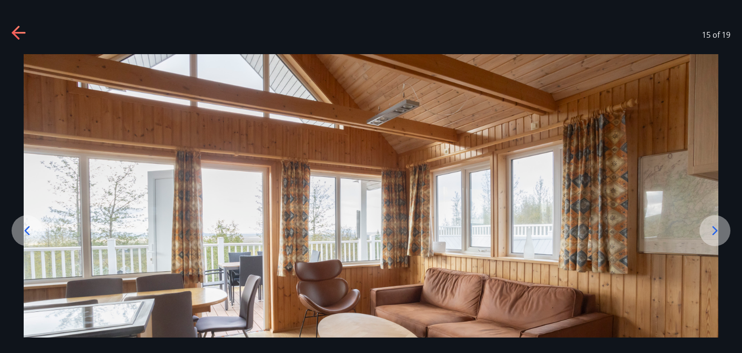
click at [713, 229] on icon at bounding box center [714, 230] width 15 height 15
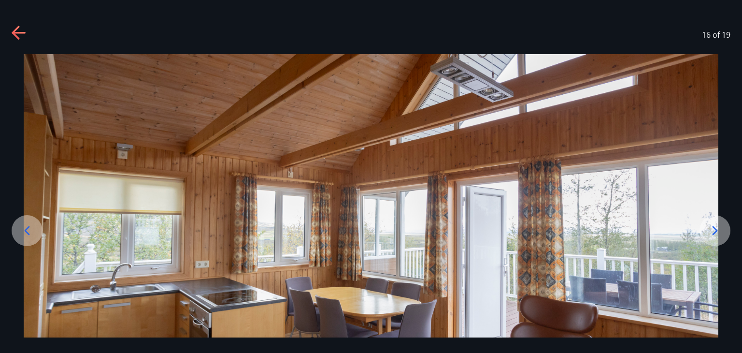
click at [713, 229] on icon at bounding box center [714, 230] width 15 height 15
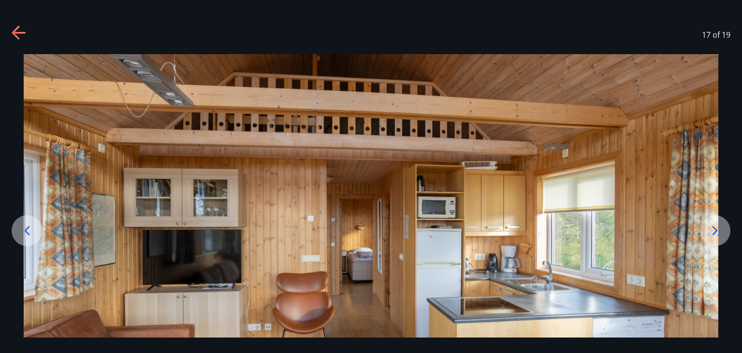
click at [713, 229] on icon at bounding box center [714, 230] width 15 height 15
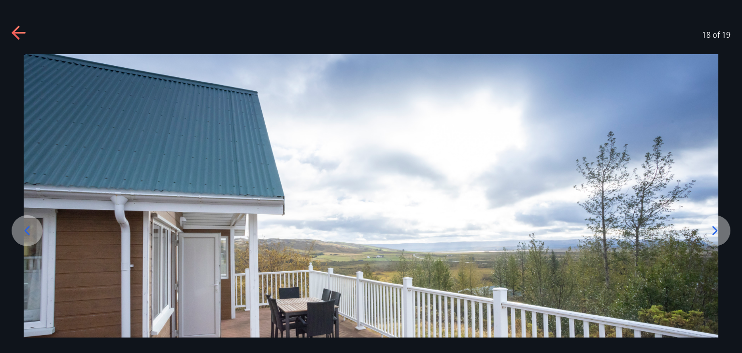
click at [713, 229] on icon at bounding box center [714, 230] width 15 height 15
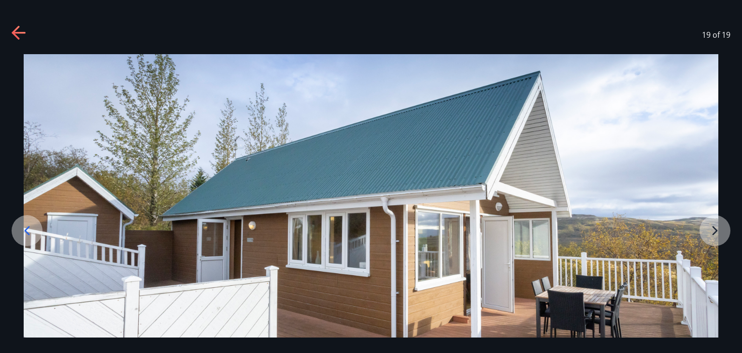
click at [7, 31] on div "19 of 19" at bounding box center [371, 34] width 742 height 39
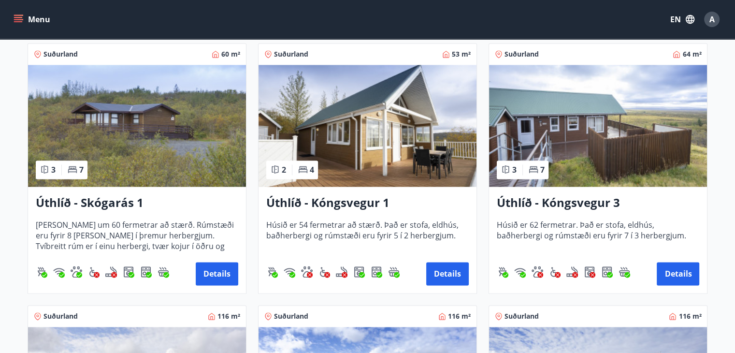
scroll to position [1491, 0]
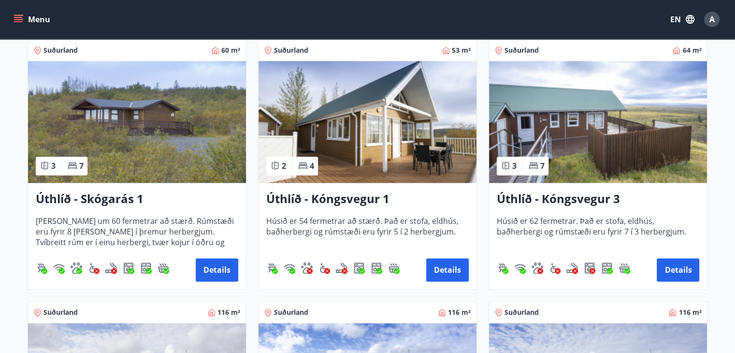
click at [604, 108] on img at bounding box center [598, 122] width 218 height 122
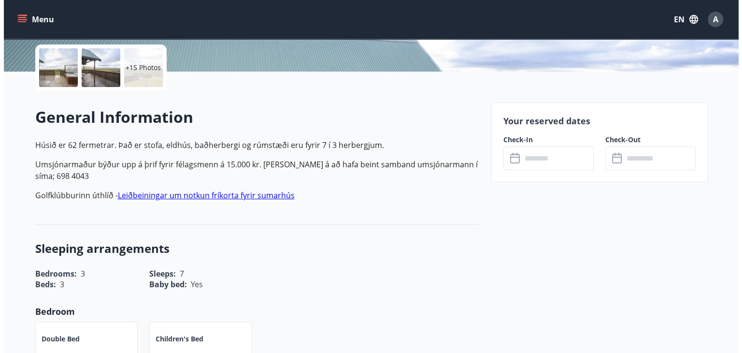
scroll to position [237, 0]
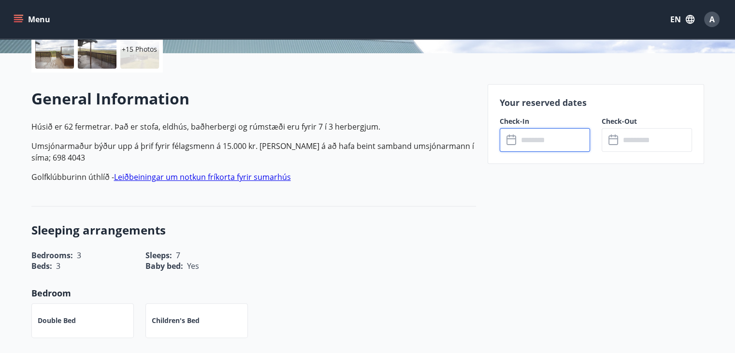
click at [549, 135] on input "text" at bounding box center [554, 140] width 72 height 24
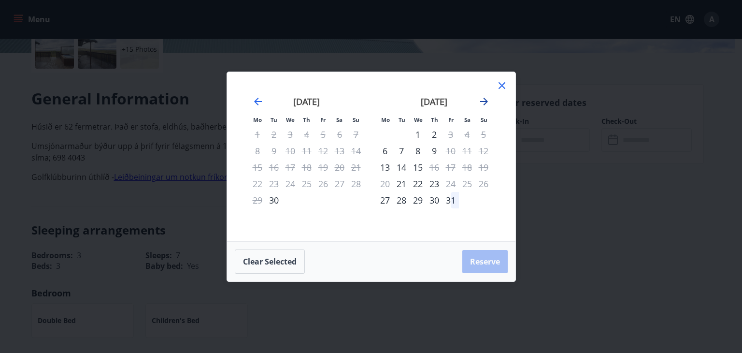
click at [488, 103] on icon "Move forward to switch to the next month." at bounding box center [484, 102] width 12 height 12
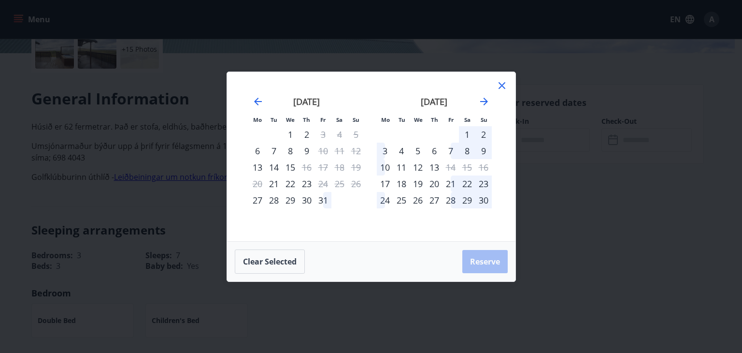
click at [502, 81] on icon at bounding box center [502, 86] width 12 height 12
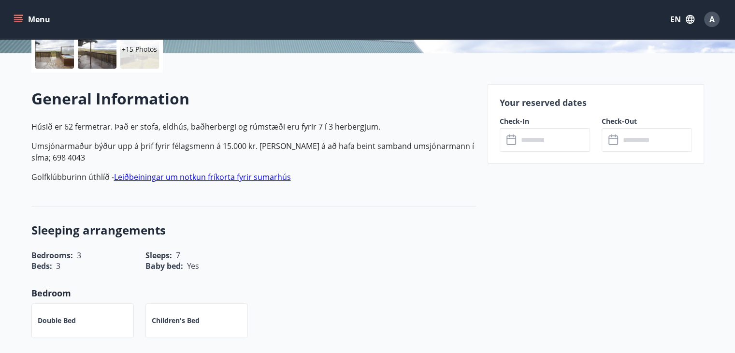
click at [47, 46] on div at bounding box center [54, 49] width 39 height 39
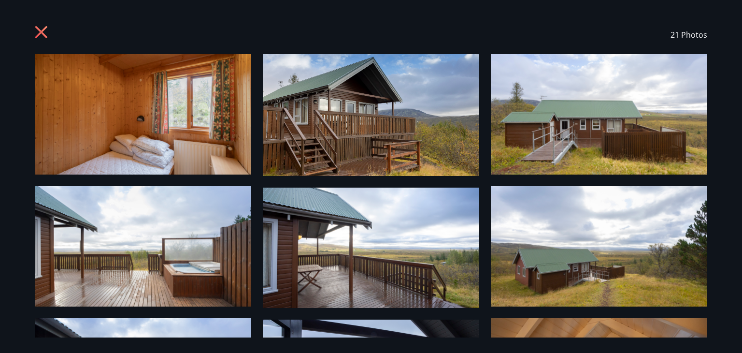
click at [170, 248] on img at bounding box center [143, 246] width 216 height 120
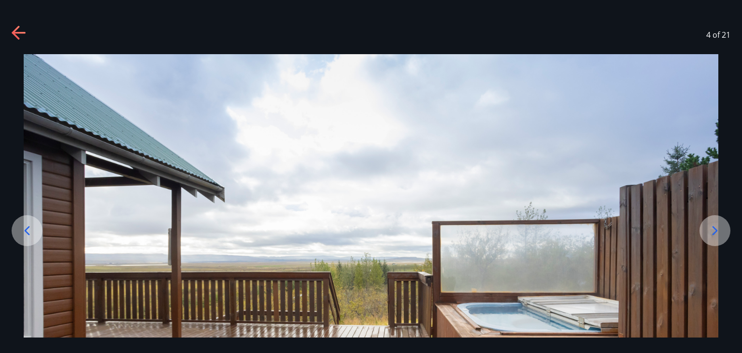
click at [709, 229] on icon at bounding box center [714, 230] width 15 height 15
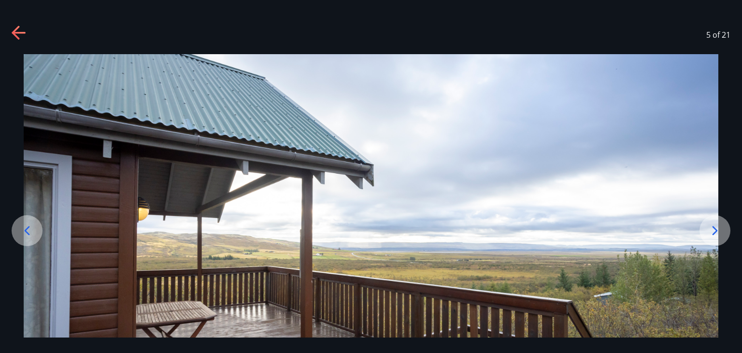
click at [709, 229] on icon at bounding box center [714, 230] width 15 height 15
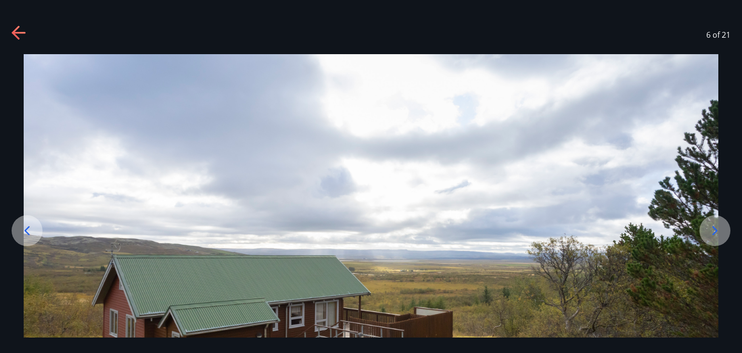
click at [709, 229] on icon at bounding box center [714, 230] width 15 height 15
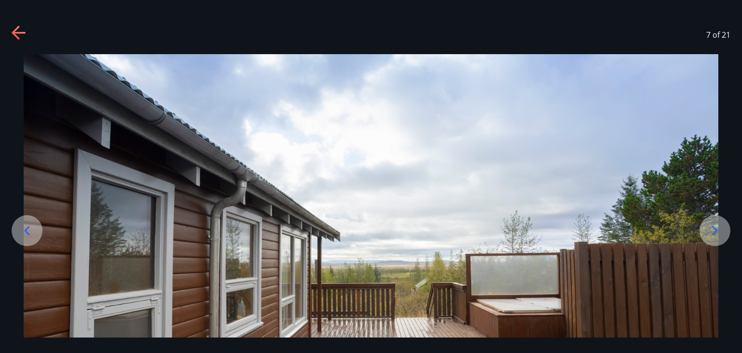
click at [709, 229] on icon at bounding box center [714, 230] width 15 height 15
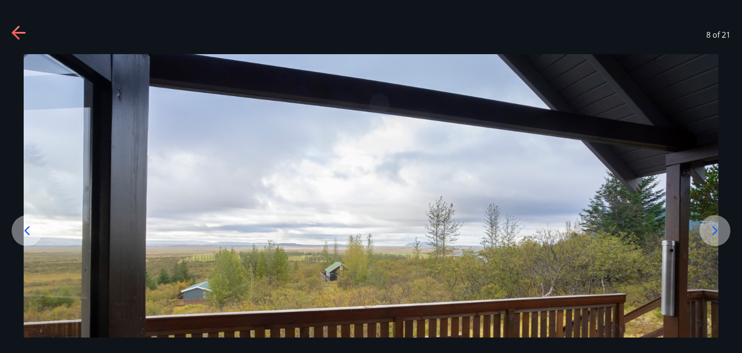
click at [709, 229] on icon at bounding box center [714, 230] width 15 height 15
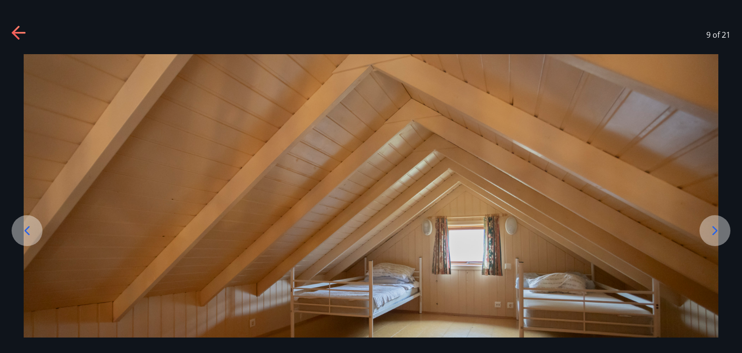
click at [709, 229] on icon at bounding box center [714, 230] width 15 height 15
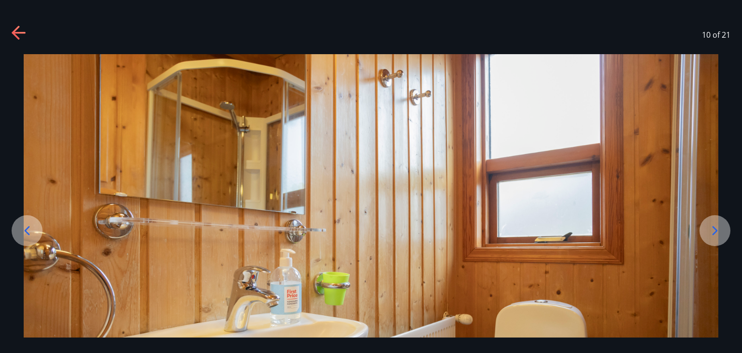
click at [709, 229] on icon at bounding box center [714, 230] width 15 height 15
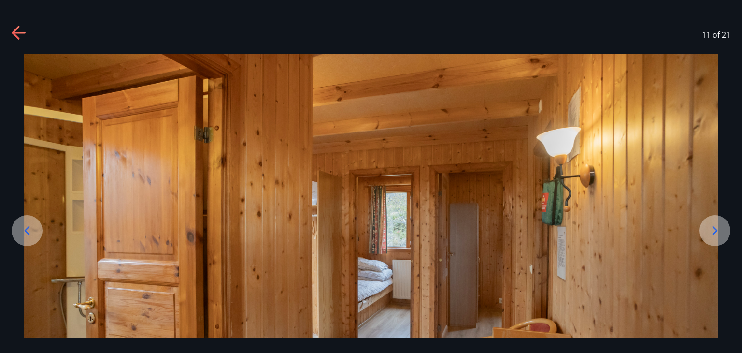
click at [709, 229] on icon at bounding box center [714, 230] width 15 height 15
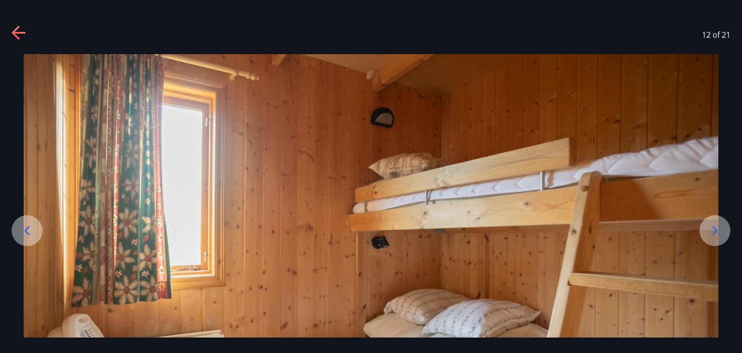
click at [709, 229] on icon at bounding box center [714, 230] width 15 height 15
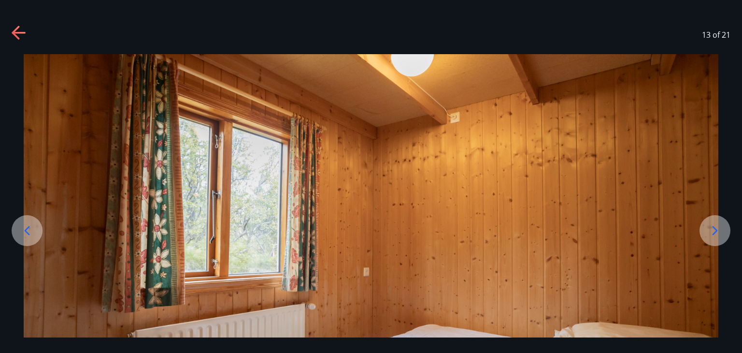
click at [709, 229] on icon at bounding box center [714, 230] width 15 height 15
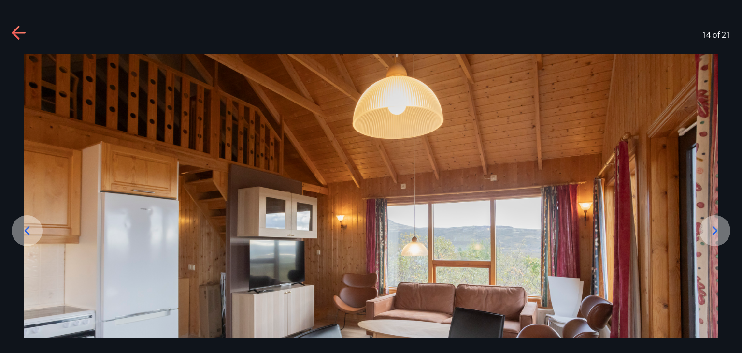
click at [709, 229] on icon at bounding box center [714, 230] width 15 height 15
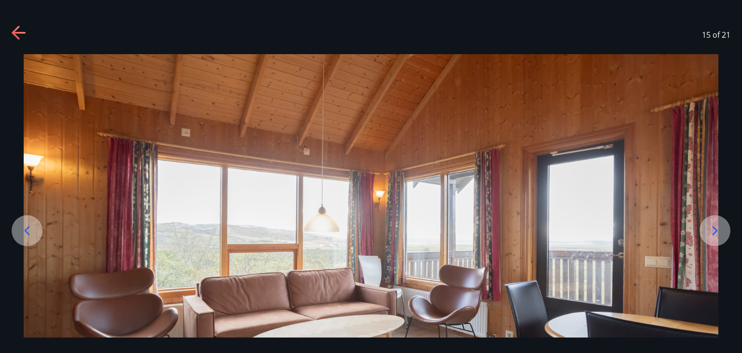
click at [709, 229] on icon at bounding box center [714, 230] width 15 height 15
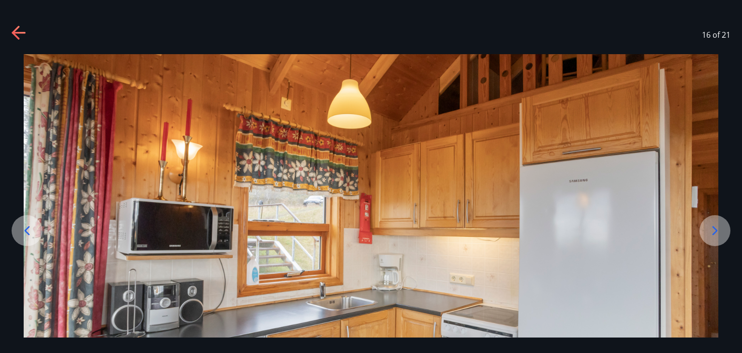
click at [709, 229] on icon at bounding box center [714, 230] width 15 height 15
